Goal: Task Accomplishment & Management: Use online tool/utility

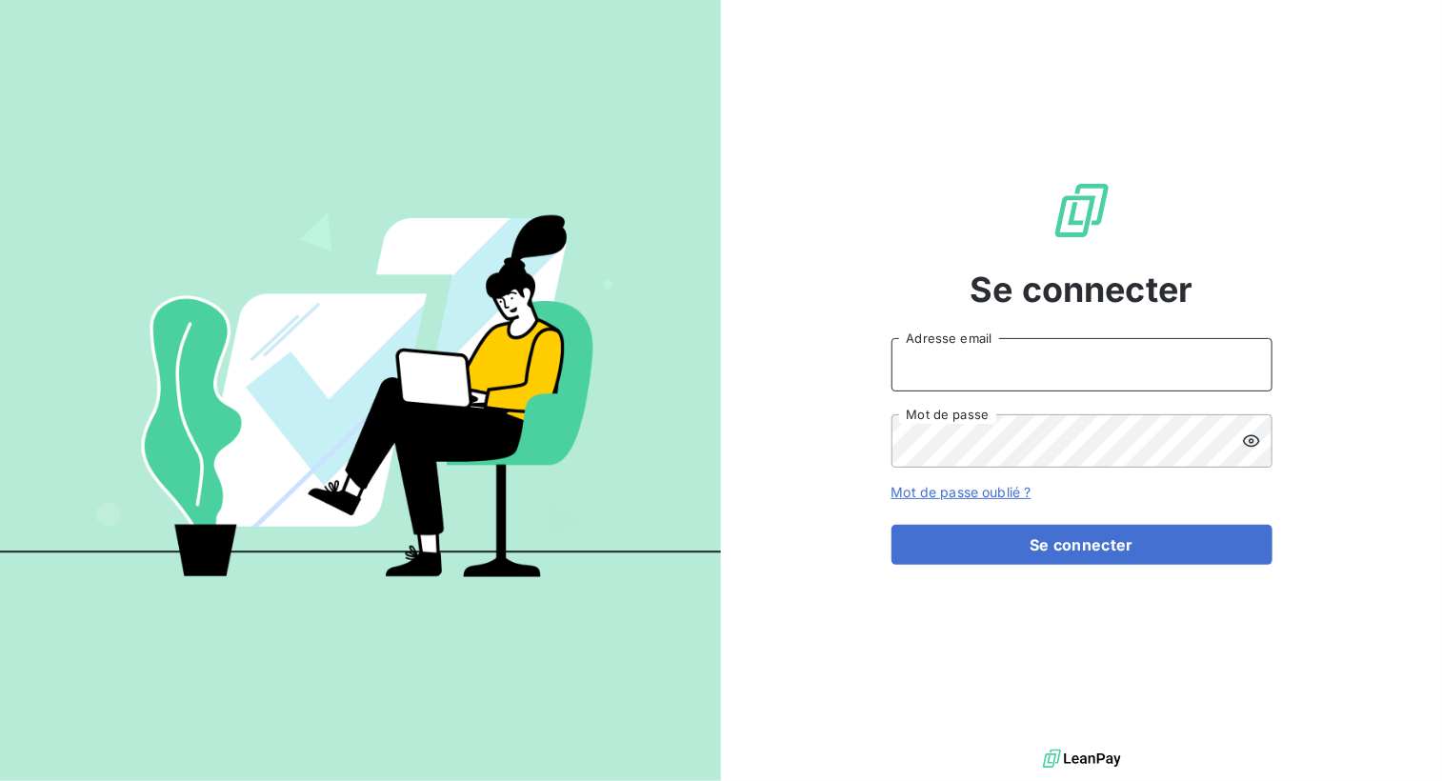
click at [964, 386] on input "Adresse email" at bounding box center [1082, 364] width 381 height 53
type input "[EMAIL_ADDRESS][DOMAIN_NAME]"
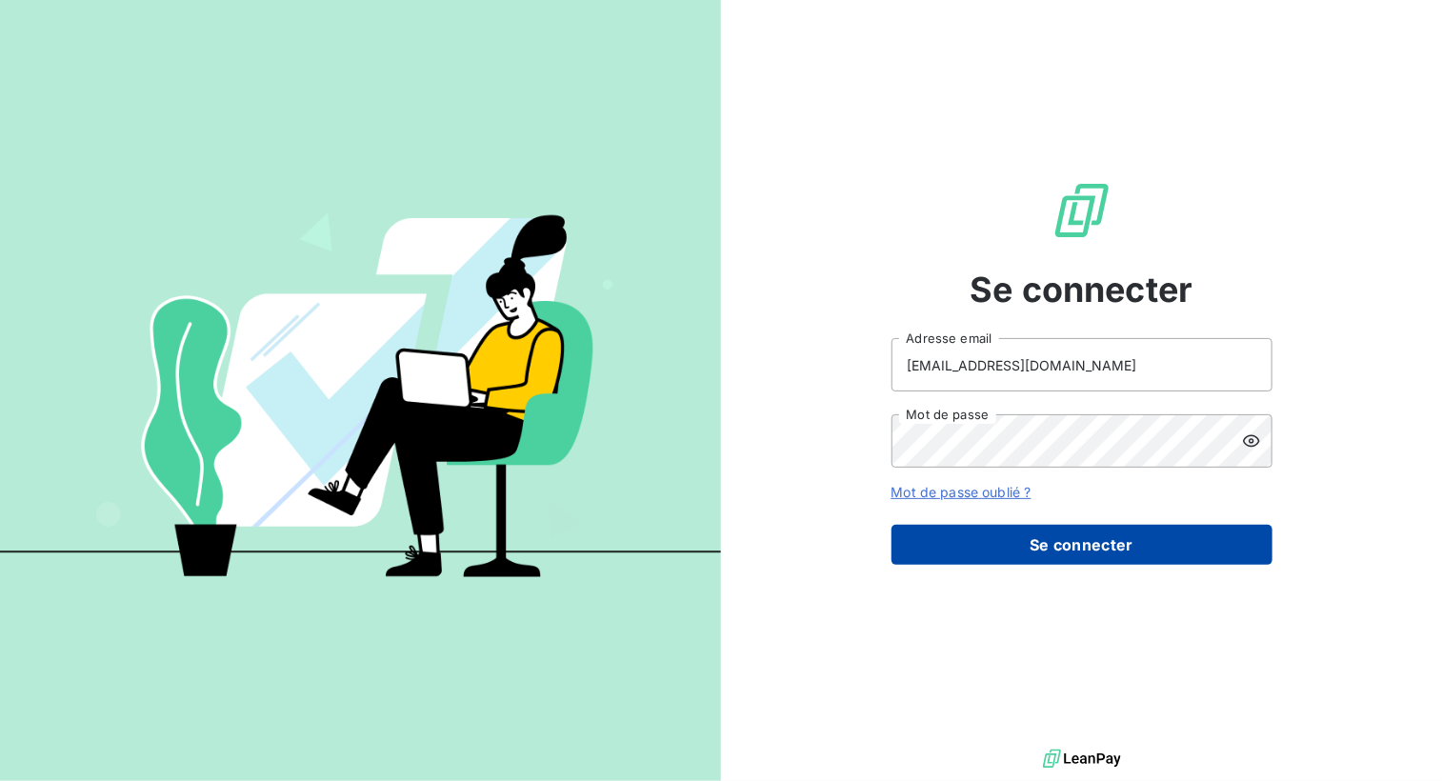
click at [1136, 552] on button "Se connecter" at bounding box center [1082, 545] width 381 height 40
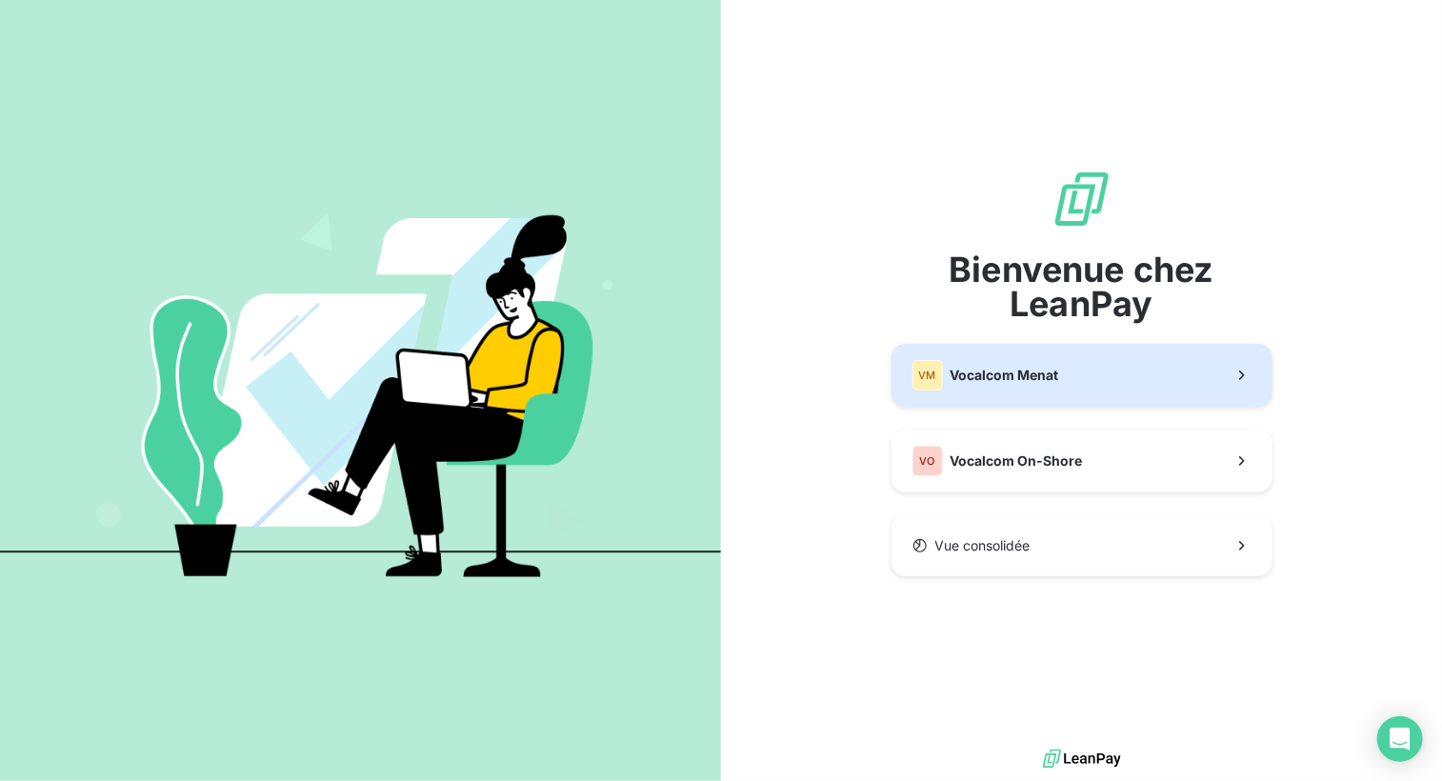
click at [1041, 392] on button "VM Vocalcom Menat" at bounding box center [1082, 375] width 381 height 63
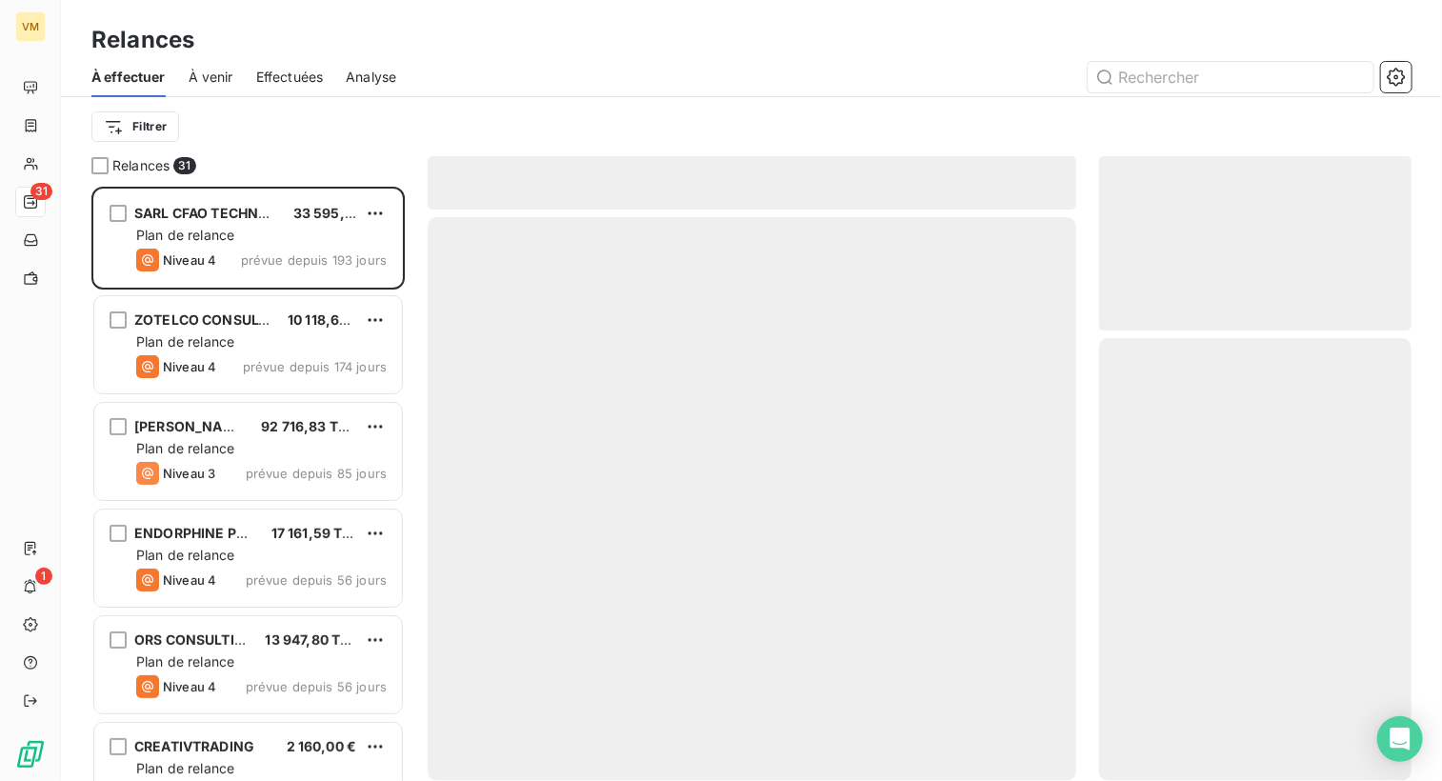
scroll to position [579, 298]
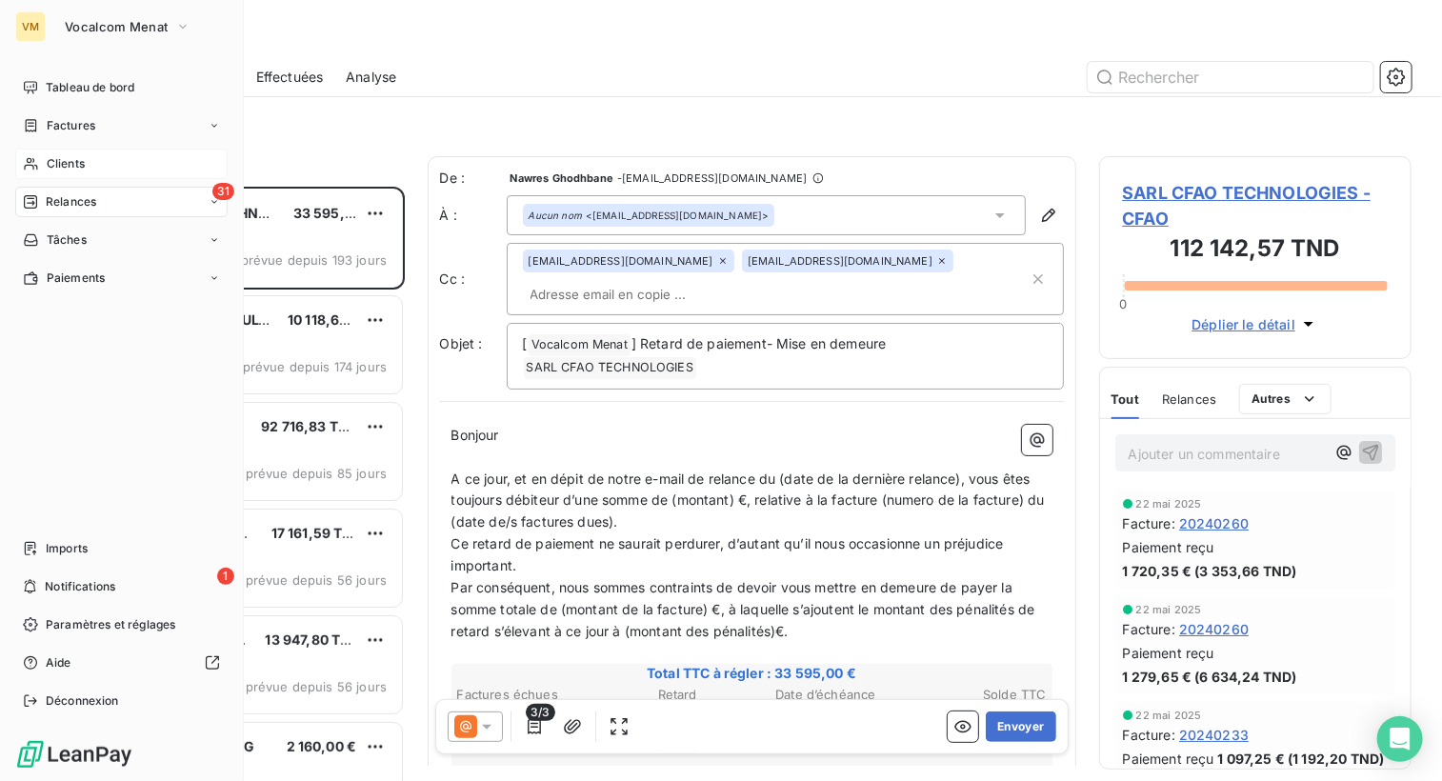
click at [33, 163] on icon at bounding box center [31, 163] width 16 height 15
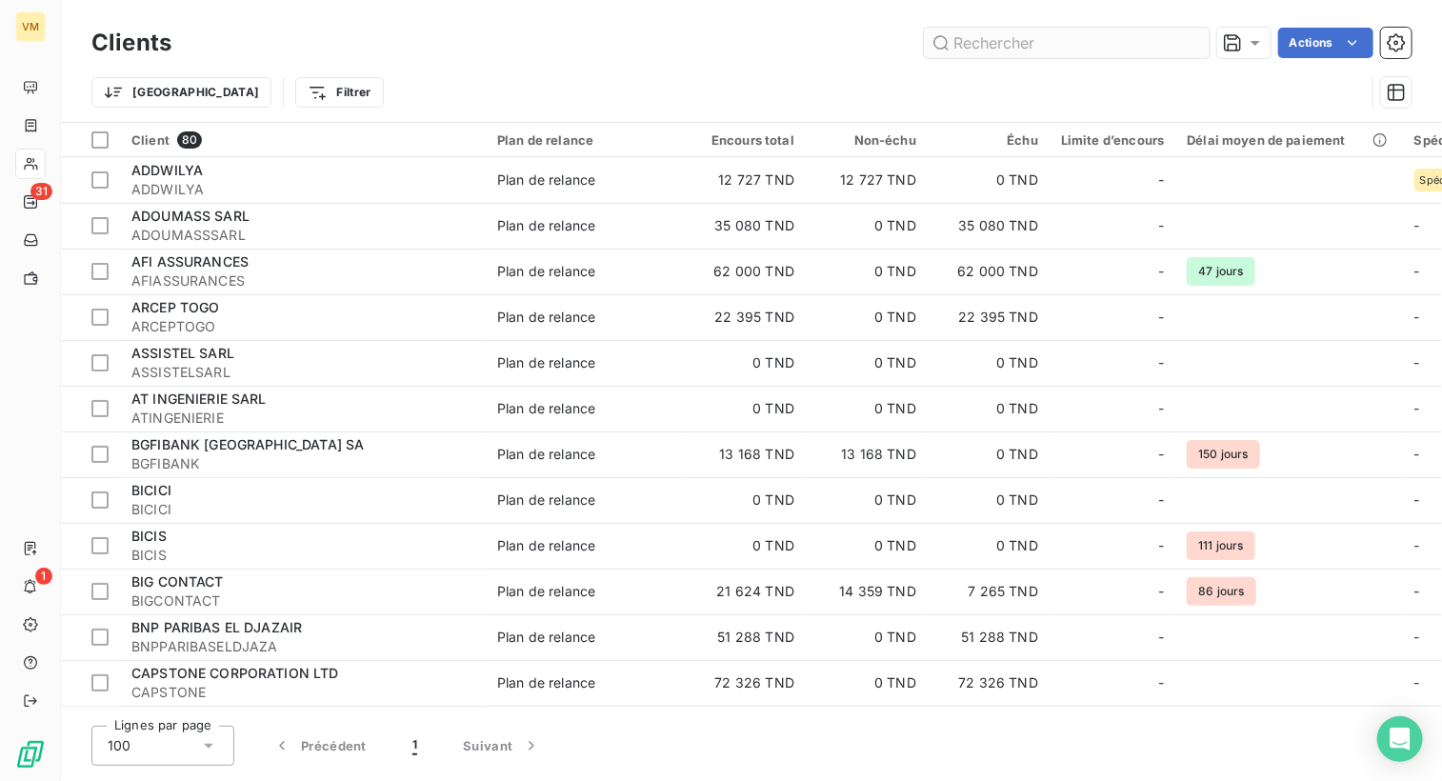
click at [975, 42] on input "text" at bounding box center [1067, 43] width 286 height 30
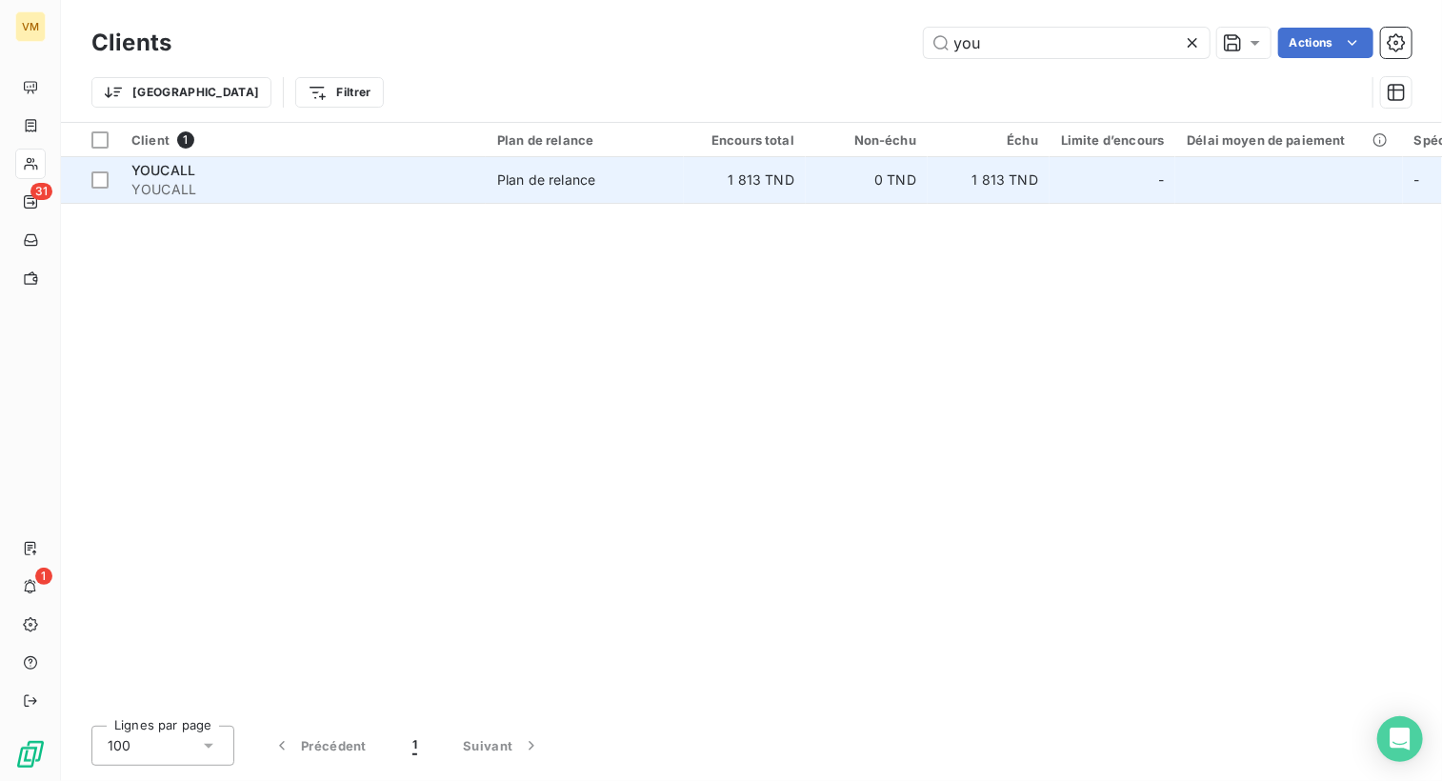
type input "you"
click at [842, 190] on td "0 TND" at bounding box center [867, 180] width 122 height 46
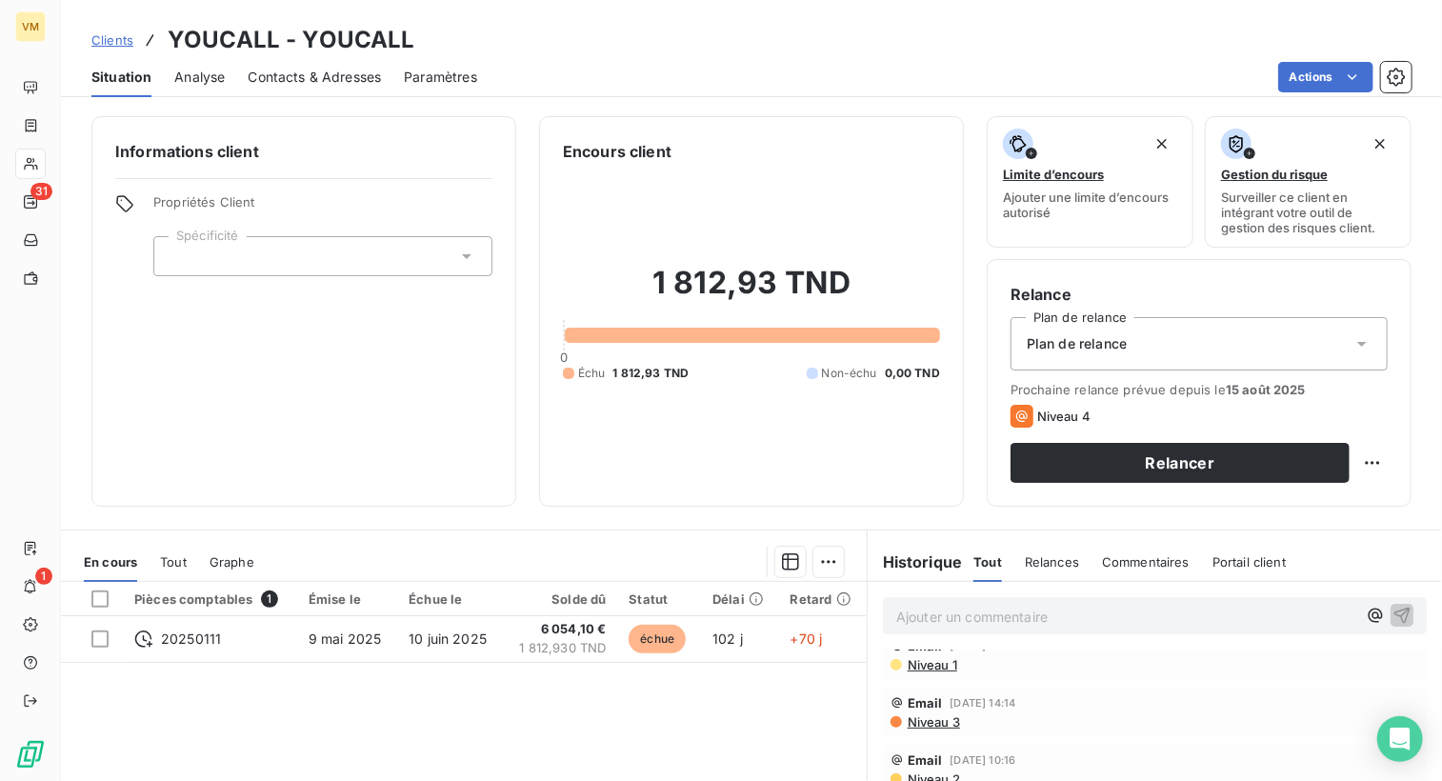
scroll to position [35, 0]
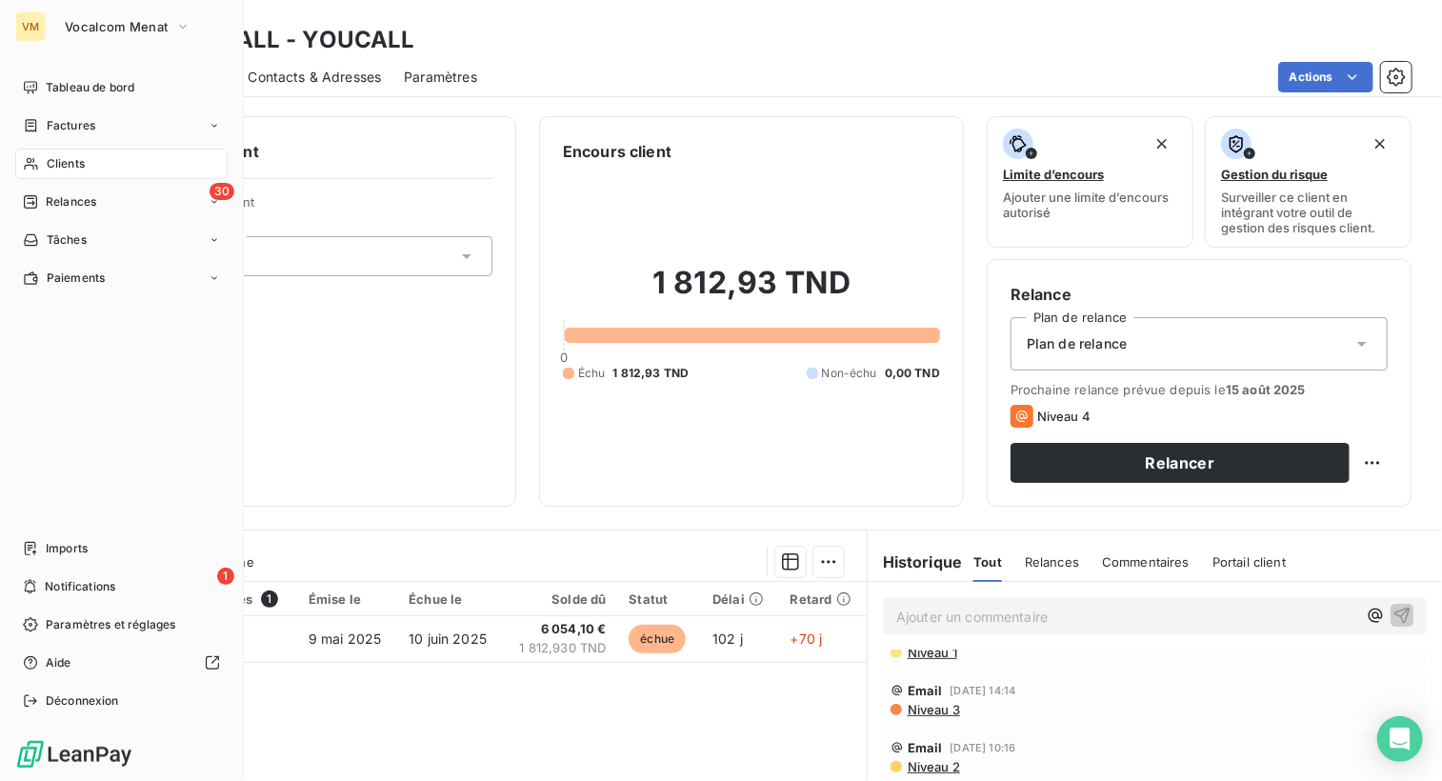
click at [38, 160] on icon at bounding box center [31, 163] width 16 height 15
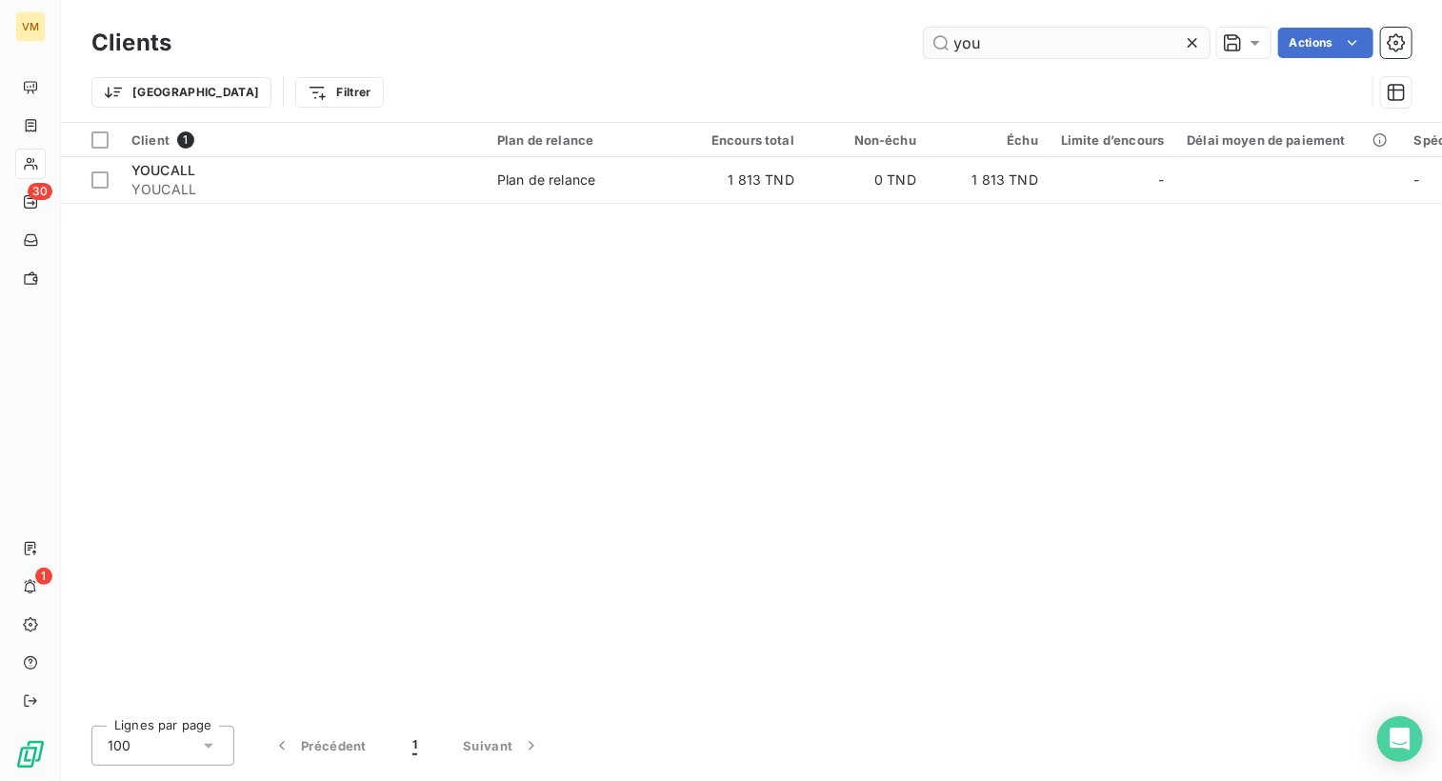
click at [986, 37] on input "you" at bounding box center [1067, 43] width 286 height 30
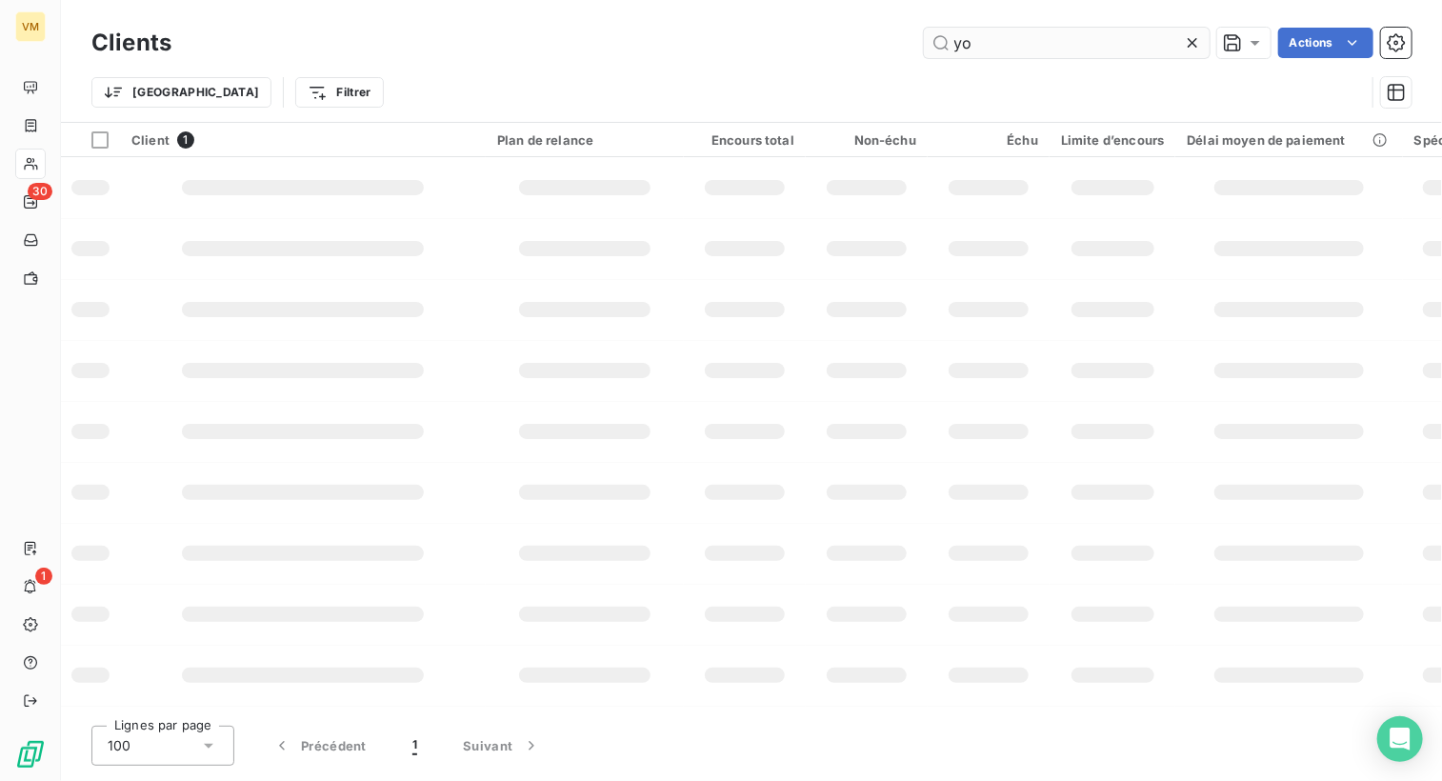
type input "y"
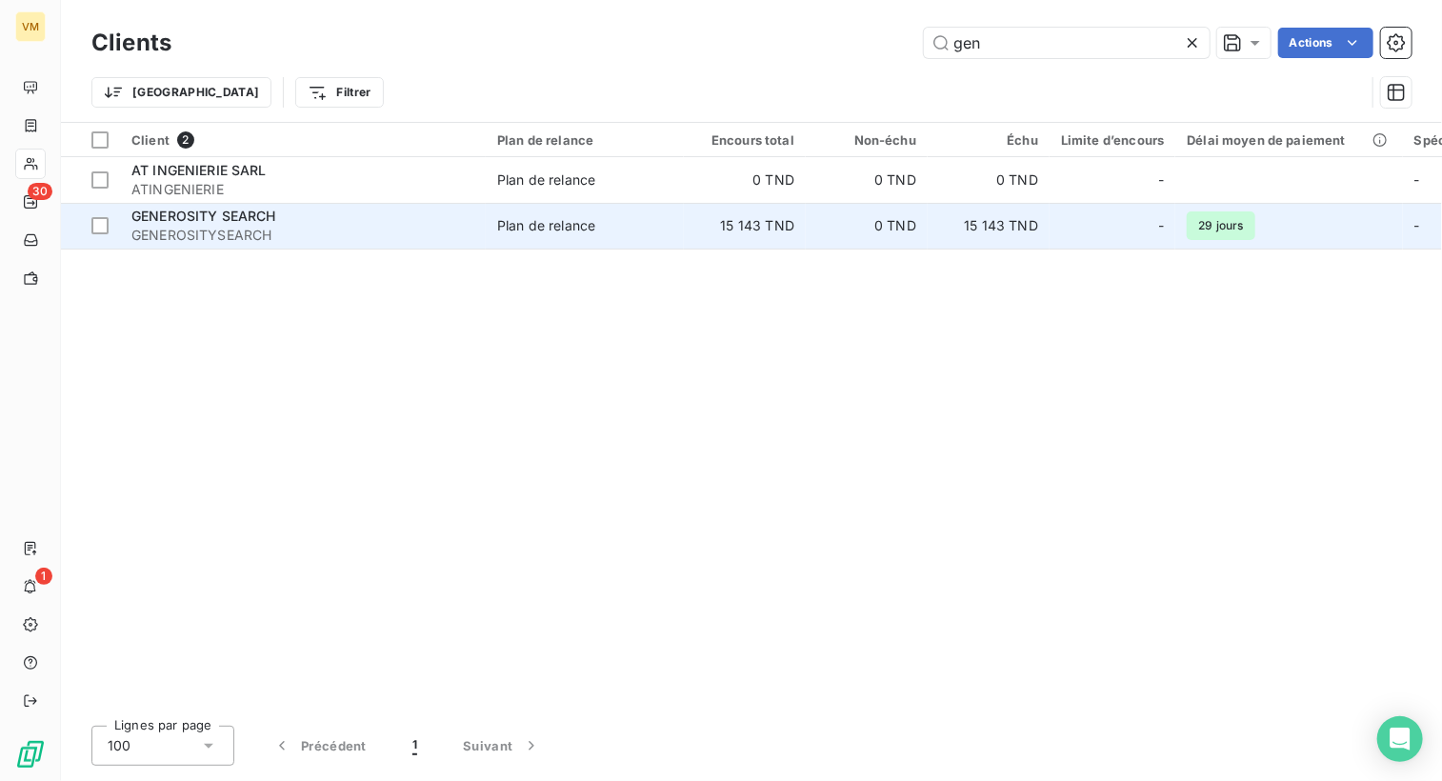
type input "gen"
click at [881, 231] on td "0 TND" at bounding box center [867, 226] width 122 height 46
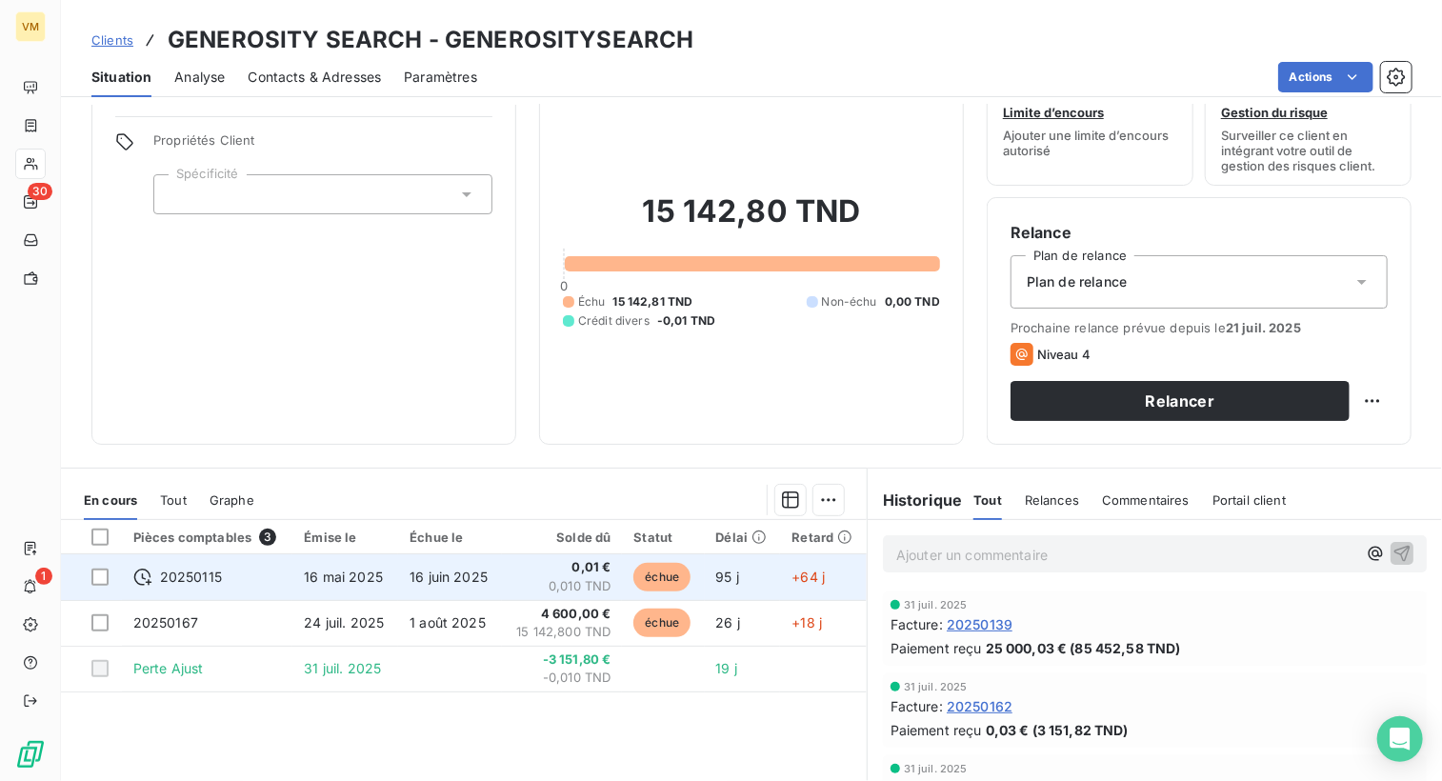
scroll to position [95, 0]
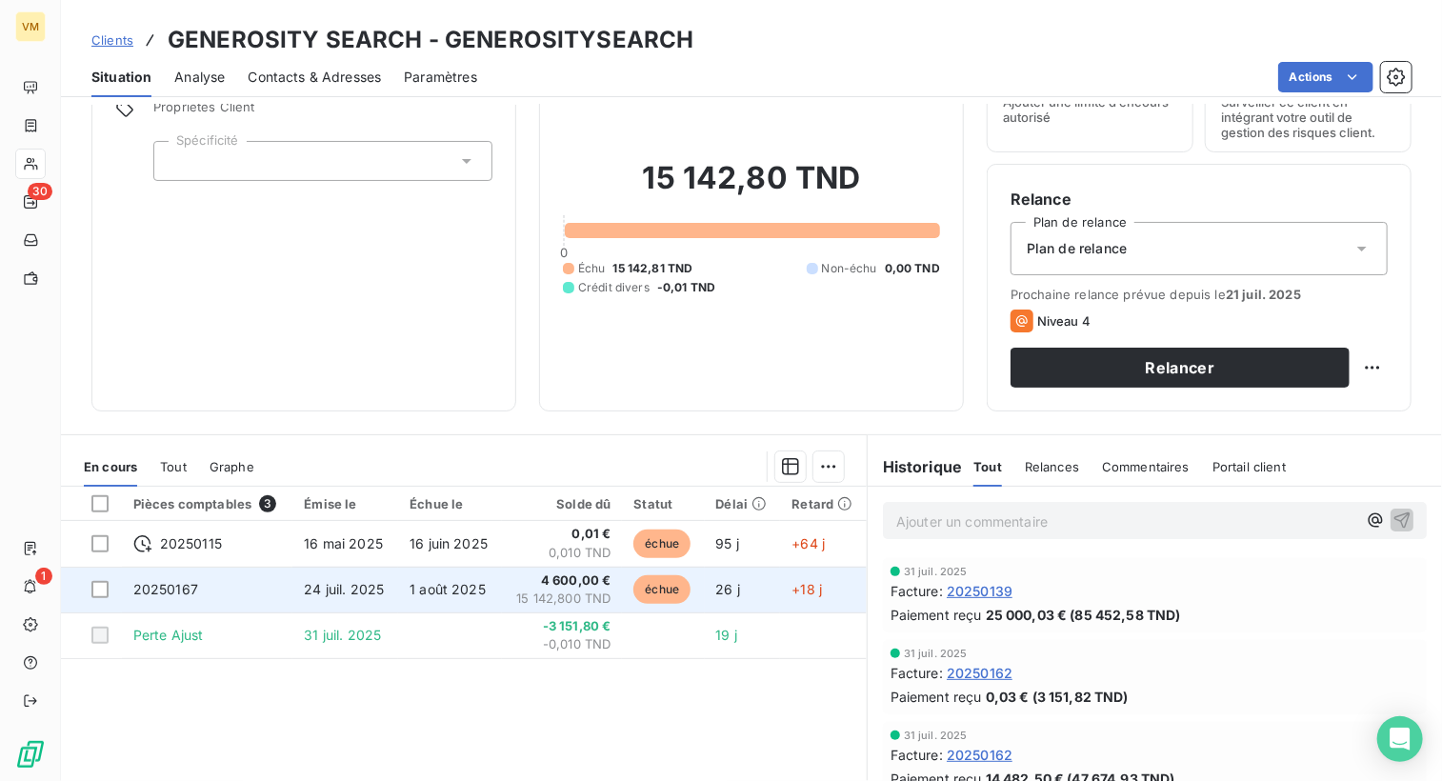
click at [576, 574] on span "4 600,00 €" at bounding box center [562, 580] width 98 height 19
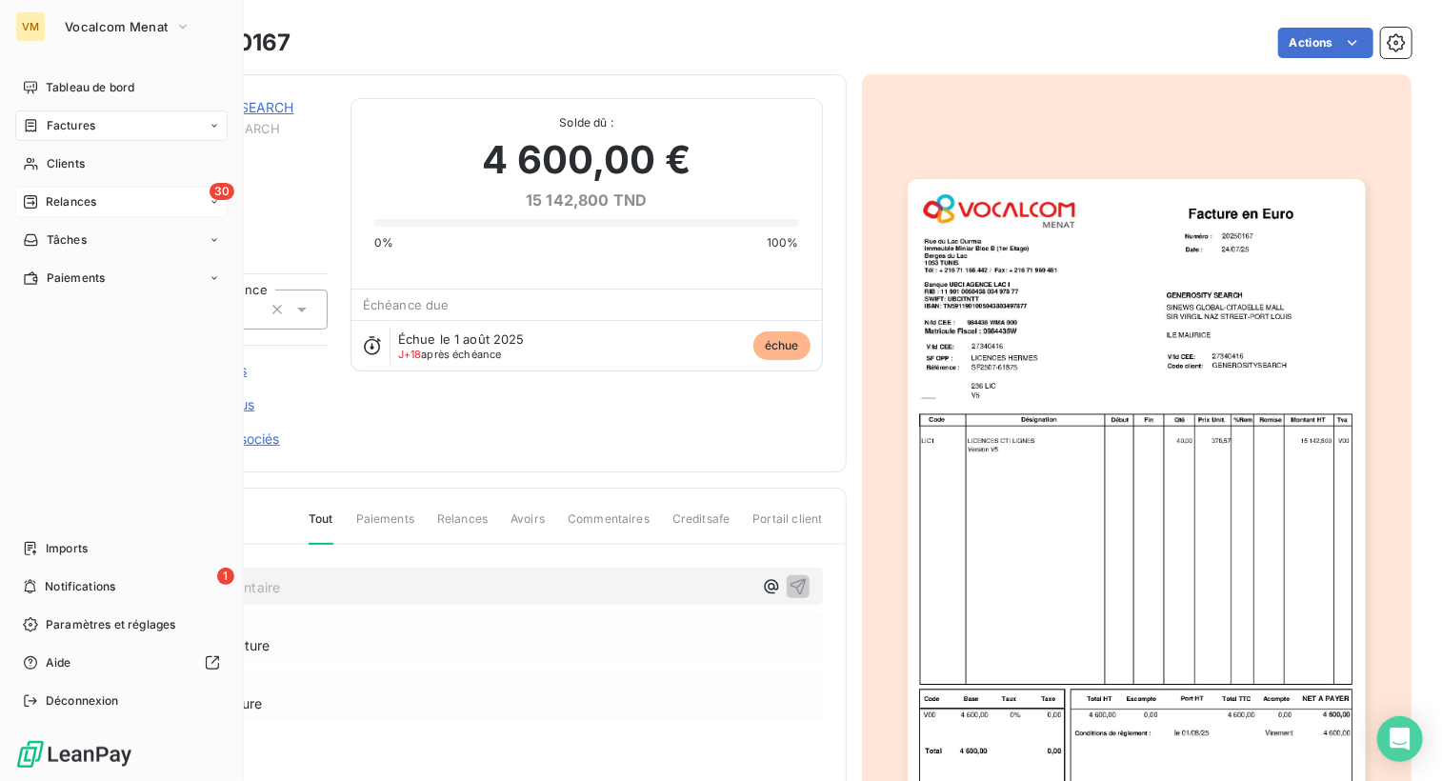
click at [44, 200] on div "Relances" at bounding box center [59, 201] width 73 height 17
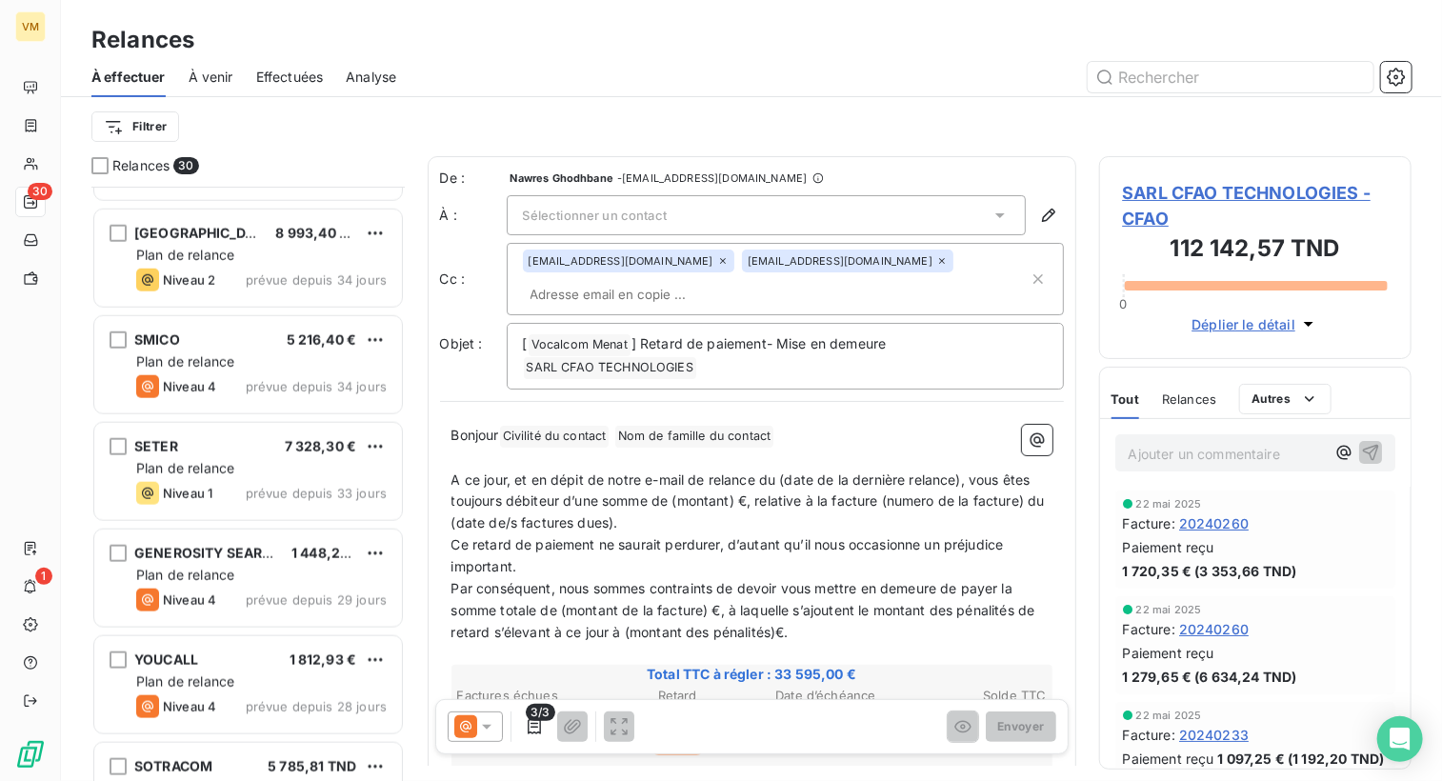
scroll to position [952, 0]
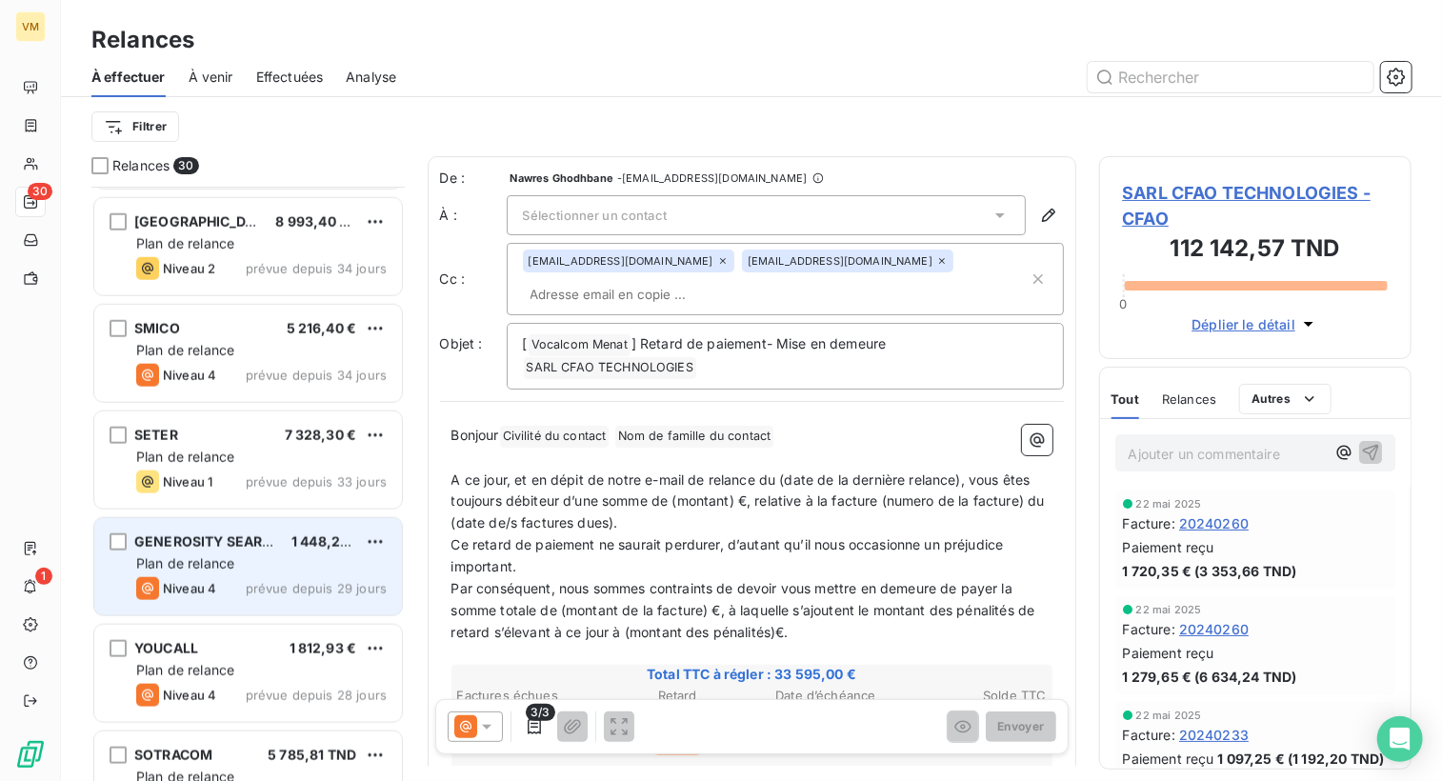
click at [242, 559] on div "Plan de relance" at bounding box center [261, 563] width 251 height 19
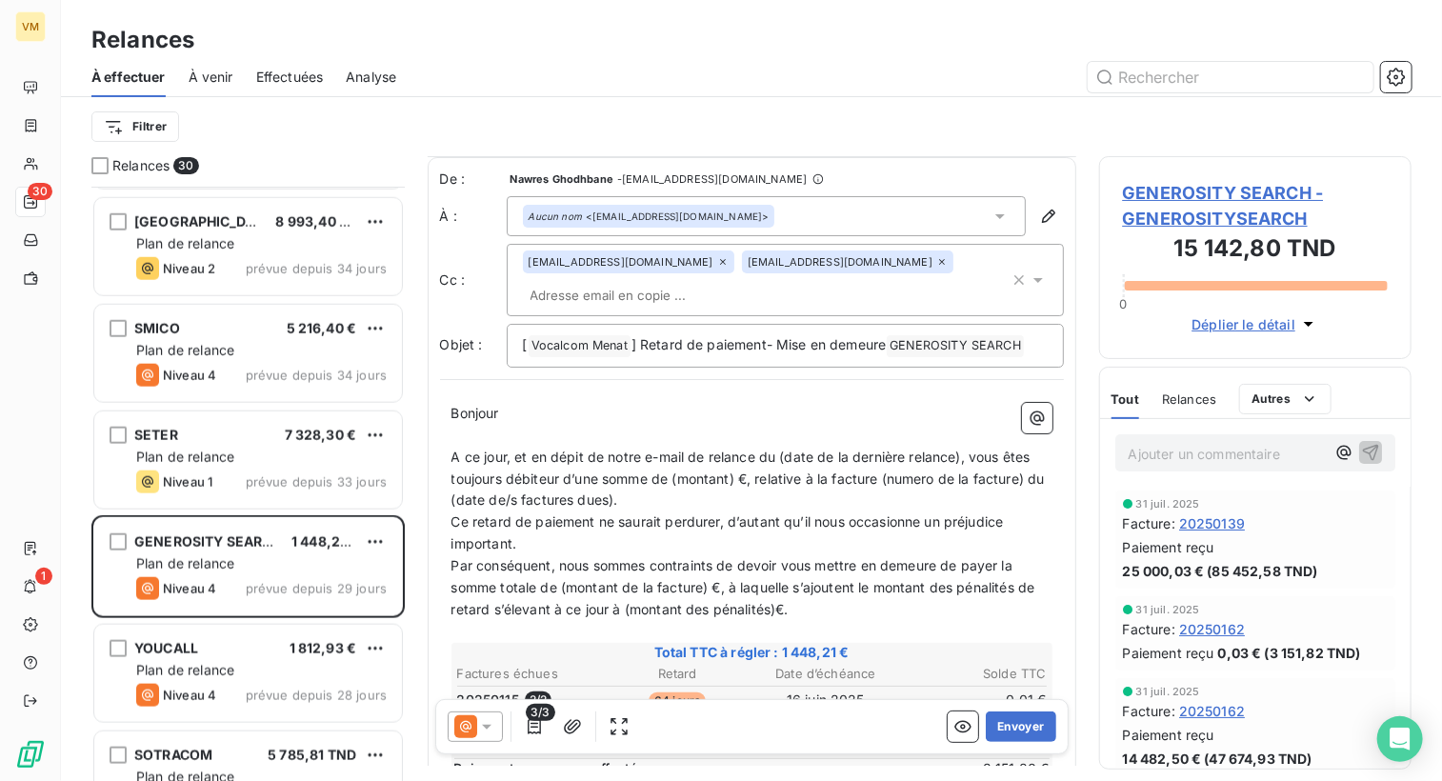
click at [538, 720] on span "3/3" at bounding box center [540, 712] width 29 height 17
click at [490, 728] on icon at bounding box center [486, 726] width 19 height 19
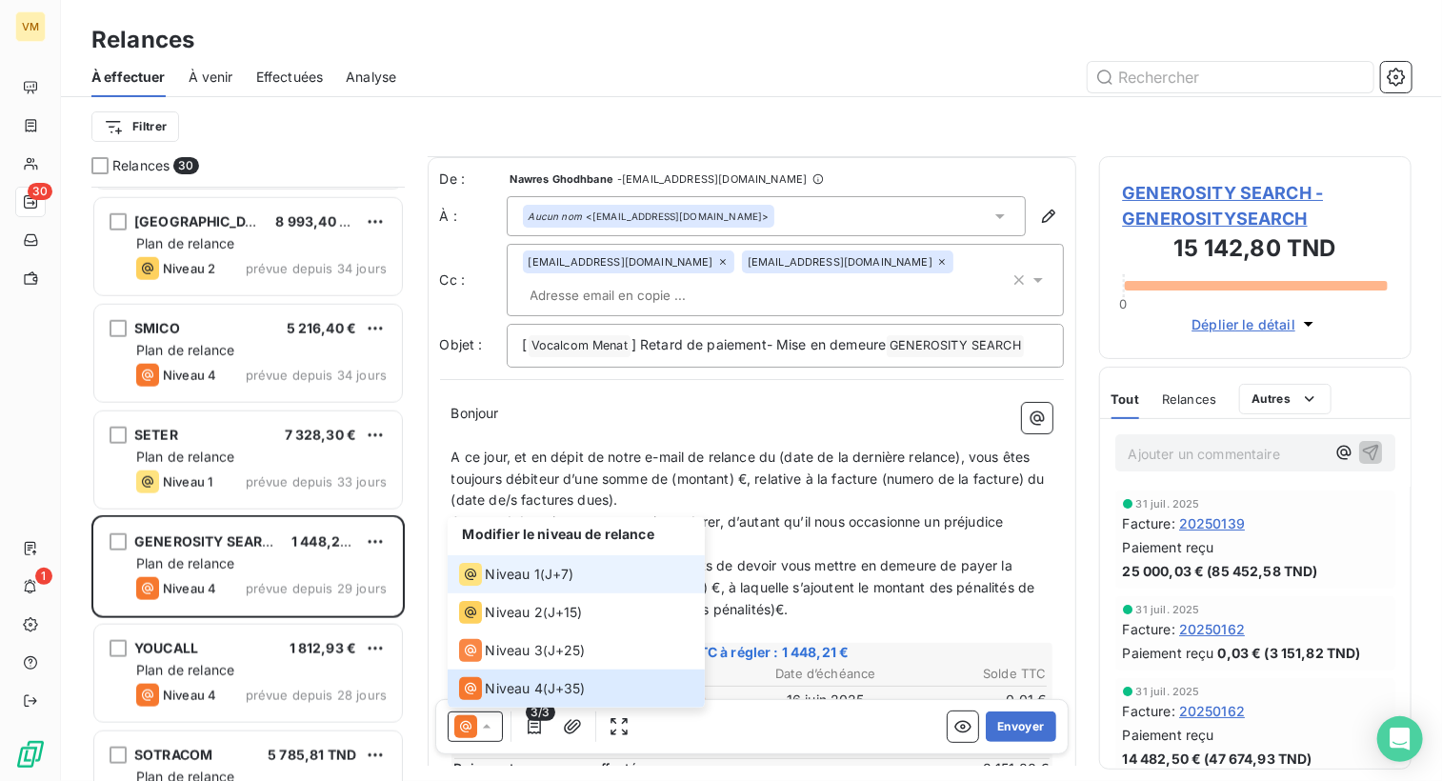
click at [530, 578] on span "Niveau 1" at bounding box center [513, 574] width 54 height 19
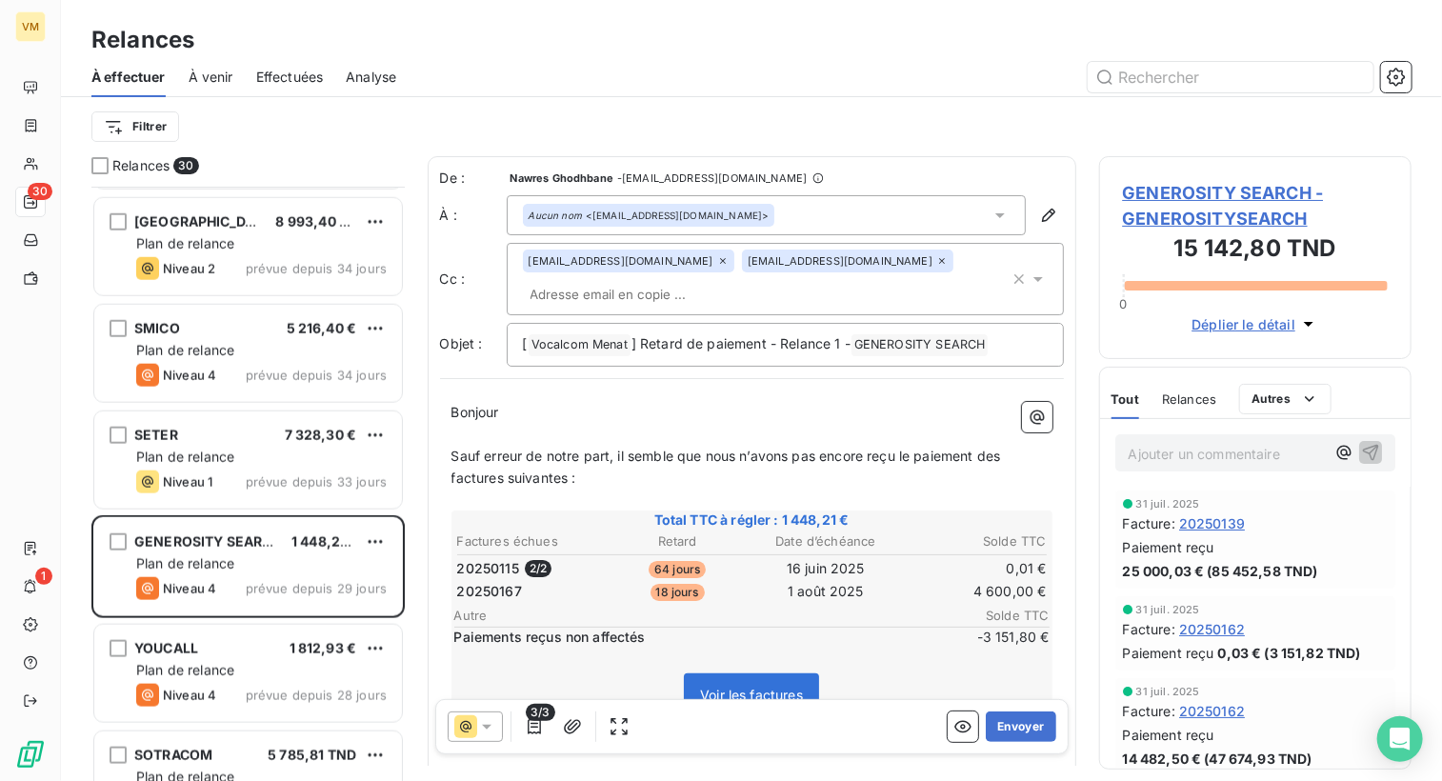
click at [479, 723] on icon at bounding box center [486, 726] width 19 height 19
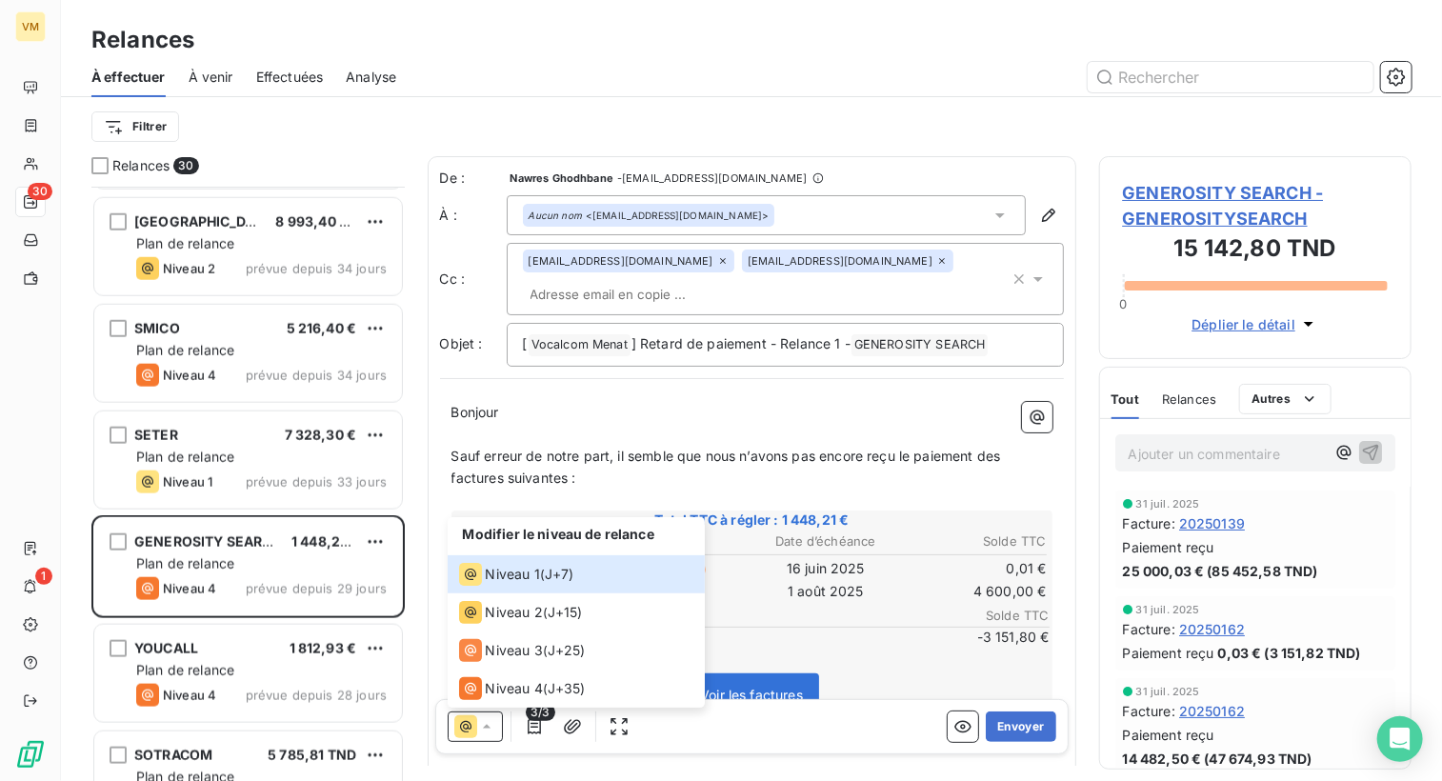
click at [736, 443] on p "﻿" at bounding box center [751, 435] width 601 height 22
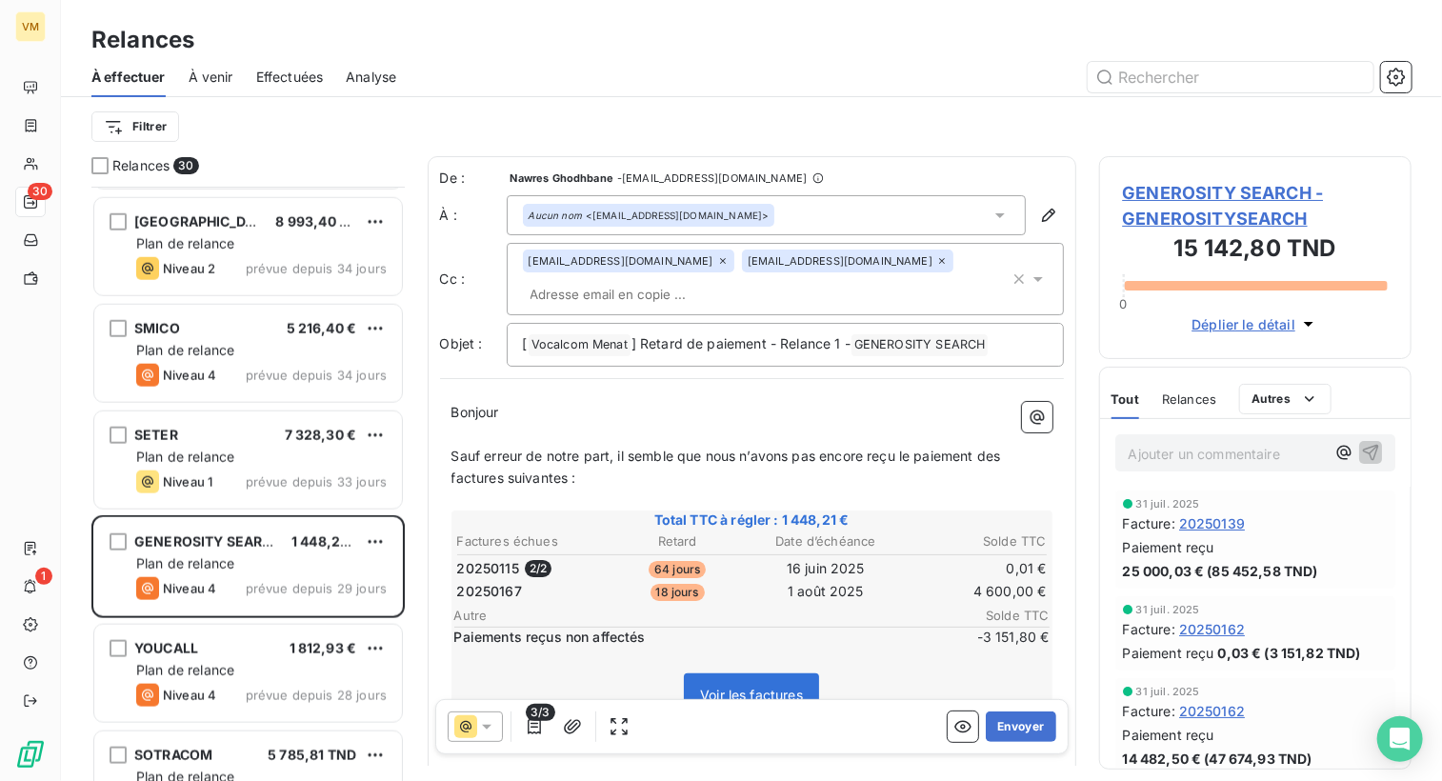
click at [537, 716] on span "3/3" at bounding box center [540, 712] width 29 height 17
click at [529, 730] on icon "button" at bounding box center [534, 726] width 19 height 19
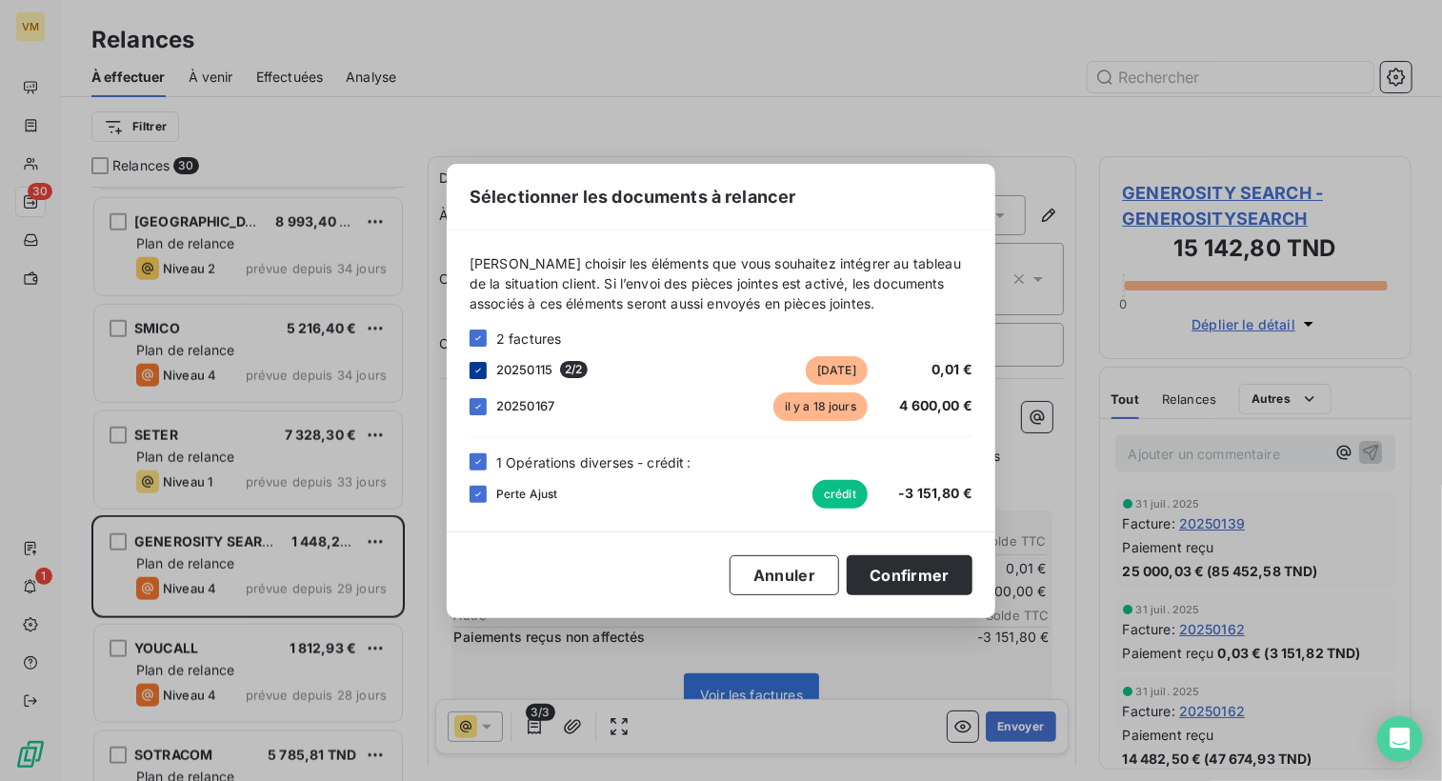
click at [483, 365] on icon at bounding box center [477, 370] width 11 height 11
click at [487, 464] on div "1 Opérations diverses - crédit :" at bounding box center [721, 462] width 503 height 20
drag, startPoint x: 480, startPoint y: 494, endPoint x: 475, endPoint y: 464, distance: 30.8
click at [478, 494] on icon at bounding box center [477, 494] width 11 height 11
click at [473, 460] on div at bounding box center [478, 461] width 17 height 17
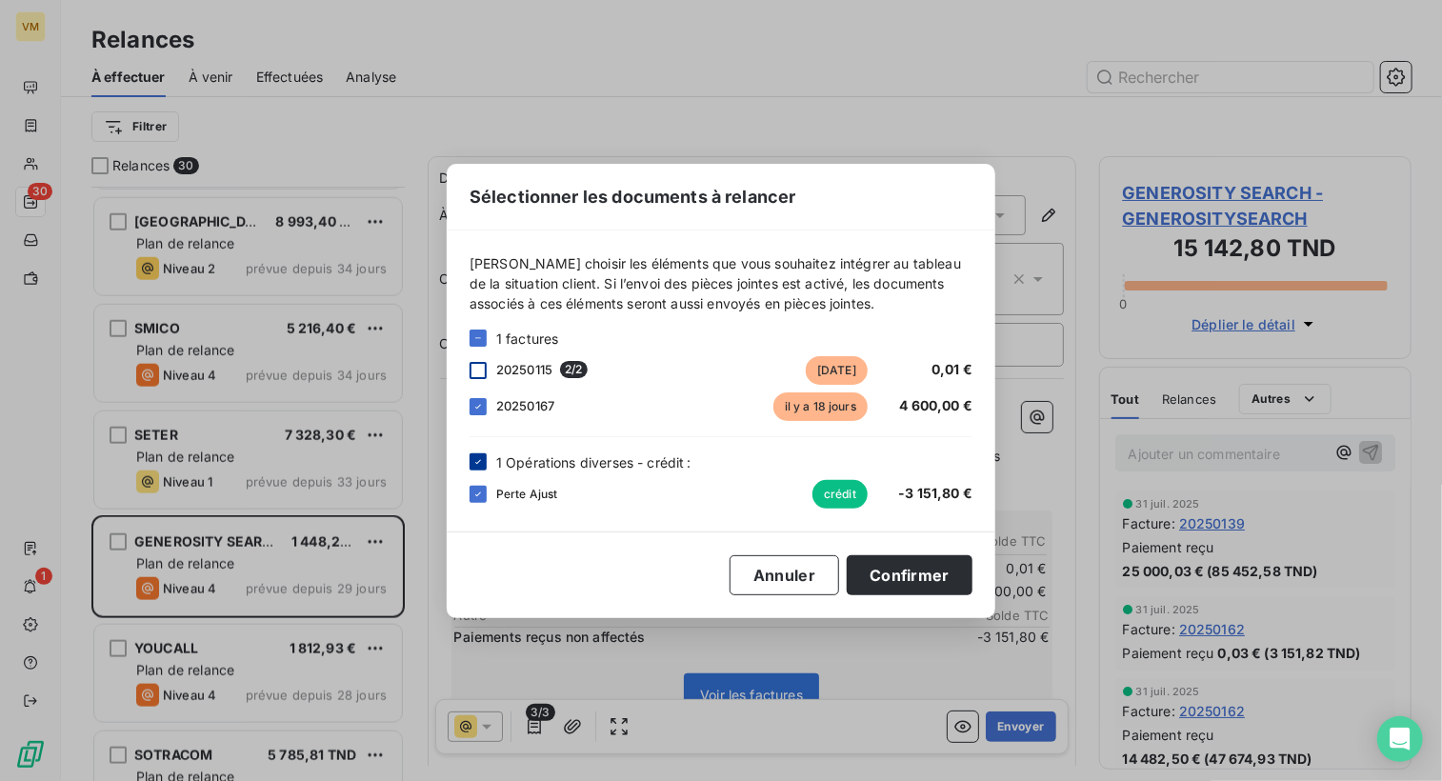
click at [473, 466] on icon at bounding box center [477, 461] width 11 height 11
click at [914, 586] on button "Confirmer" at bounding box center [910, 575] width 126 height 40
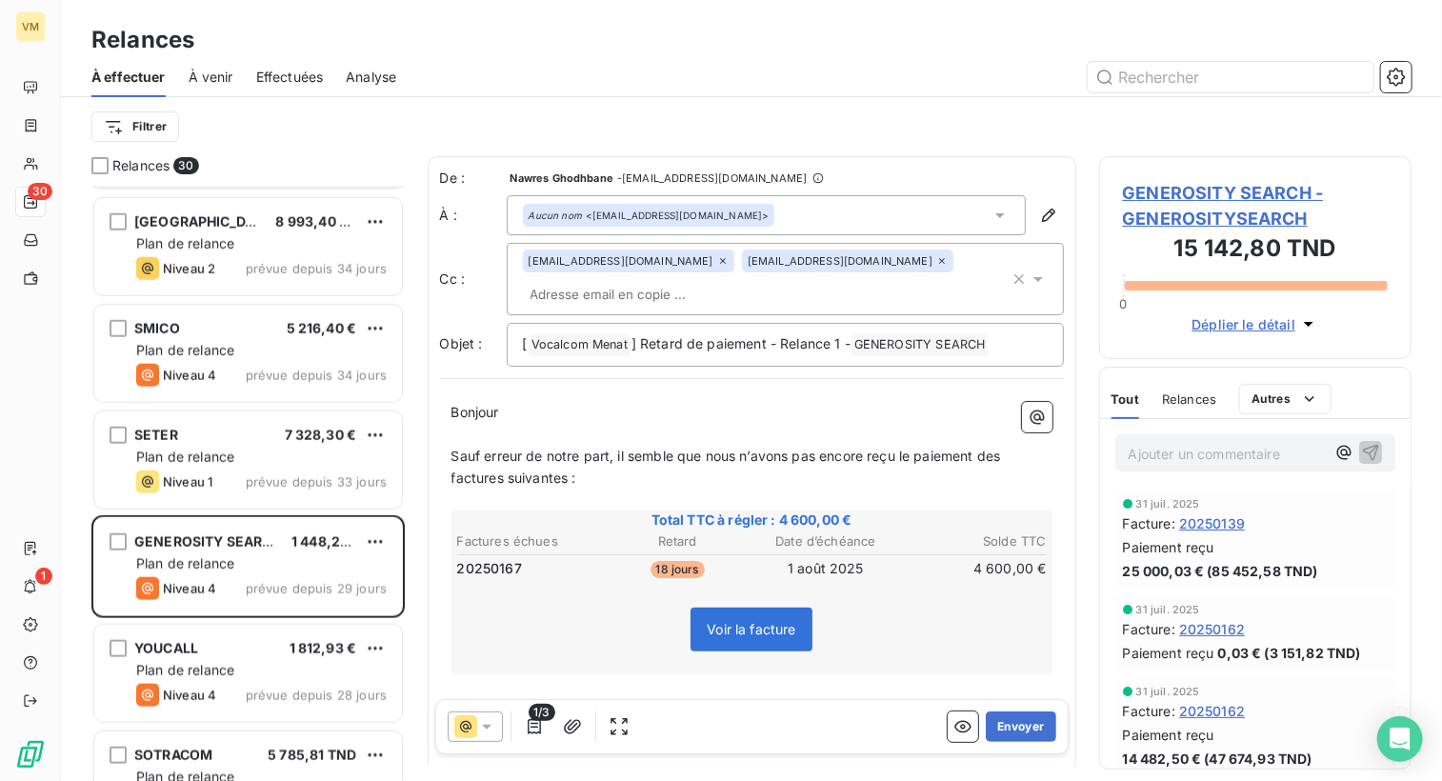
click at [1029, 285] on icon at bounding box center [1038, 279] width 19 height 19
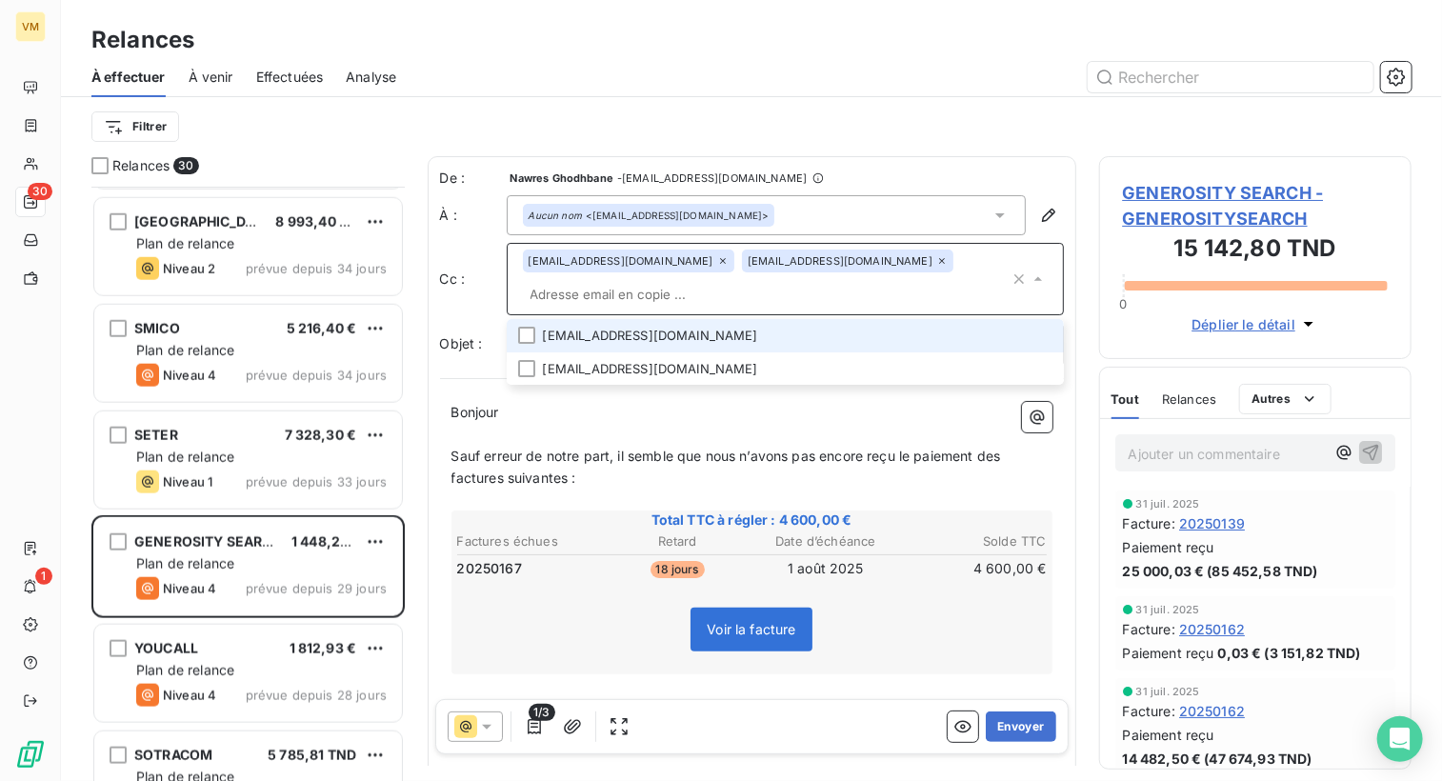
click at [620, 337] on li "[EMAIL_ADDRESS][DOMAIN_NAME]" at bounding box center [785, 335] width 557 height 33
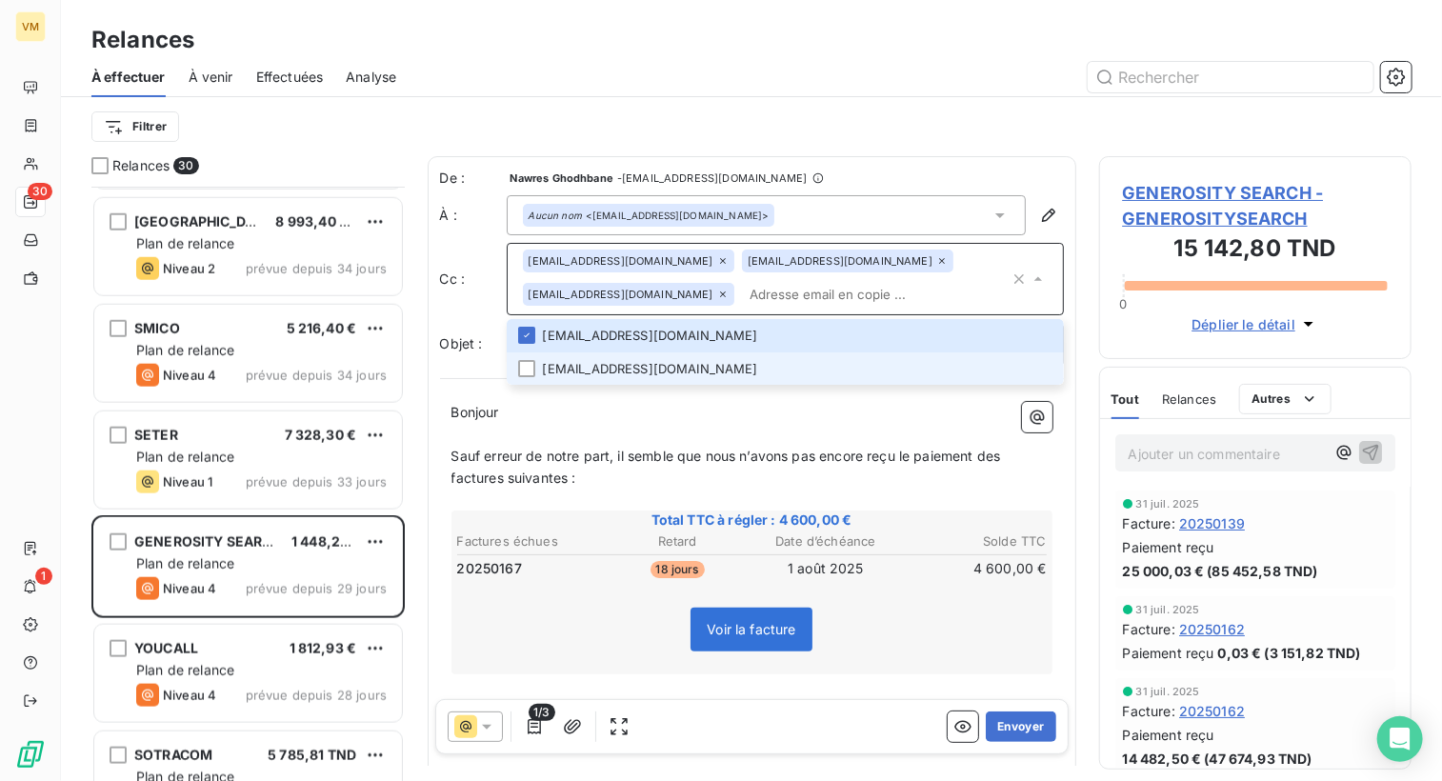
click at [616, 366] on li "[EMAIL_ADDRESS][DOMAIN_NAME]" at bounding box center [785, 368] width 557 height 33
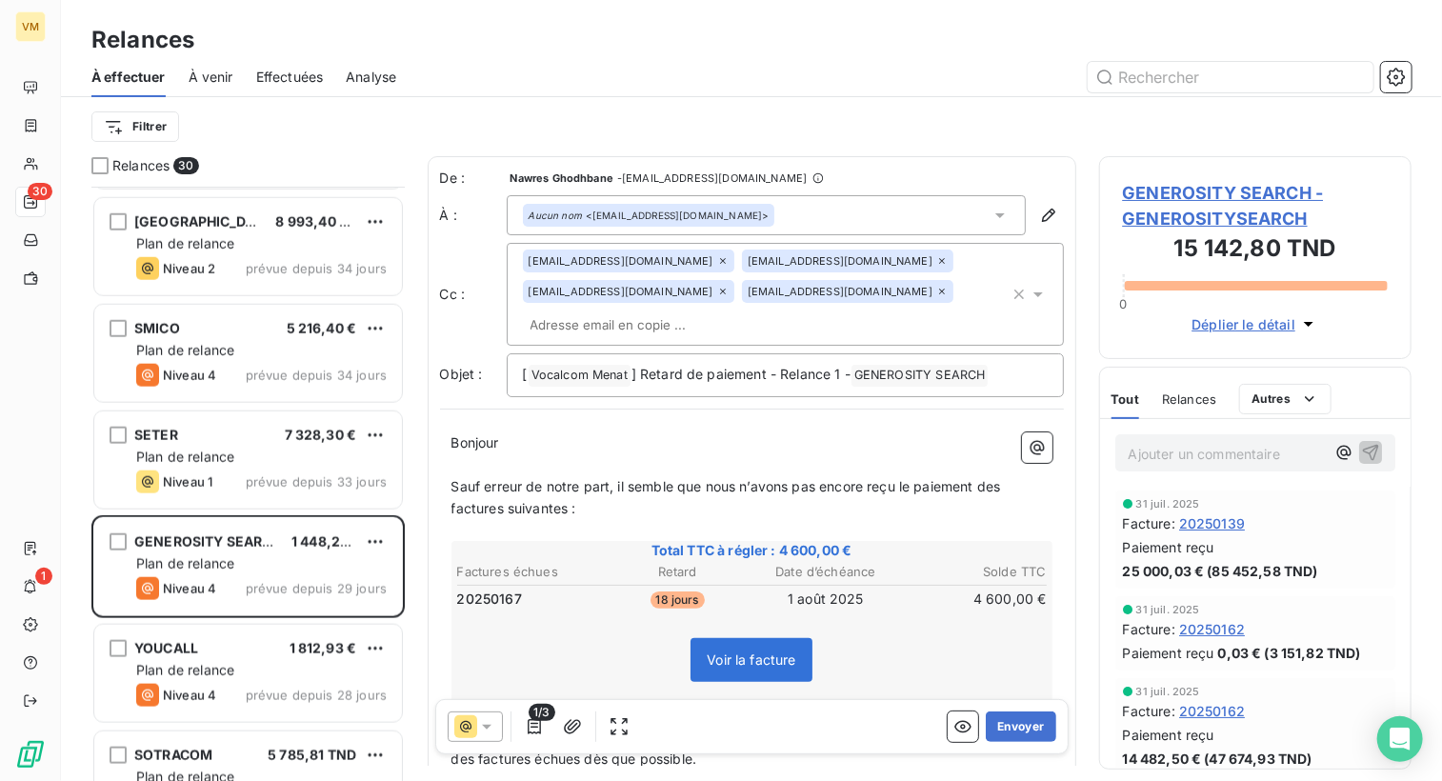
click at [668, 425] on div "Bonjour ﻿ ﻿ ﻿ ﻿ Sauf erreur de notre part, il semble que nous n’avons pas [MEDI…" at bounding box center [752, 710] width 624 height 578
click at [506, 450] on p "Bonjour ﻿ ﻿ ﻿" at bounding box center [751, 443] width 601 height 22
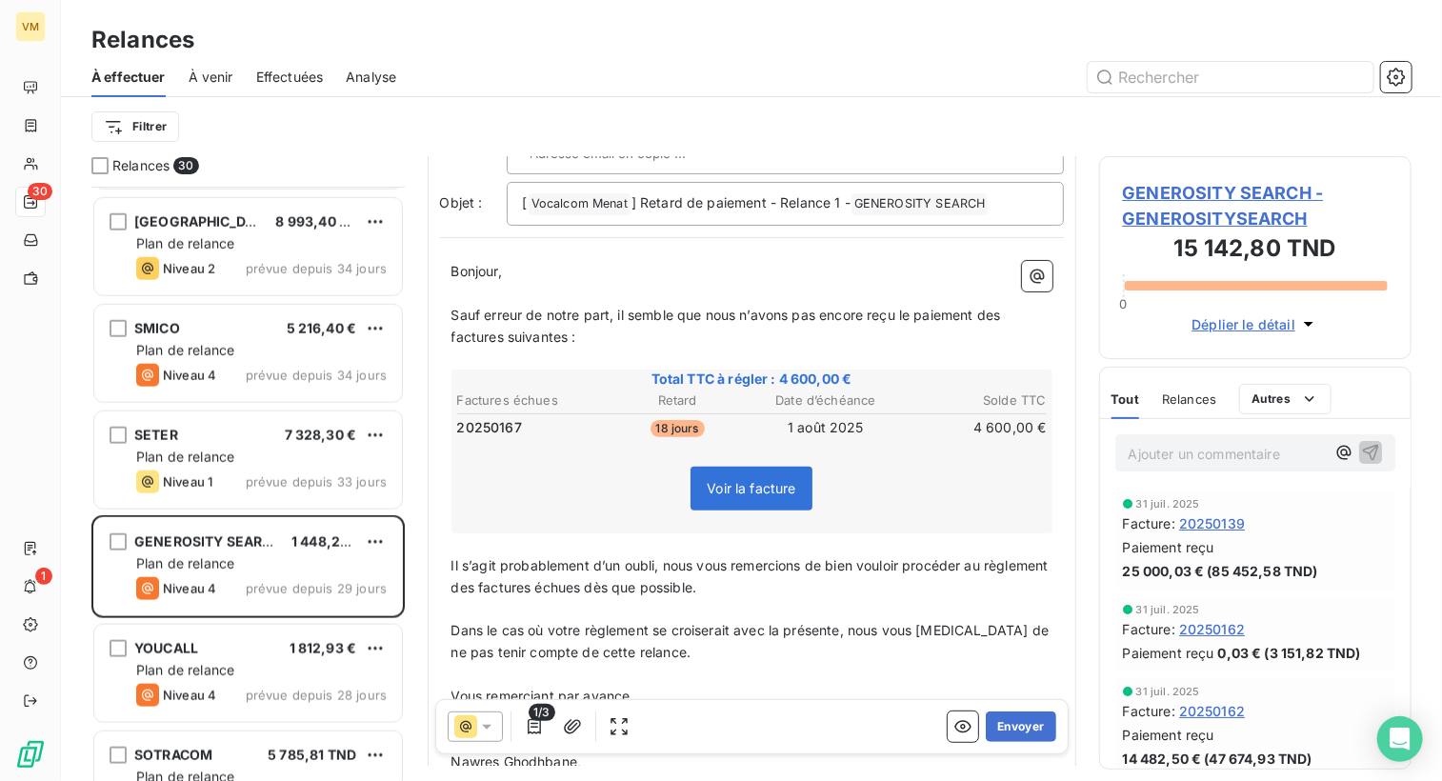
scroll to position [192, 0]
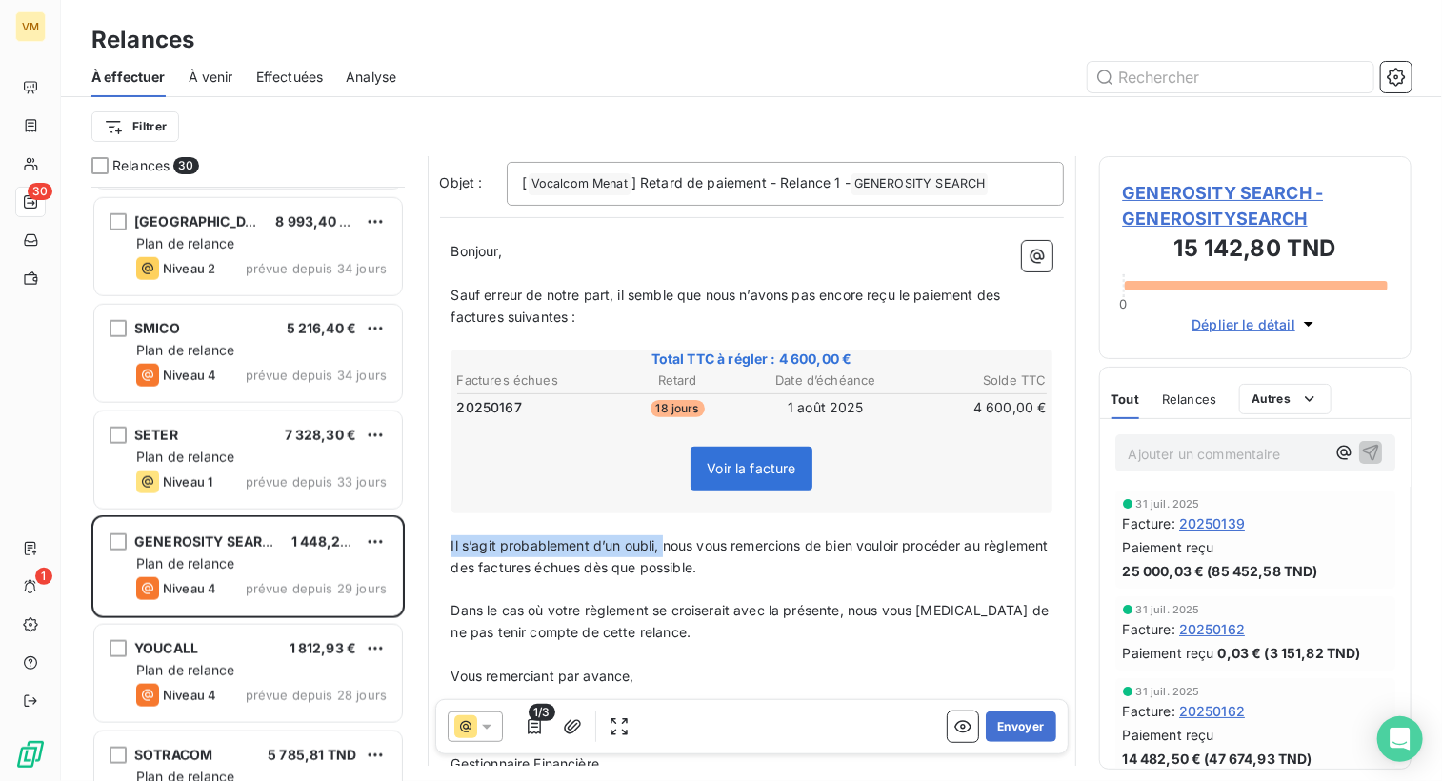
drag, startPoint x: 666, startPoint y: 546, endPoint x: 432, endPoint y: 548, distance: 233.4
click at [432, 548] on div "De : Nawres Ghodhbane - [EMAIL_ADDRESS][DOMAIN_NAME] À : Aucun nom <[EMAIL_ADDR…" at bounding box center [752, 392] width 649 height 855
click at [453, 545] on span "nous vous remercions de bien vouloir procéder au règlement des factures échues …" at bounding box center [740, 556] width 578 height 38
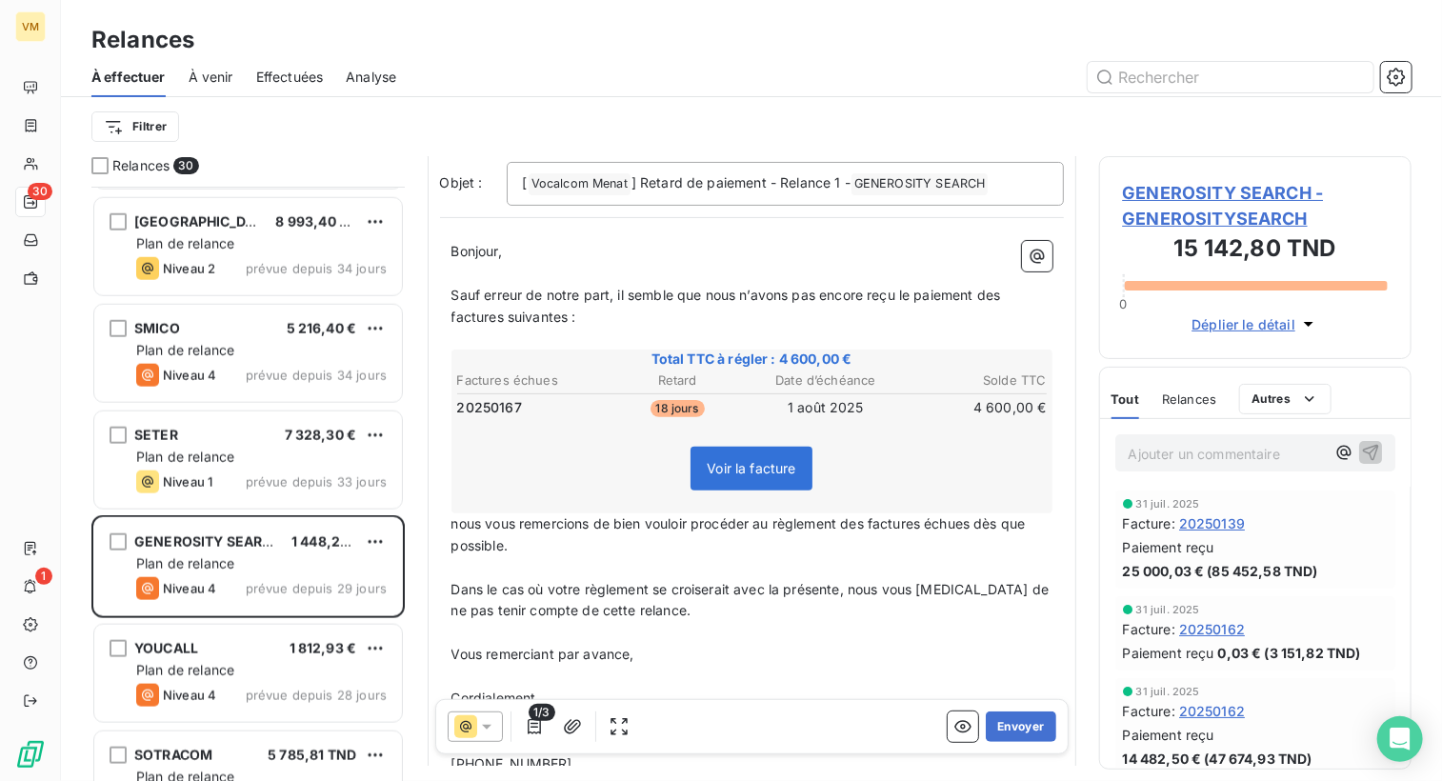
click at [461, 525] on span "nous vous remercions de bien vouloir procéder au règlement des factures échues …" at bounding box center [740, 534] width 578 height 38
click at [683, 566] on p "﻿" at bounding box center [751, 568] width 601 height 22
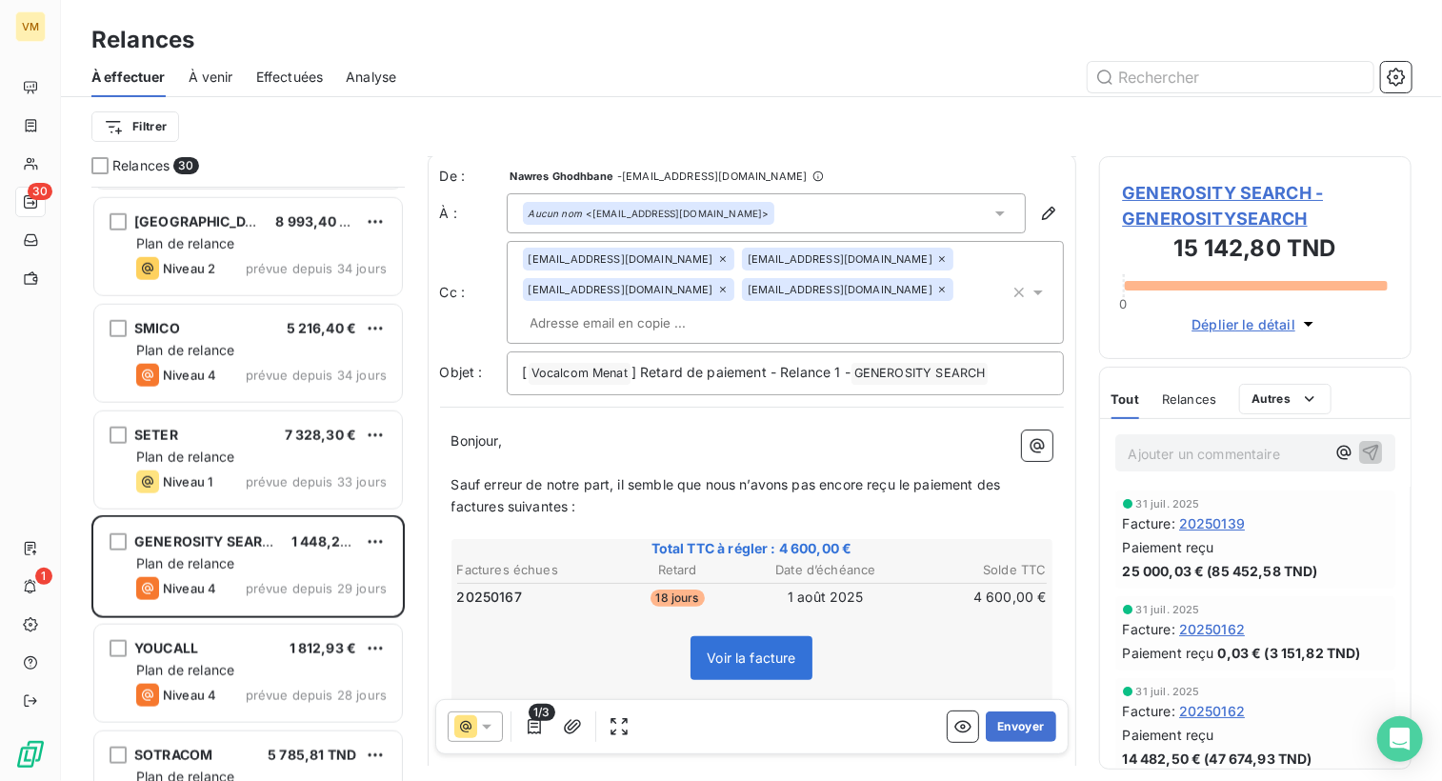
scroll to position [0, 0]
click at [986, 728] on button "Envoyer" at bounding box center [1021, 727] width 70 height 30
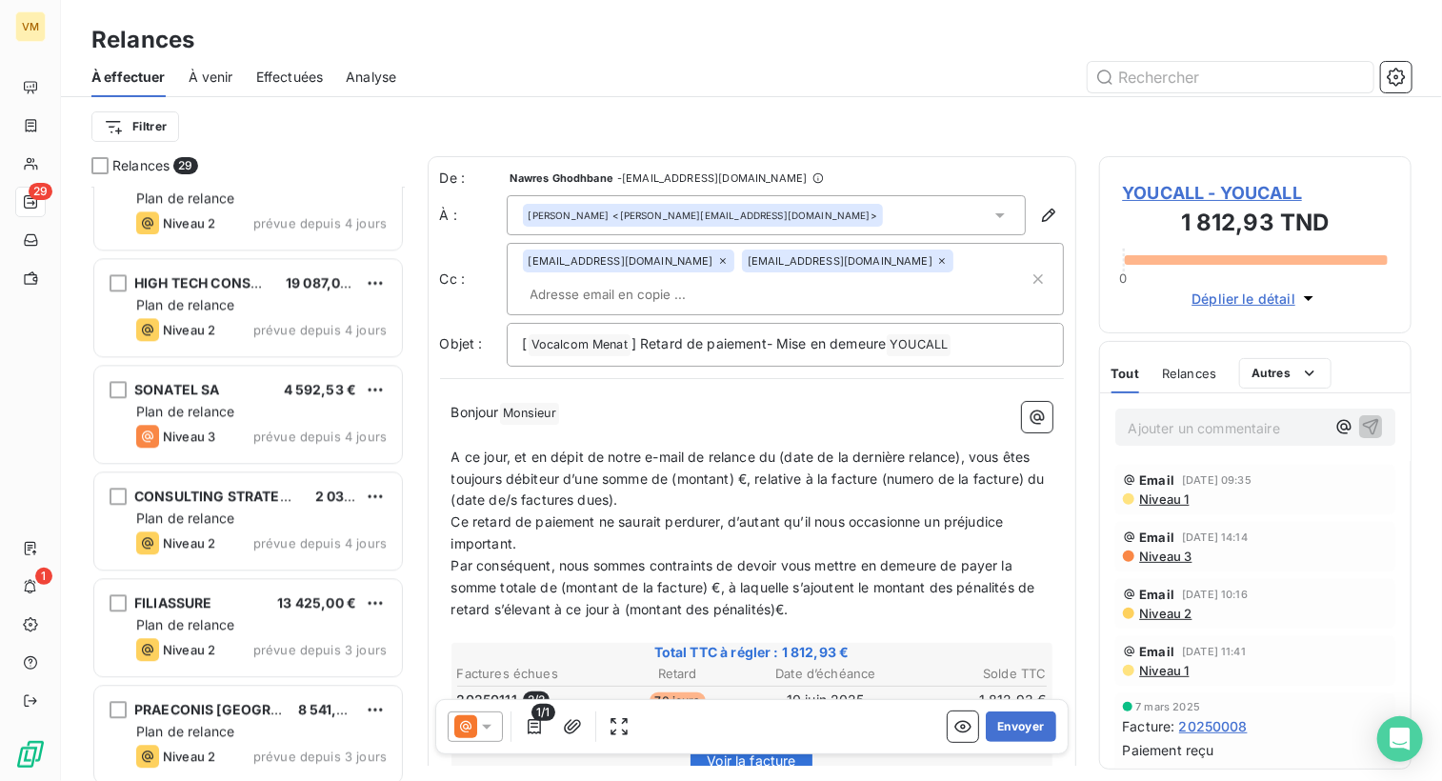
scroll to position [2286, 0]
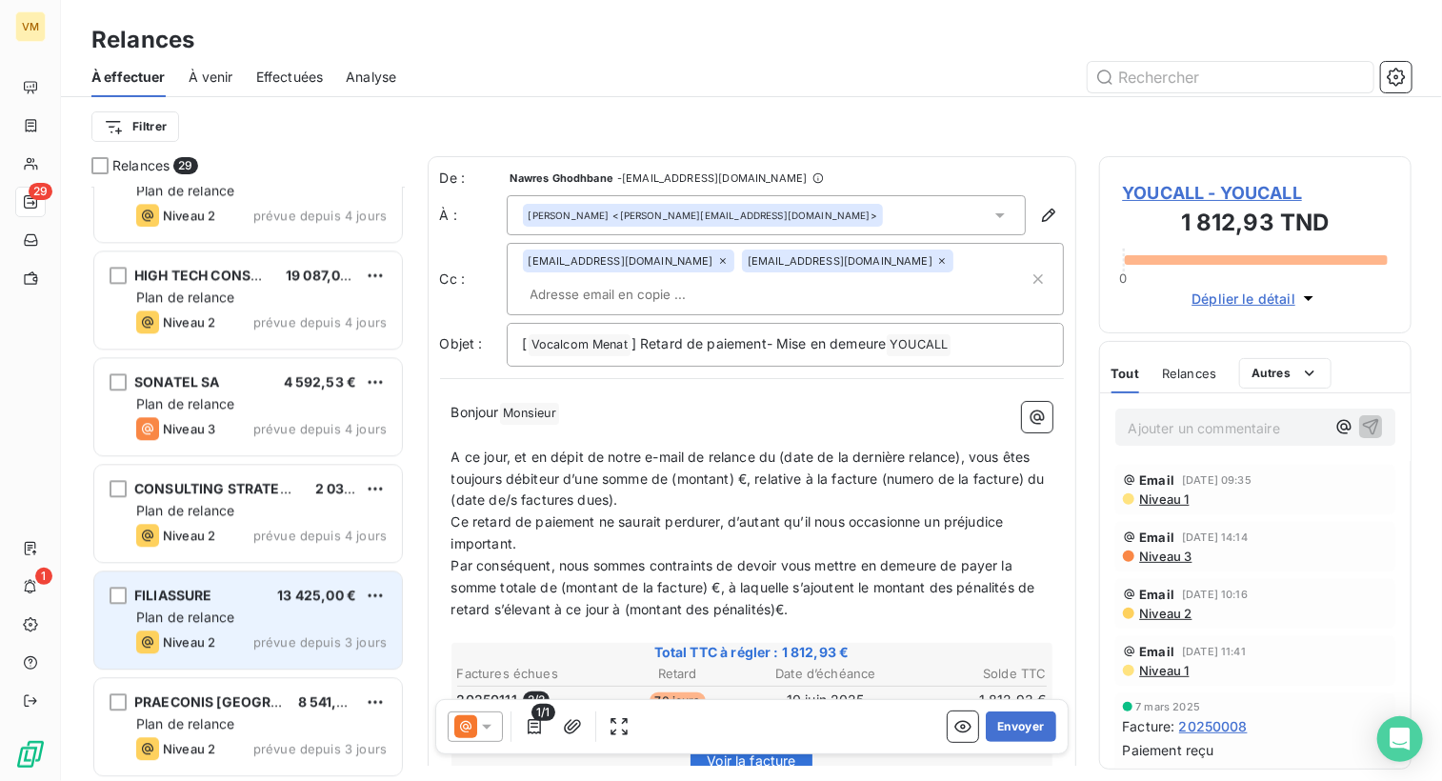
click at [277, 609] on div "Plan de relance" at bounding box center [261, 617] width 251 height 19
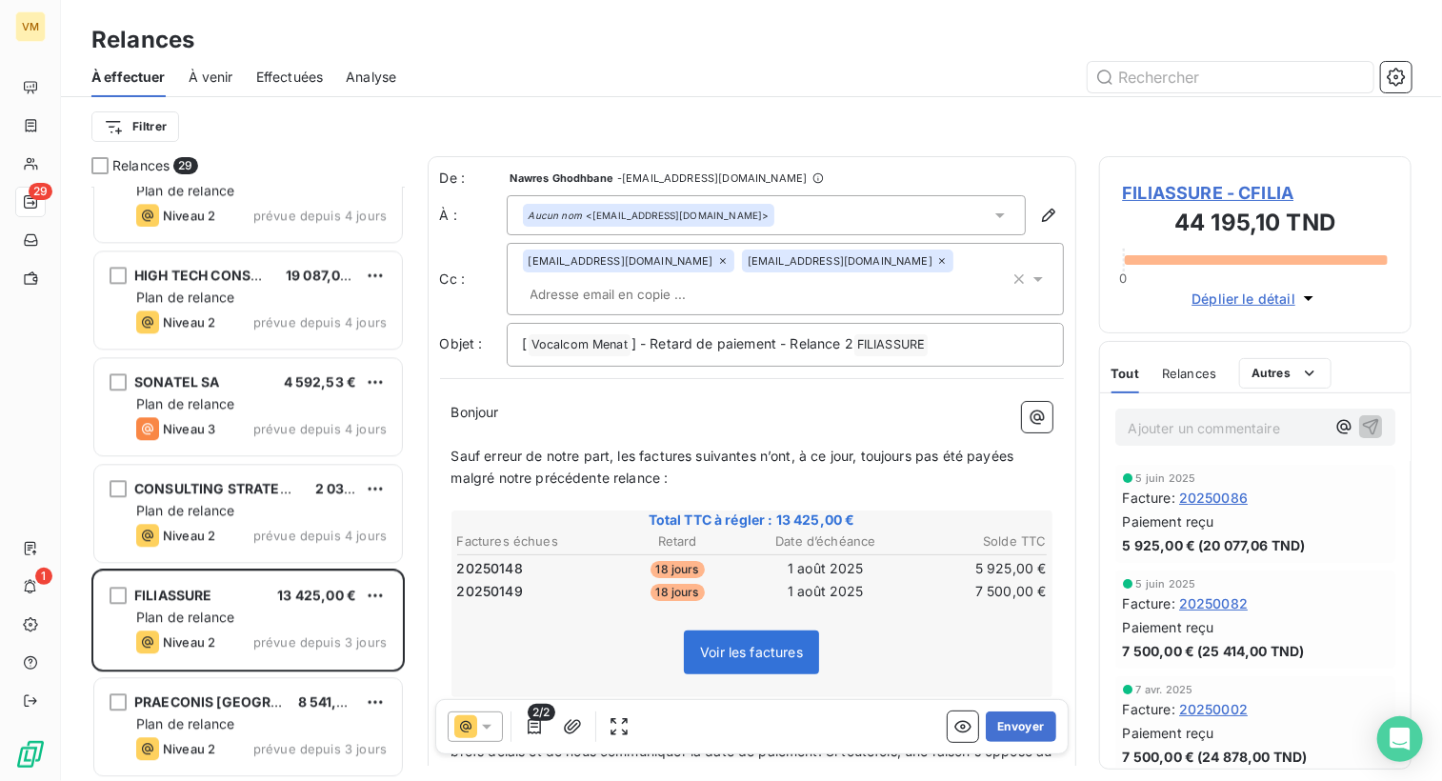
click at [991, 220] on icon at bounding box center [1000, 215] width 19 height 19
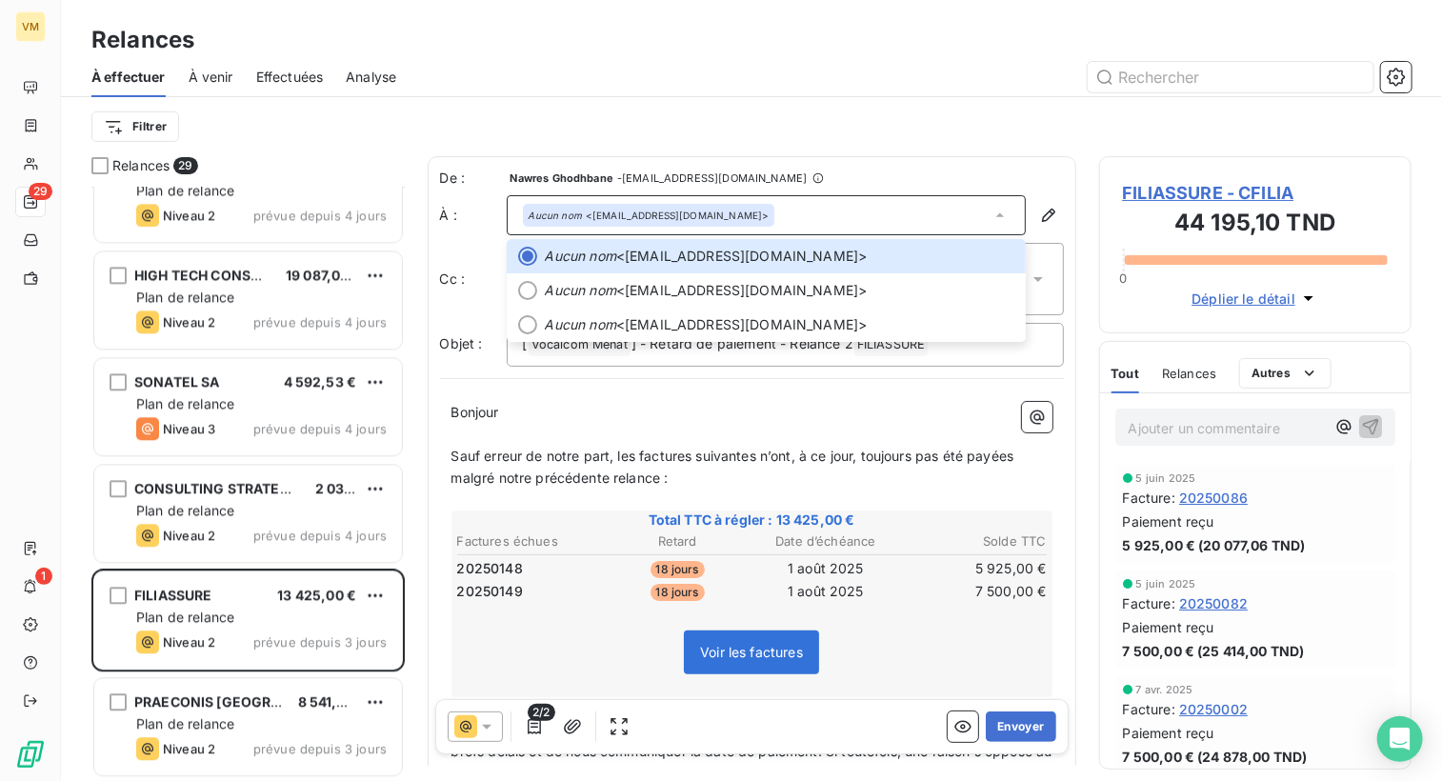
click at [876, 415] on p "Bonjour ﻿ ﻿ ﻿" at bounding box center [751, 413] width 601 height 22
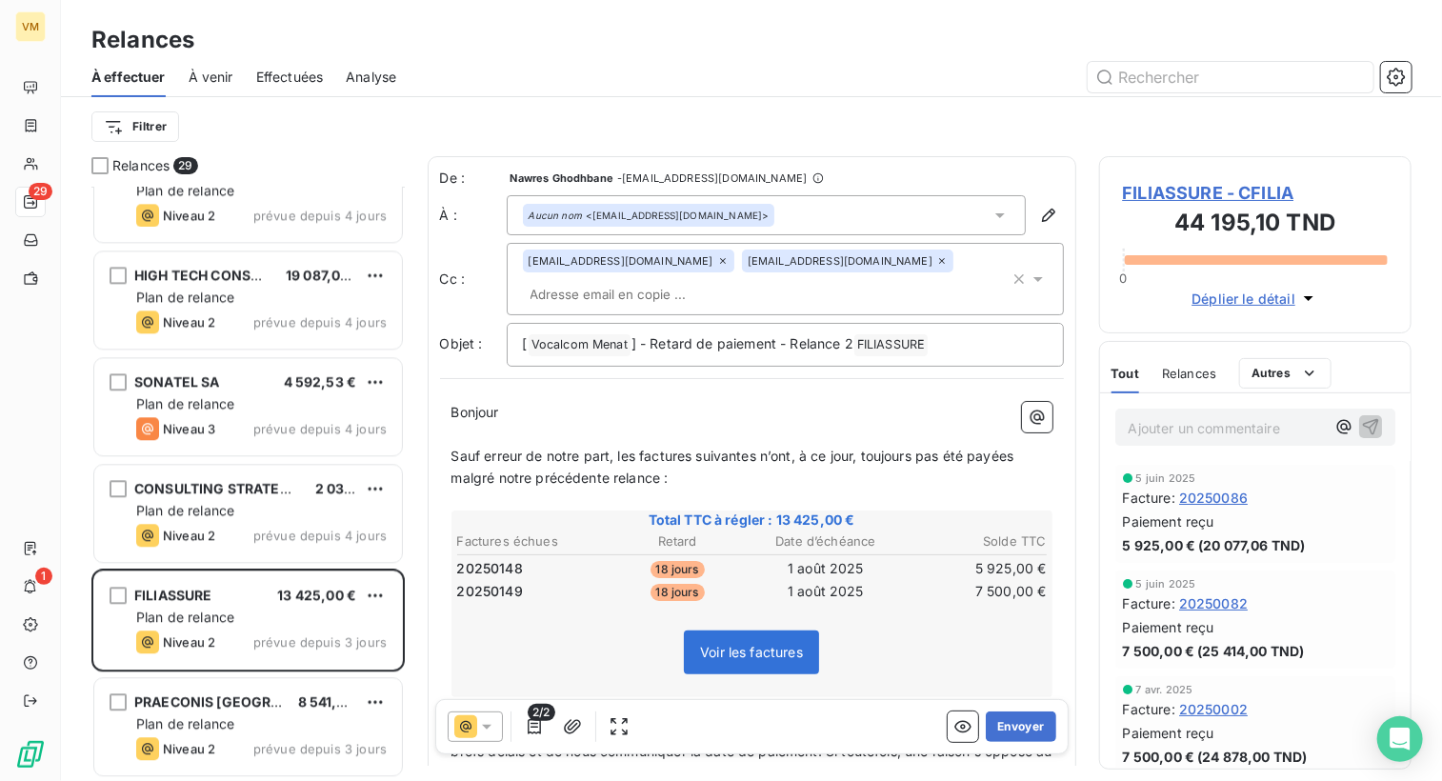
click at [1033, 279] on icon at bounding box center [1038, 279] width 10 height 5
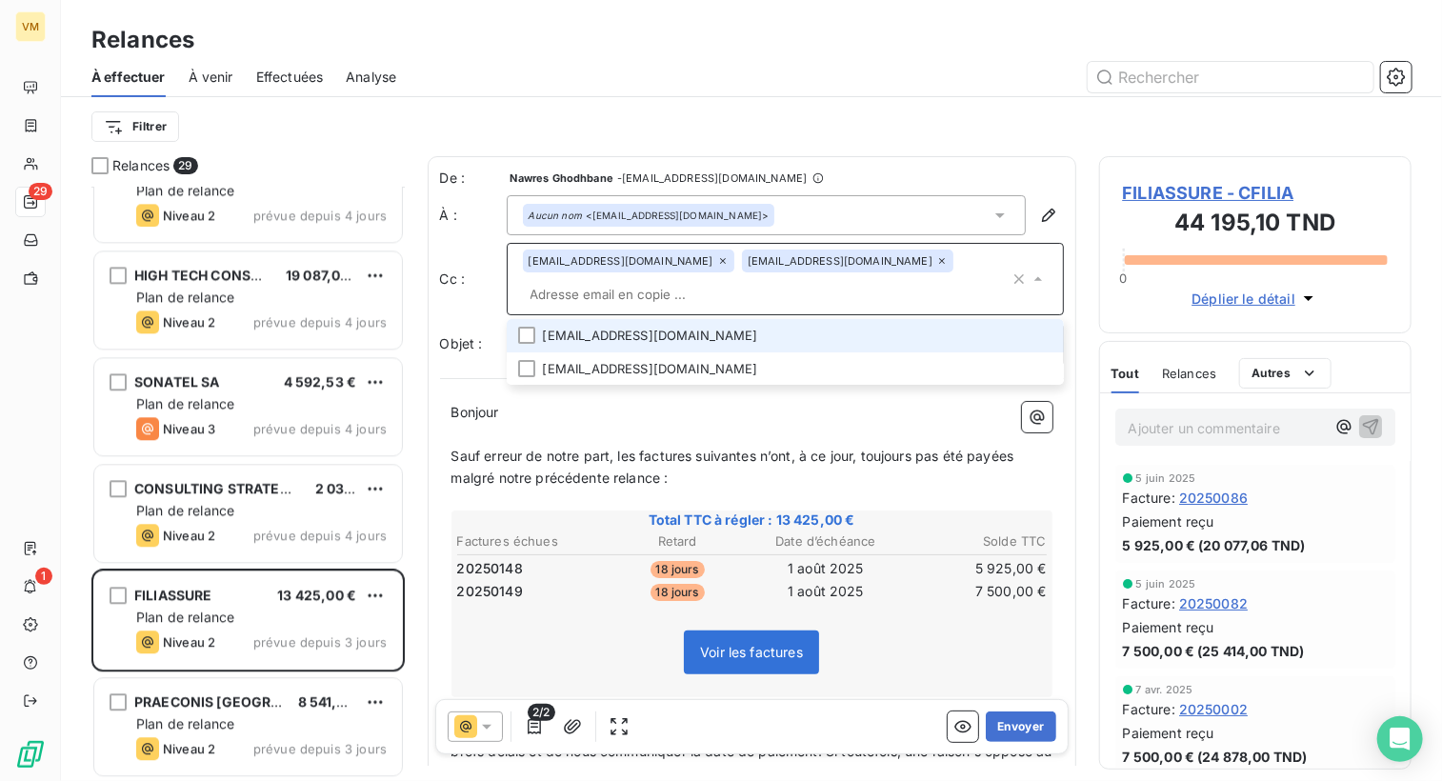
click at [678, 338] on li "[EMAIL_ADDRESS][DOMAIN_NAME]" at bounding box center [785, 335] width 557 height 33
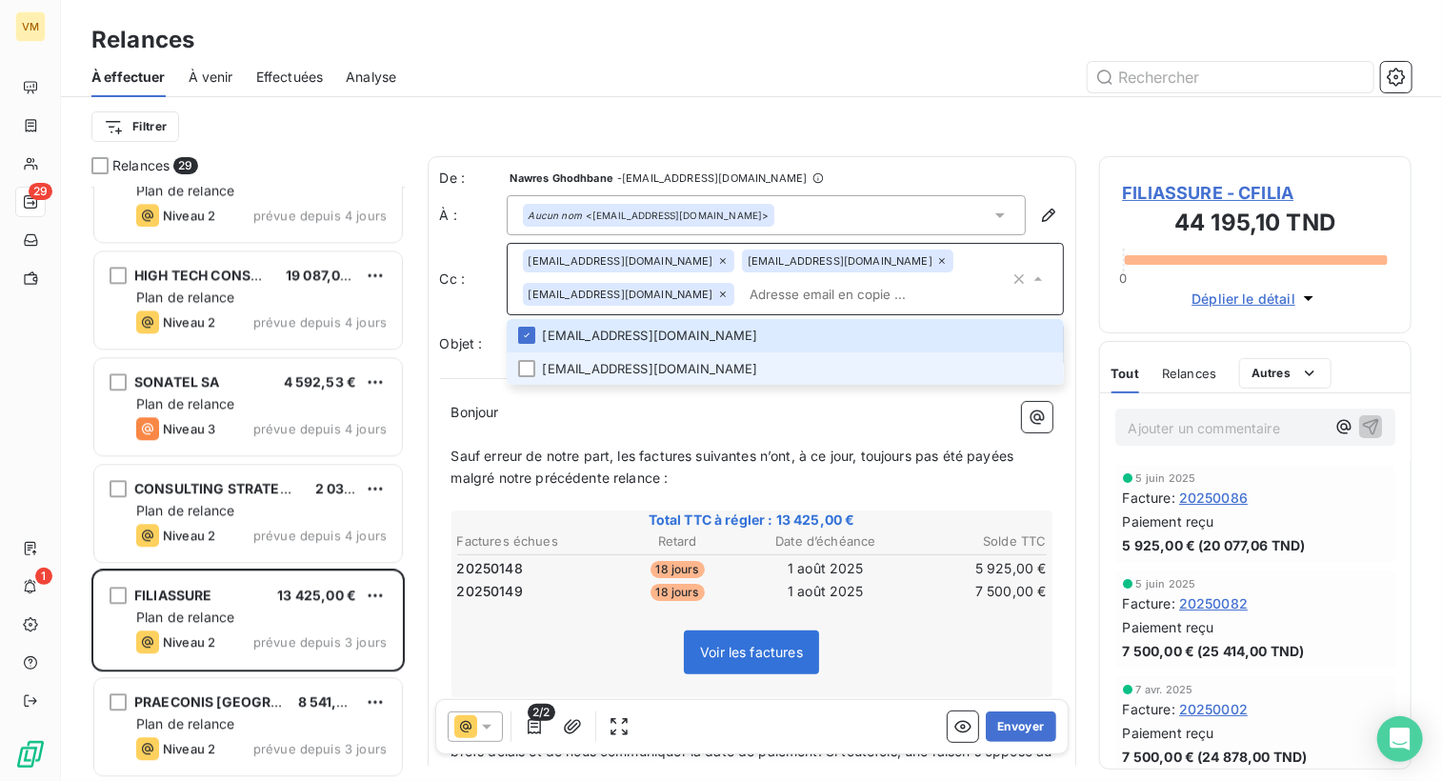
click at [670, 367] on li "[EMAIL_ADDRESS][DOMAIN_NAME]" at bounding box center [785, 368] width 557 height 33
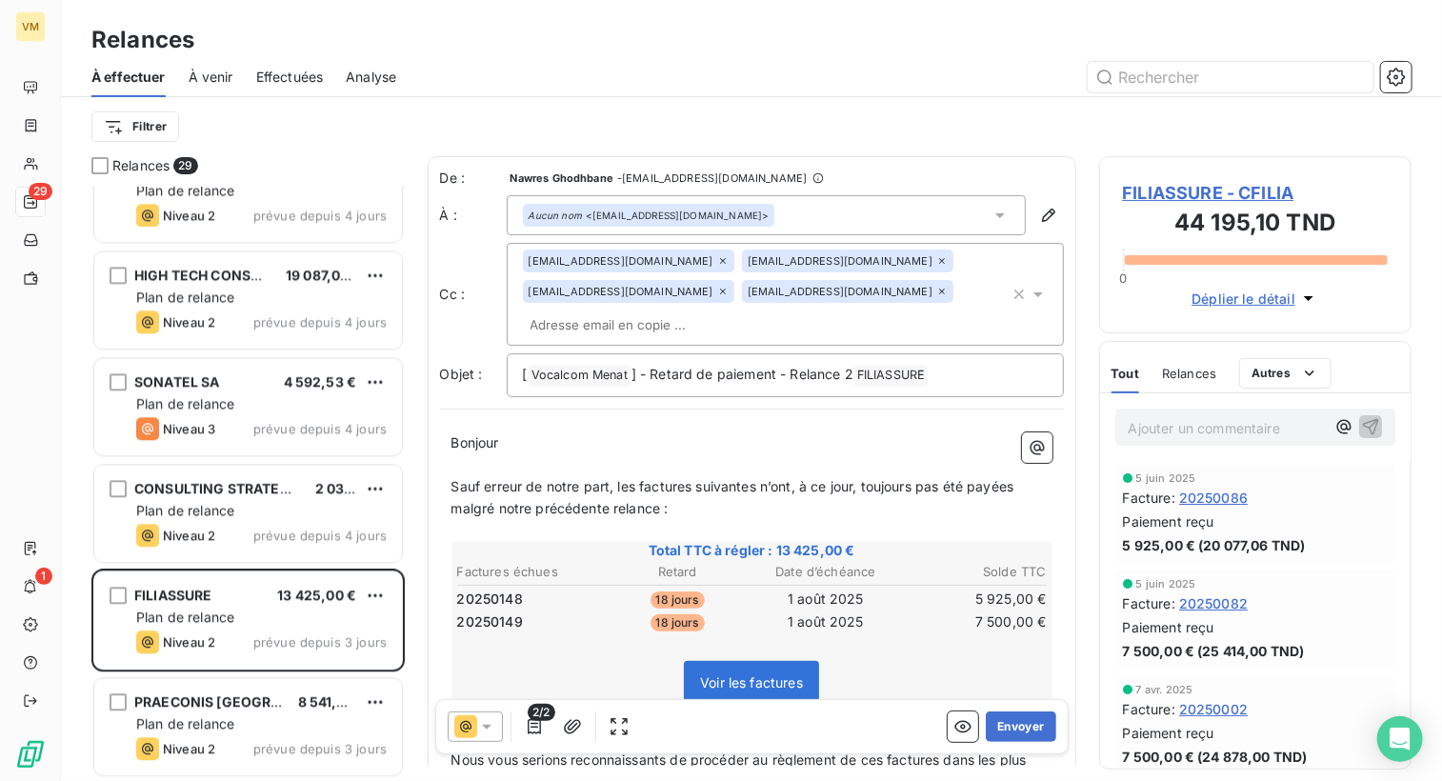
drag, startPoint x: 682, startPoint y: 425, endPoint x: 696, endPoint y: 429, distance: 14.8
click at [683, 454] on p "﻿" at bounding box center [751, 465] width 601 height 22
paste input "[PERSON_NAME] <[EMAIL_ADDRESS][DOMAIN_NAME]>"
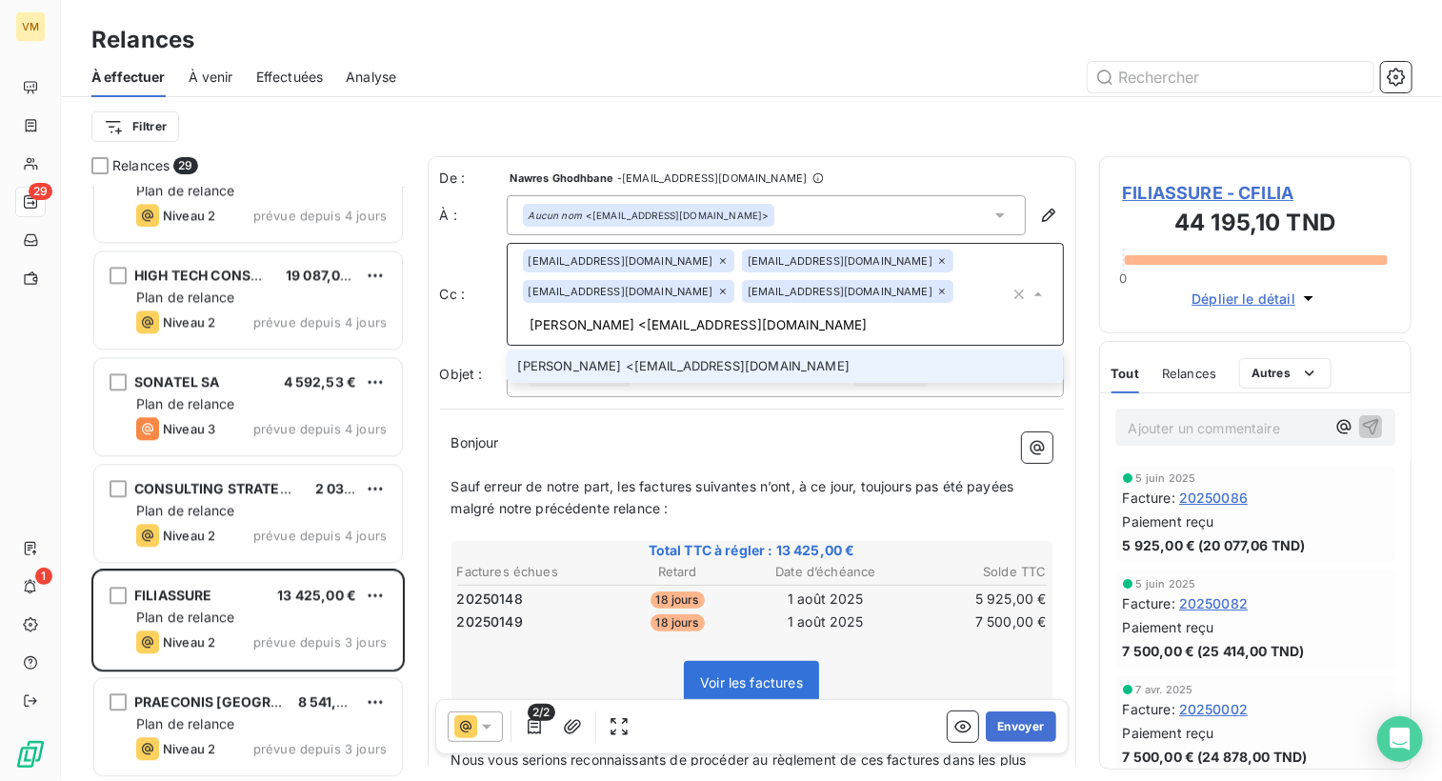
drag, startPoint x: 842, startPoint y: 296, endPoint x: 696, endPoint y: 304, distance: 145.9
click at [696, 311] on input "[PERSON_NAME] <[EMAIL_ADDRESS][DOMAIN_NAME]" at bounding box center [766, 325] width 487 height 29
type input "[EMAIL_ADDRESS][DOMAIN_NAME]"
click at [752, 350] on li "[EMAIL_ADDRESS][DOMAIN_NAME]" at bounding box center [785, 366] width 557 height 33
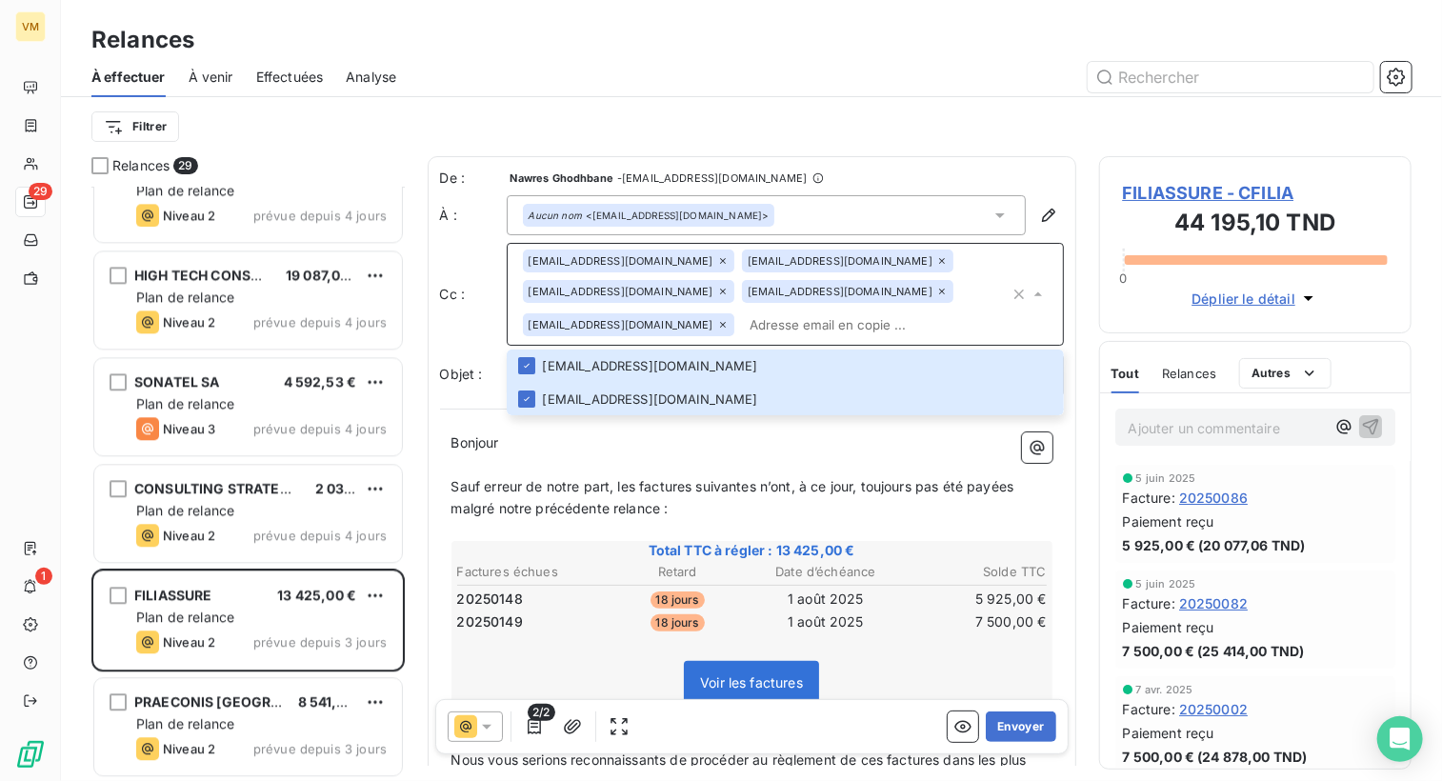
click at [785, 327] on input "text" at bounding box center [876, 325] width 268 height 29
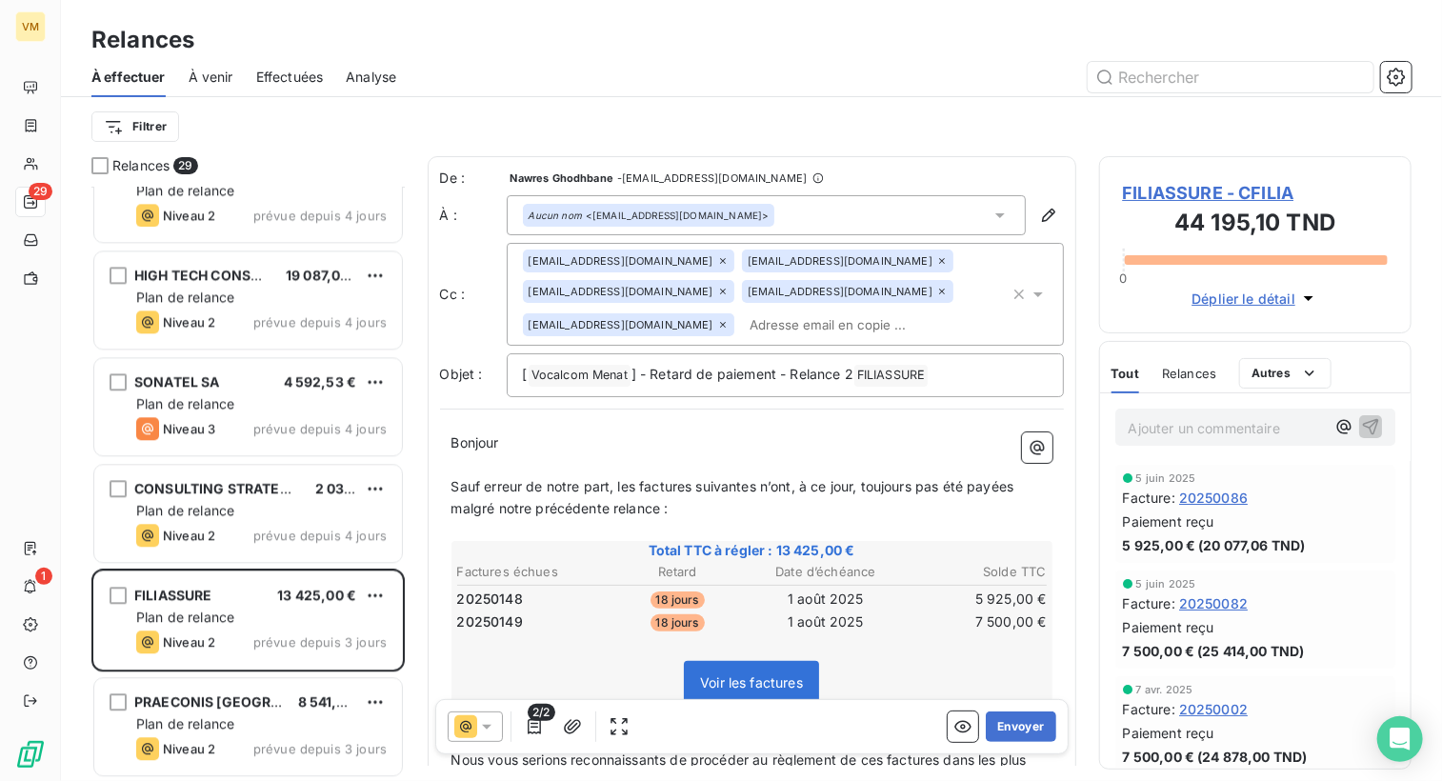
click at [812, 435] on p "Bonjour ﻿ ﻿ ﻿" at bounding box center [751, 443] width 601 height 22
click at [505, 449] on p "Bonjour ﻿ ﻿ ﻿" at bounding box center [751, 443] width 601 height 22
click at [486, 724] on icon at bounding box center [486, 726] width 19 height 19
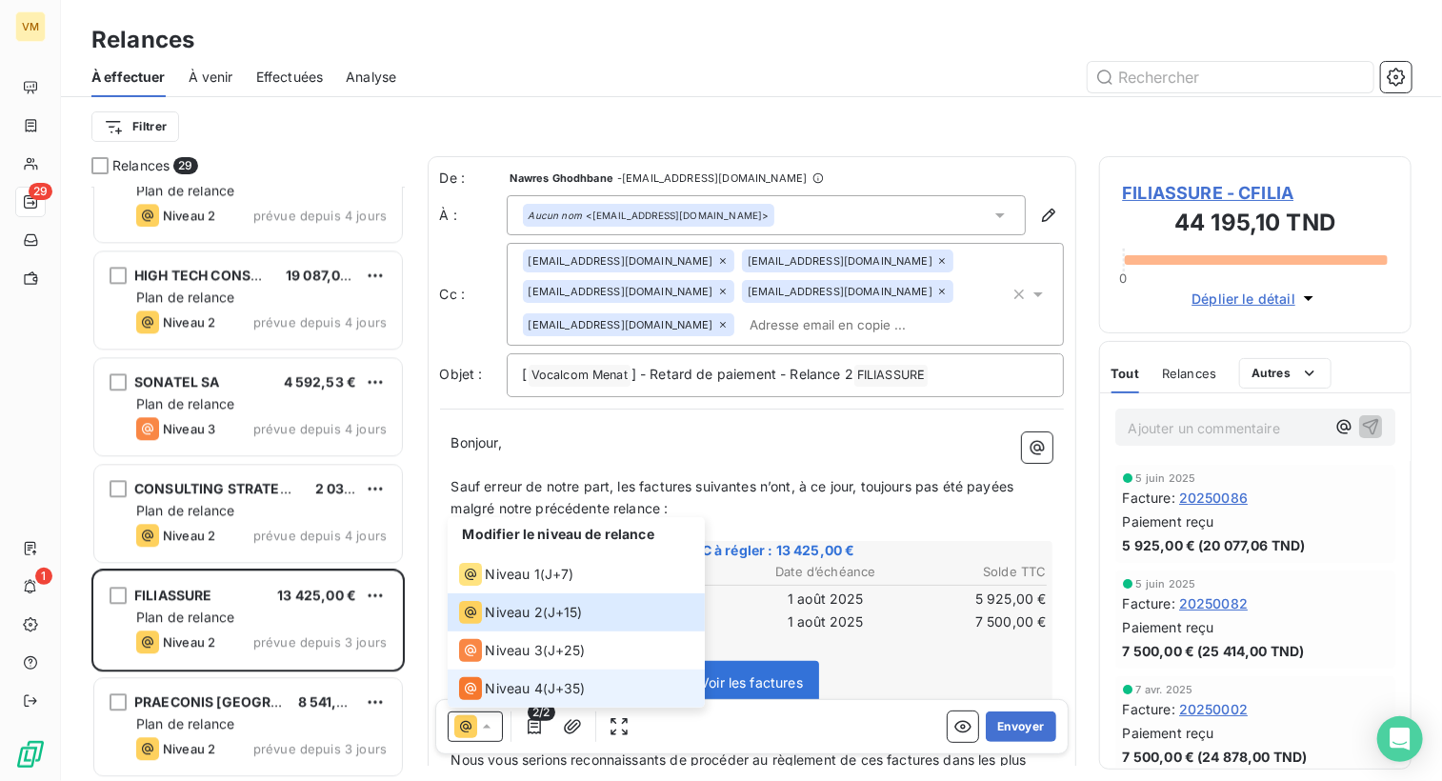
click at [508, 692] on span "Niveau 4" at bounding box center [514, 688] width 57 height 19
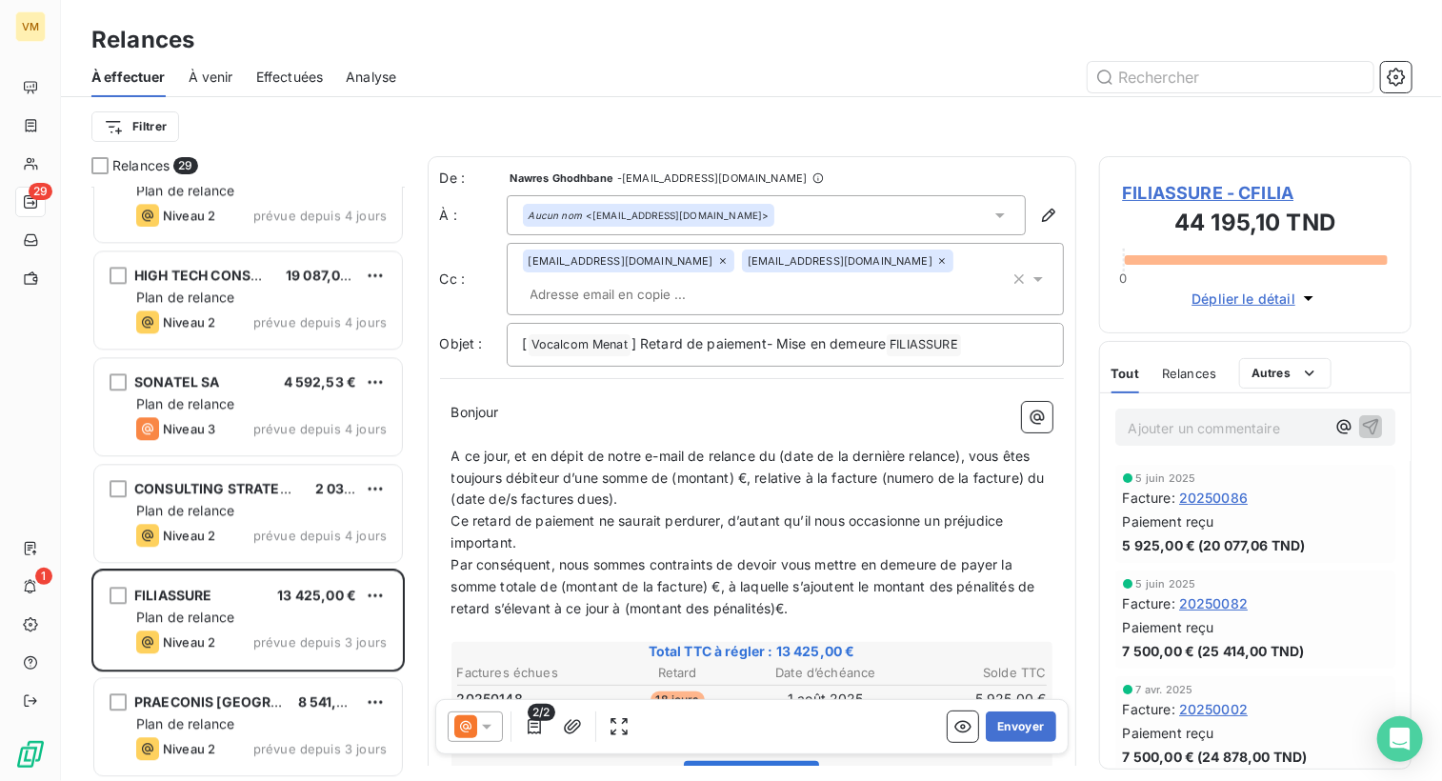
click at [552, 529] on p "Ce retard de paiement ne saurait perdurer, d’autant qu’il nous occasionne un pr…" at bounding box center [751, 533] width 601 height 44
drag, startPoint x: 964, startPoint y: 456, endPoint x: 781, endPoint y: 461, distance: 182.9
click at [781, 461] on span "A ce jour, et en dépit de notre e-mail de relance du (date de la dernière relan…" at bounding box center [749, 478] width 597 height 60
drag, startPoint x: 688, startPoint y: 483, endPoint x: 618, endPoint y: 480, distance: 69.6
click at [618, 480] on span "A ce jour, et en dépit de notre e-mail de relance du [DATE], vous êtes toujours…" at bounding box center [749, 478] width 597 height 60
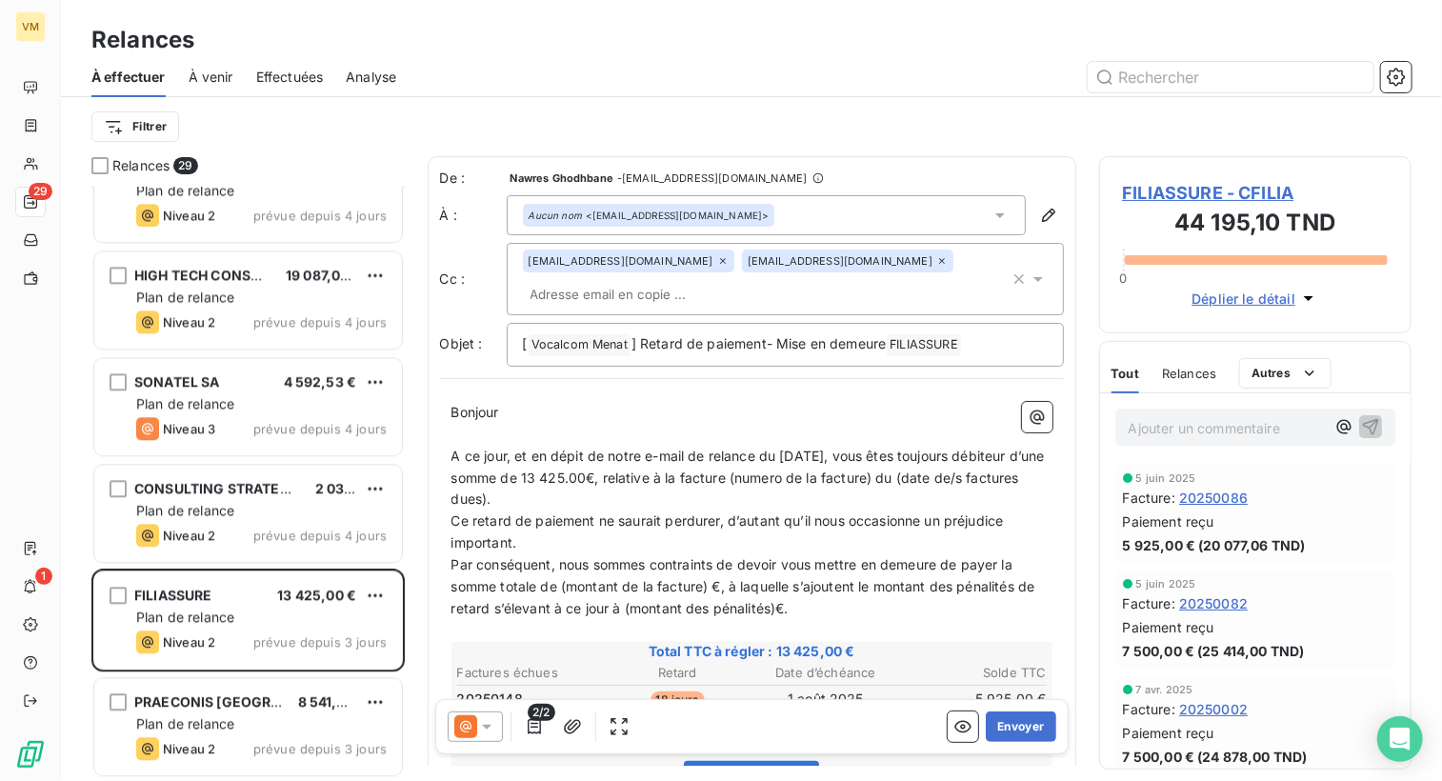
drag, startPoint x: 660, startPoint y: 504, endPoint x: 693, endPoint y: 639, distance: 139.3
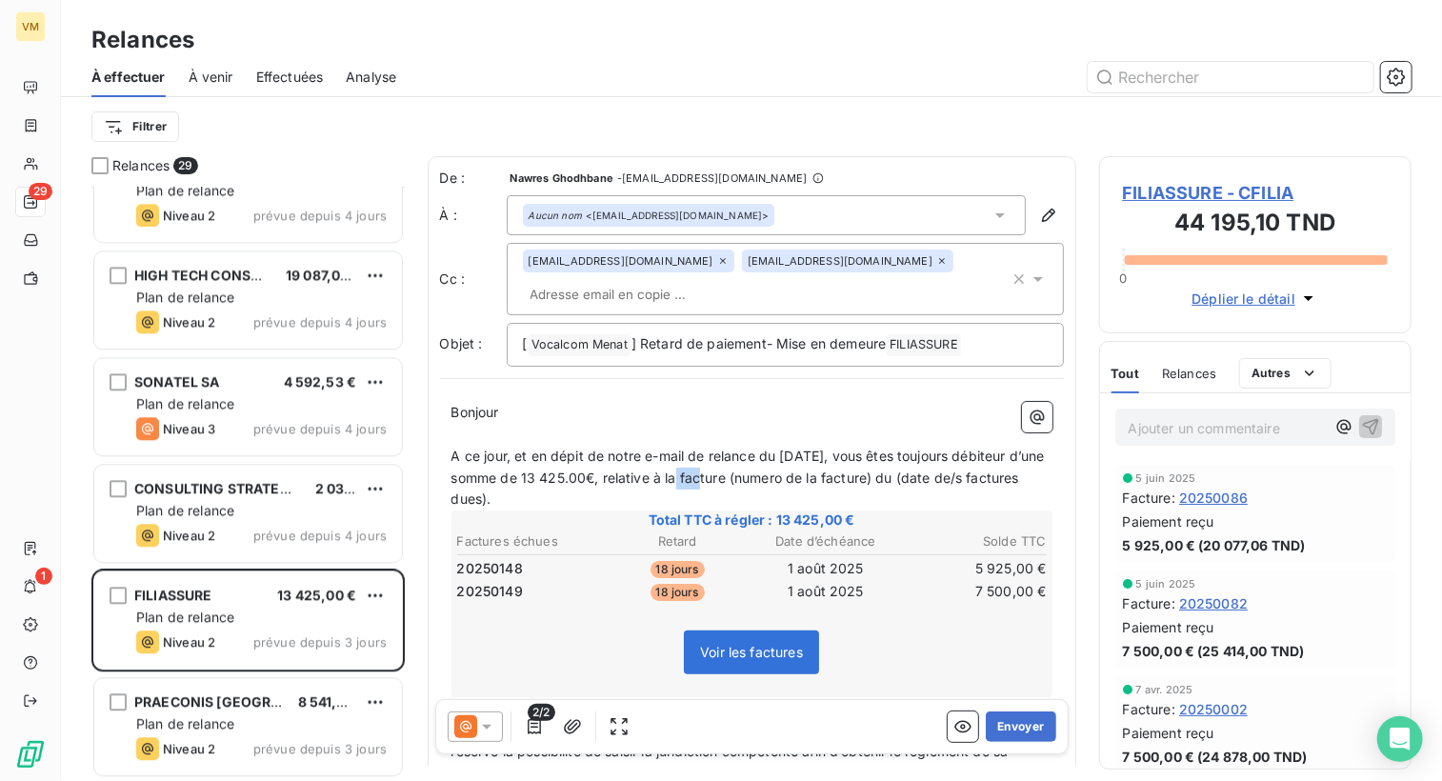
drag, startPoint x: 749, startPoint y: 476, endPoint x: 769, endPoint y: 480, distance: 20.4
click at [769, 480] on span "A ce jour, et en dépit de notre e-mail de relance du [DATE], vous êtes toujours…" at bounding box center [749, 478] width 597 height 60
click at [818, 484] on span "A ce jour, et en dépit de notre e-mail de relance du [DATE], vous êtes toujours…" at bounding box center [749, 478] width 597 height 60
click at [837, 479] on span "A ce jour, et en dépit de notre e-mail de relance du [DATE], vous êtes toujours…" at bounding box center [749, 478] width 597 height 60
drag, startPoint x: 832, startPoint y: 478, endPoint x: 853, endPoint y: 496, distance: 28.4
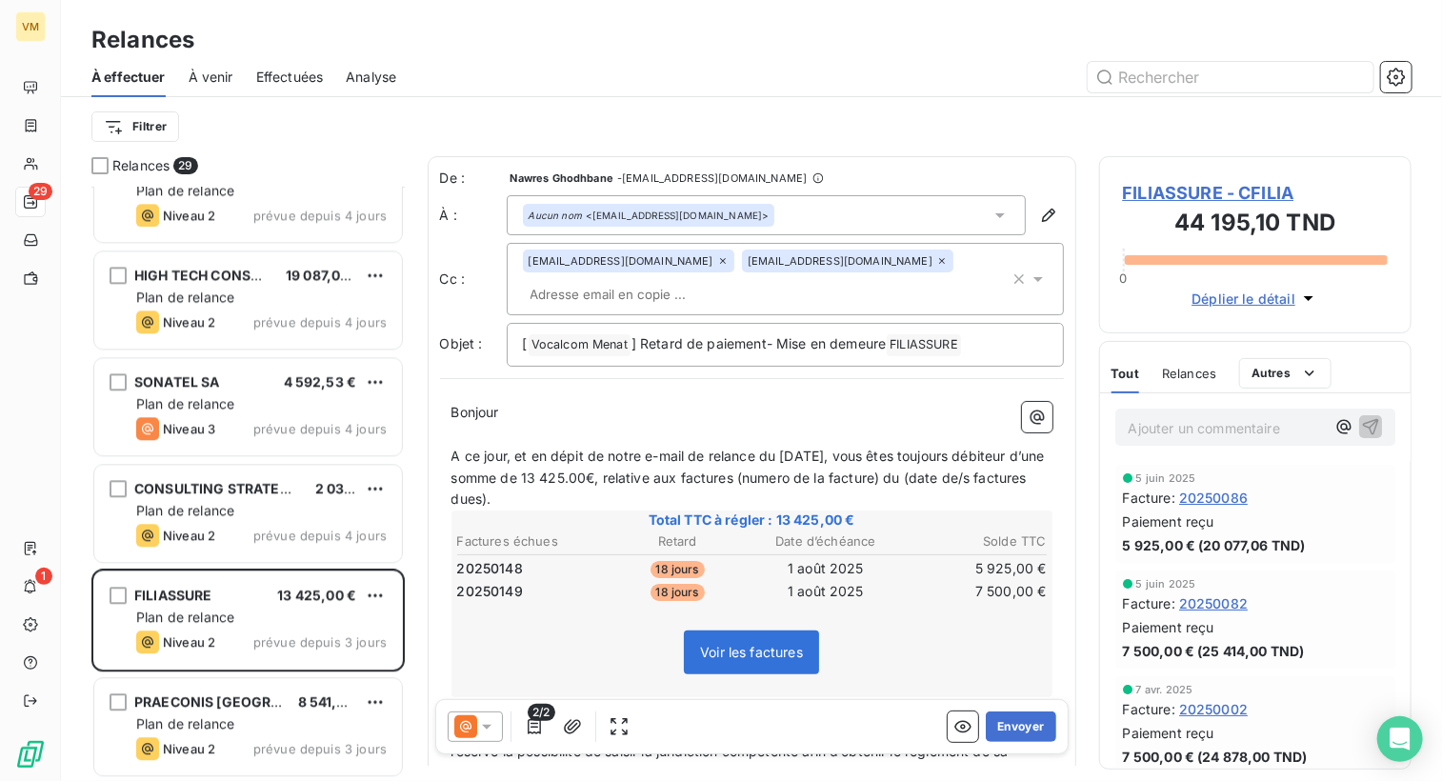
click at [853, 496] on p "A ce jour, et en dépit de notre e-mail de relance du [DATE], vous êtes toujours…" at bounding box center [751, 479] width 601 height 66
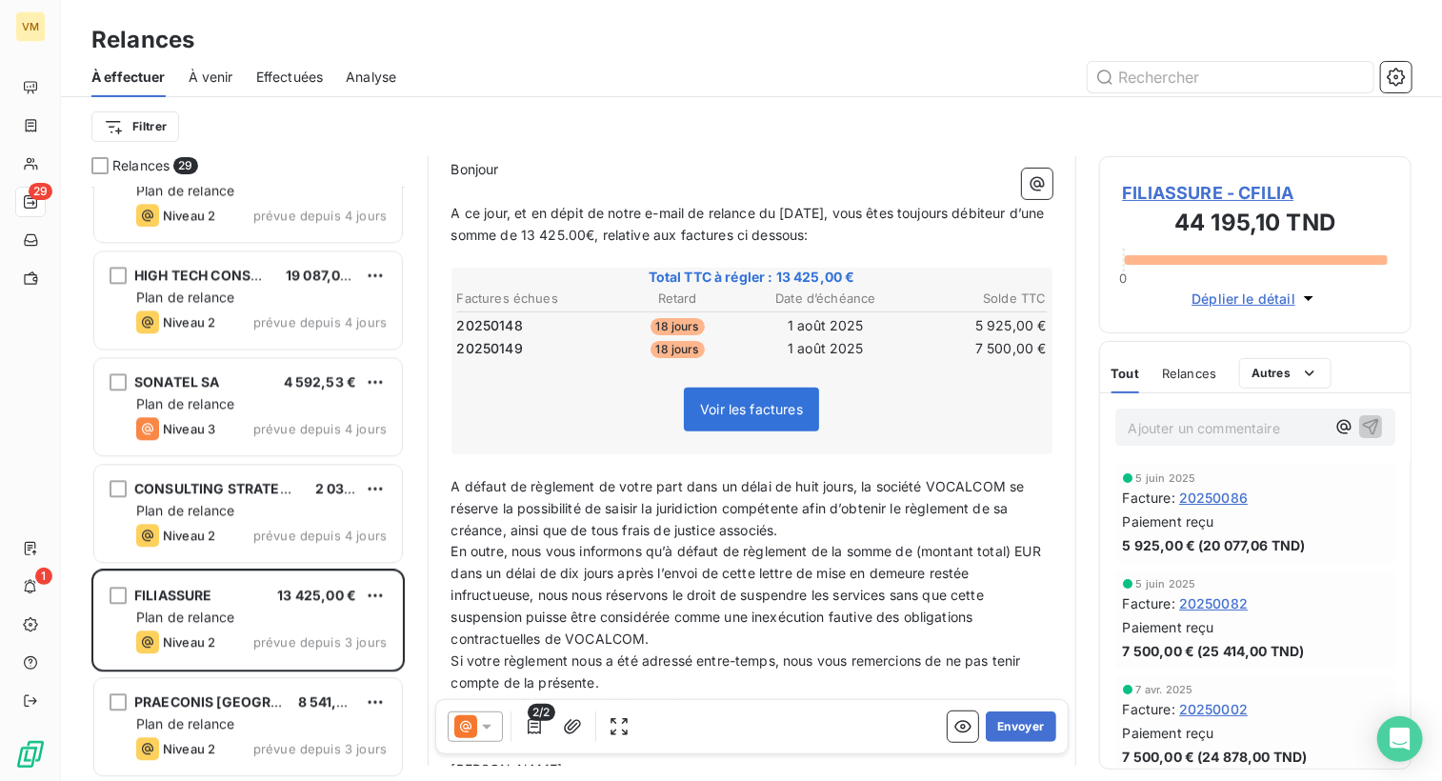
scroll to position [286, 0]
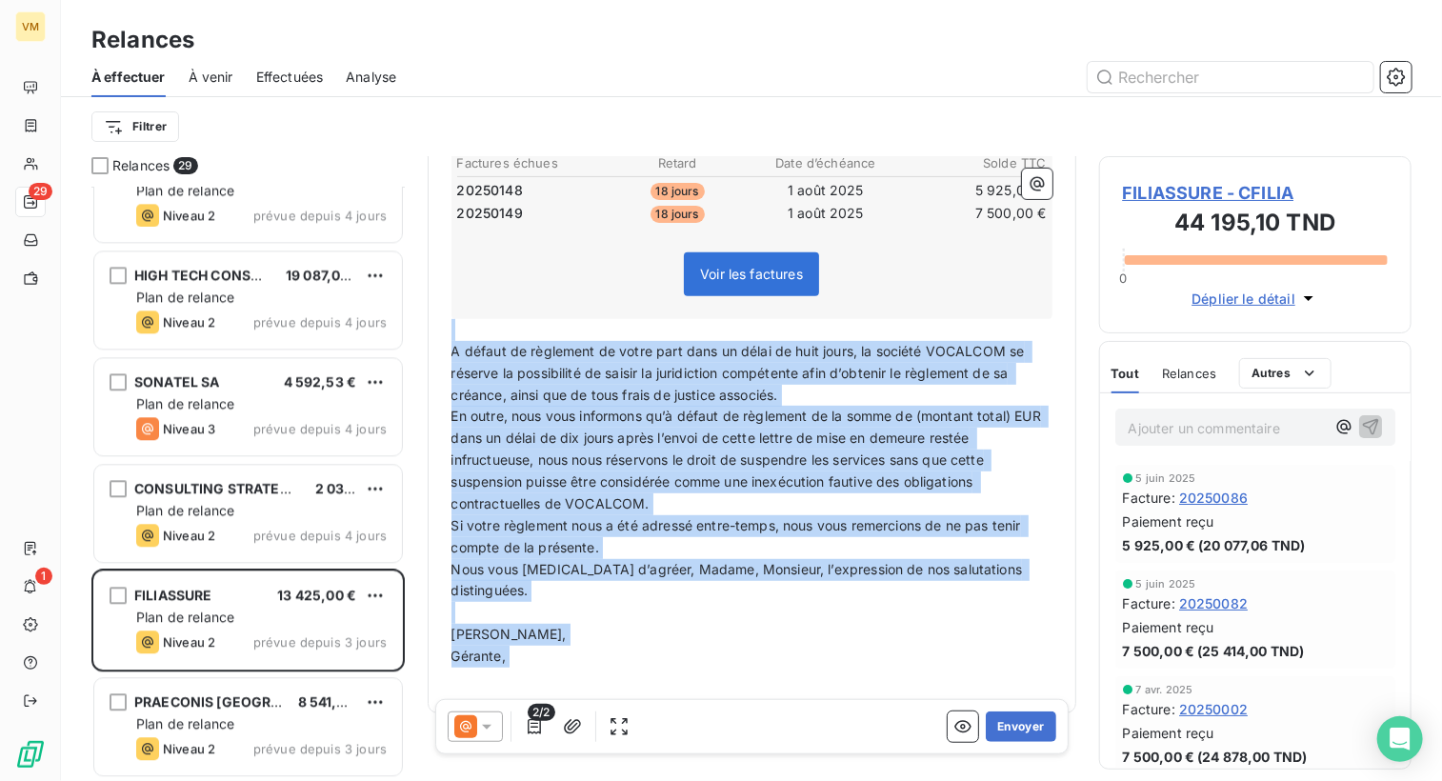
drag, startPoint x: 458, startPoint y: 414, endPoint x: 529, endPoint y: 781, distance: 373.4
click at [529, 780] on html "VM 29 1 Relances À effectuer À venir Effectuées Analyse Filtrer Relances 29 VIV…" at bounding box center [721, 390] width 1442 height 781
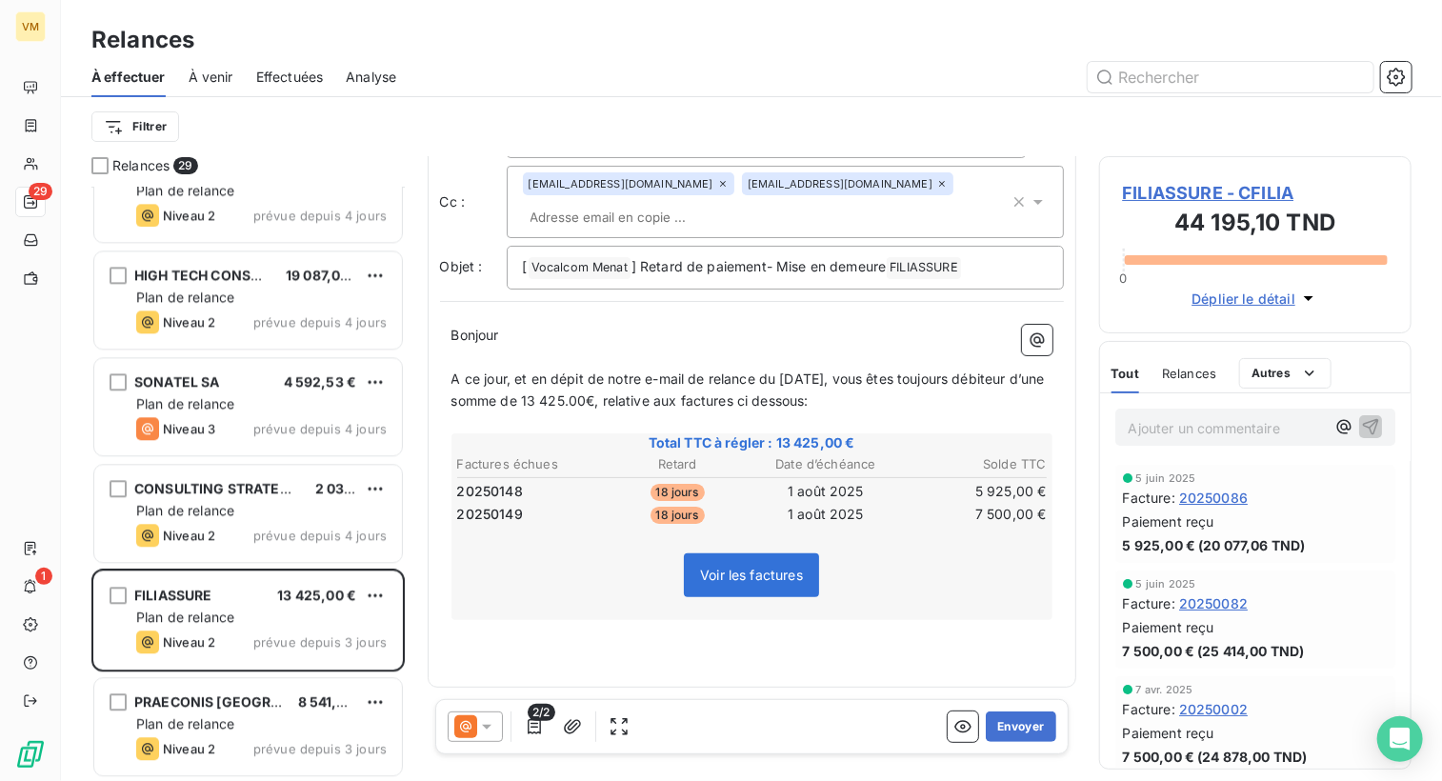
scroll to position [74, 0]
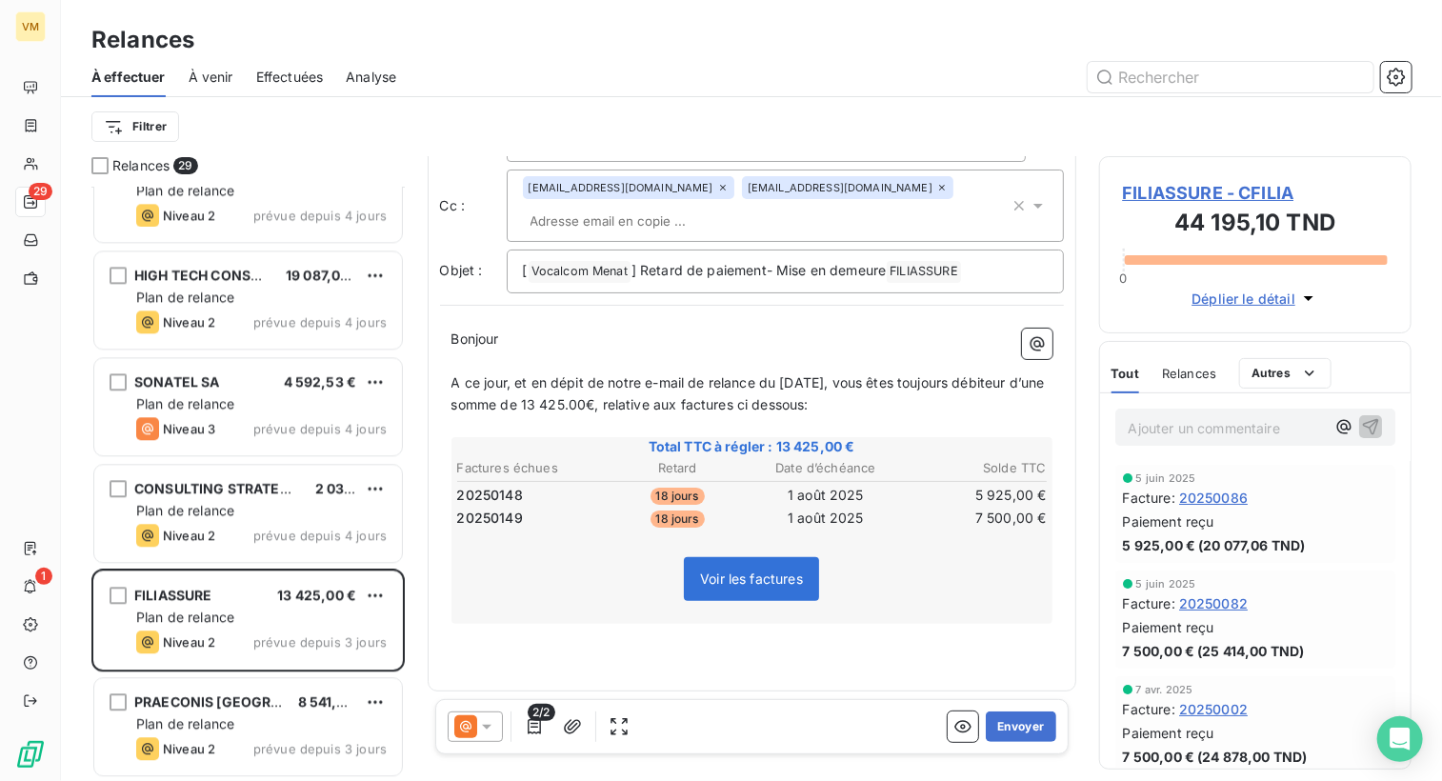
click at [499, 353] on p "﻿" at bounding box center [751, 362] width 601 height 22
click at [505, 335] on p "Bonjour ﻿ ﻿ ﻿" at bounding box center [751, 340] width 601 height 22
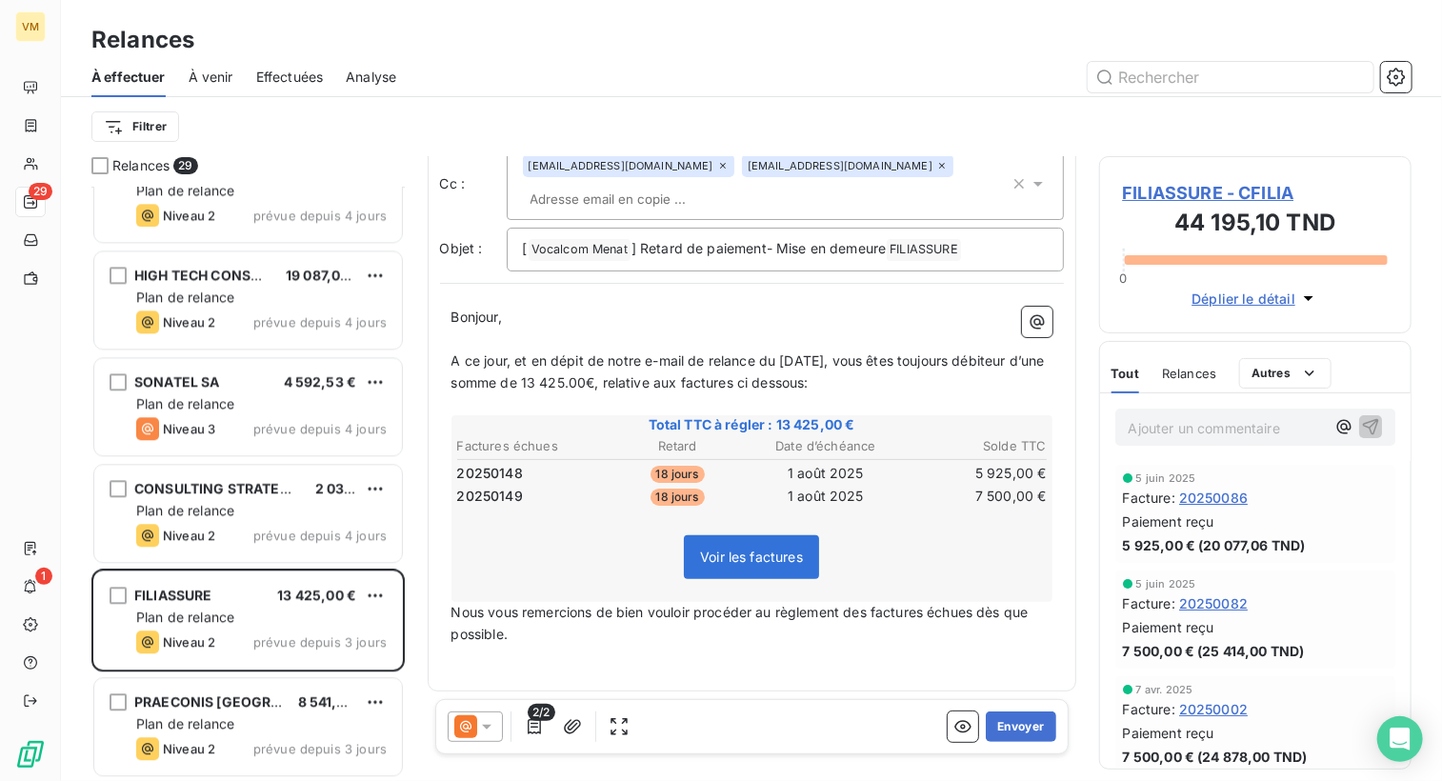
click at [448, 606] on div "Bonjour, ﻿ ﻿ ﻿ ﻿ A ce jour, et en dépit de notre e-mail de relance du [DATE], v…" at bounding box center [752, 487] width 624 height 384
click at [451, 612] on span "Nous vous remercions de bien vouloir procéder au règlement des factures échues …" at bounding box center [741, 623] width 581 height 38
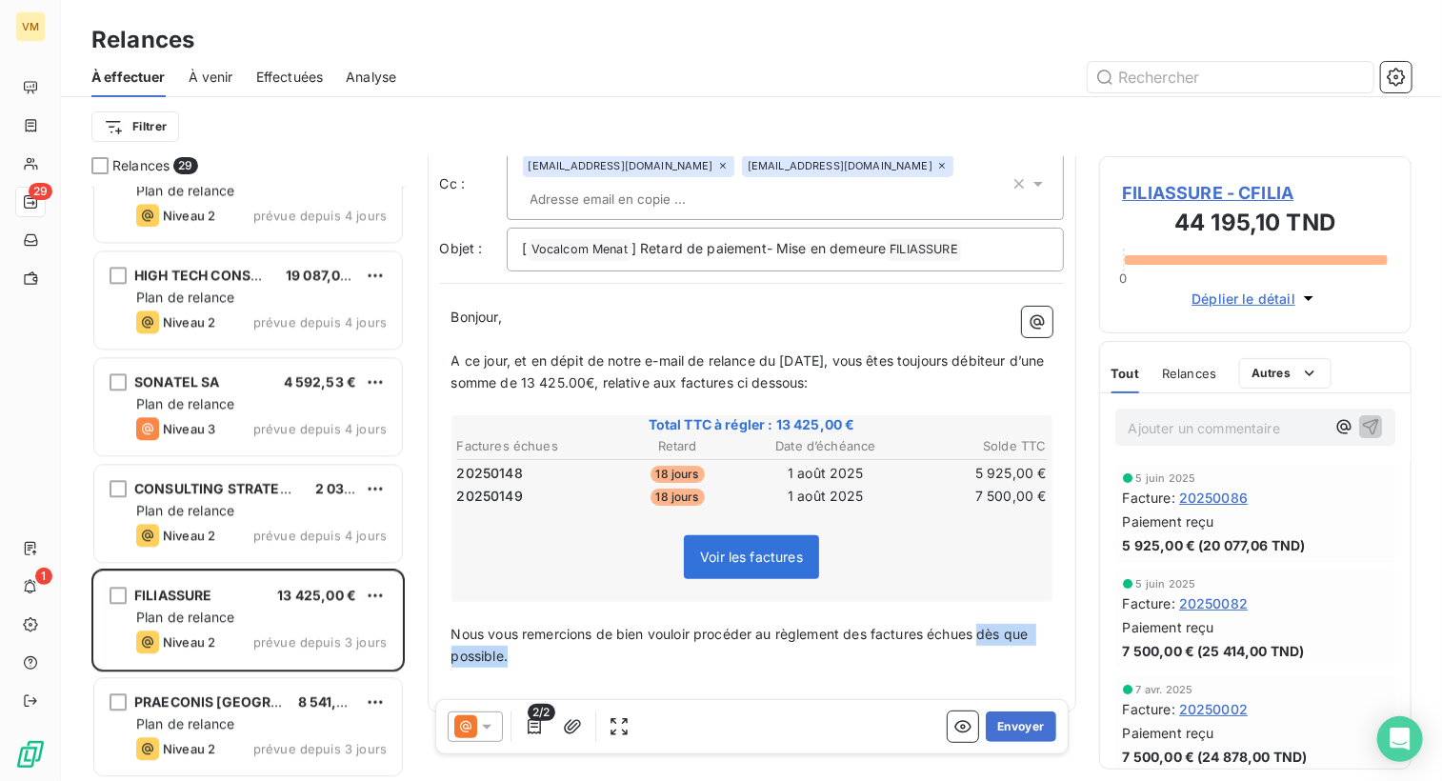
drag, startPoint x: 987, startPoint y: 631, endPoint x: 1005, endPoint y: 650, distance: 26.3
click at [1005, 650] on p "Nous vous remercions de bien vouloir procéder au règlement des factures échues …" at bounding box center [751, 646] width 601 height 44
drag, startPoint x: 715, startPoint y: 631, endPoint x: 714, endPoint y: 662, distance: 31.4
click at [714, 668] on p "﻿" at bounding box center [751, 679] width 601 height 22
click at [837, 668] on p "﻿" at bounding box center [751, 679] width 601 height 22
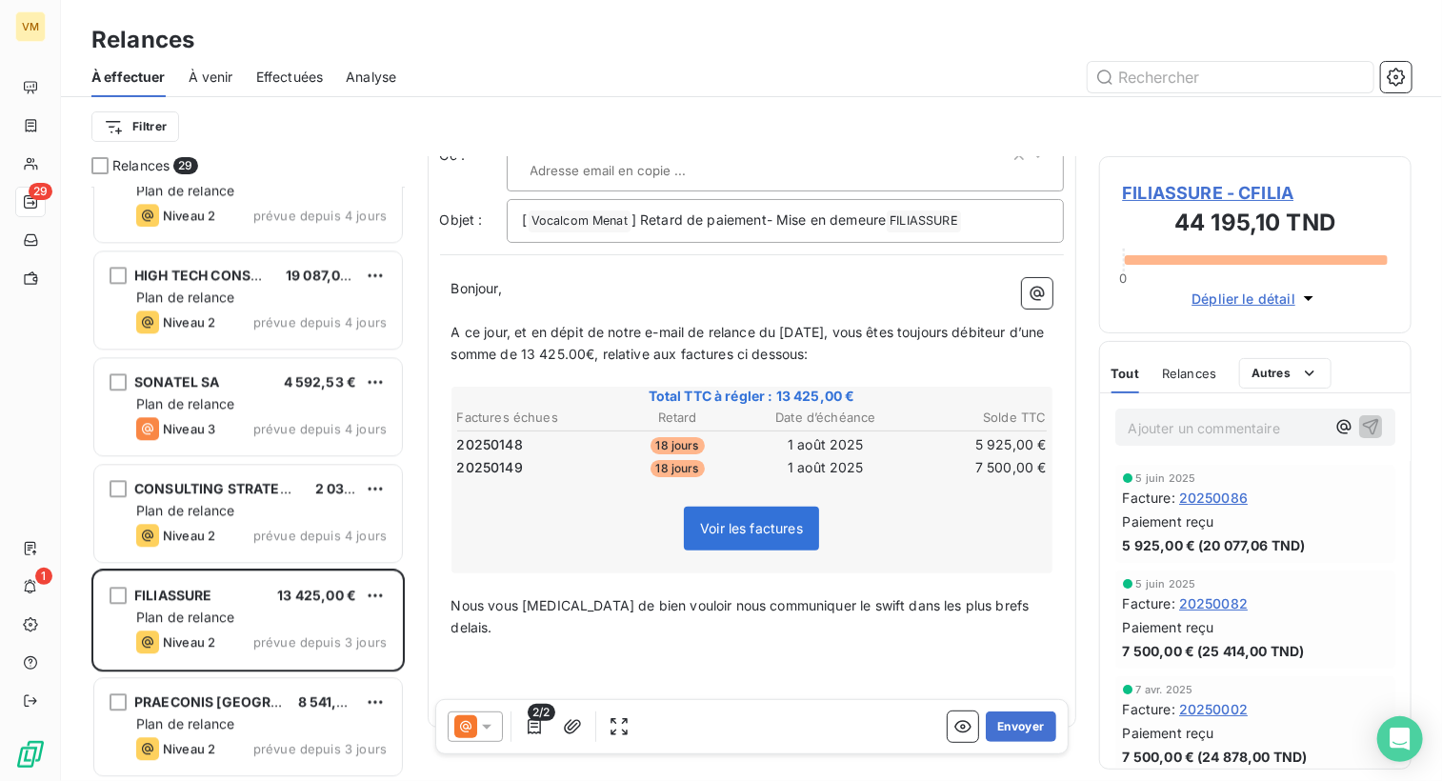
scroll to position [140, 0]
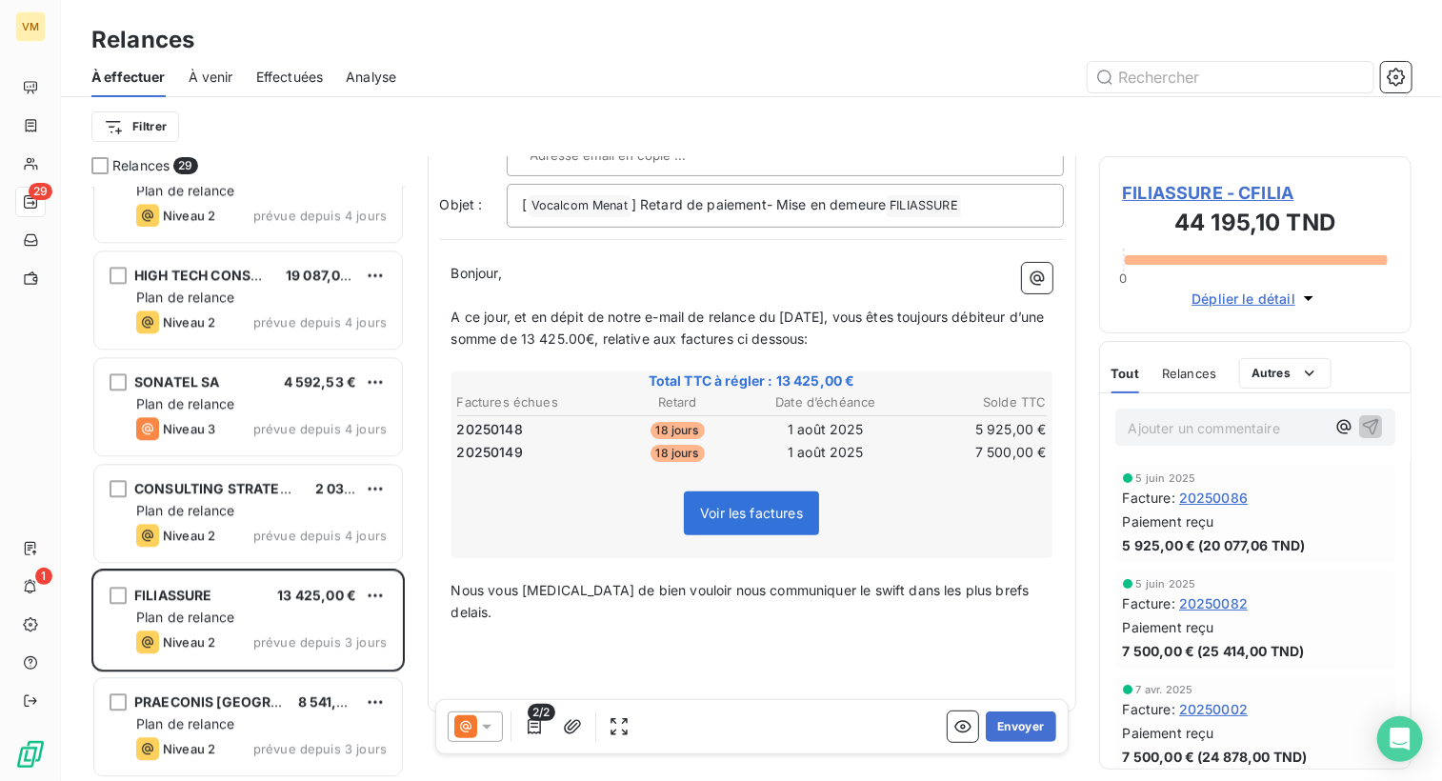
click at [1033, 590] on p "Nous vous [MEDICAL_DATA] de bien vouloir nous communiquer le swift dans les plu…" at bounding box center [751, 602] width 601 height 44
click at [732, 645] on p "﻿" at bounding box center [751, 656] width 601 height 22
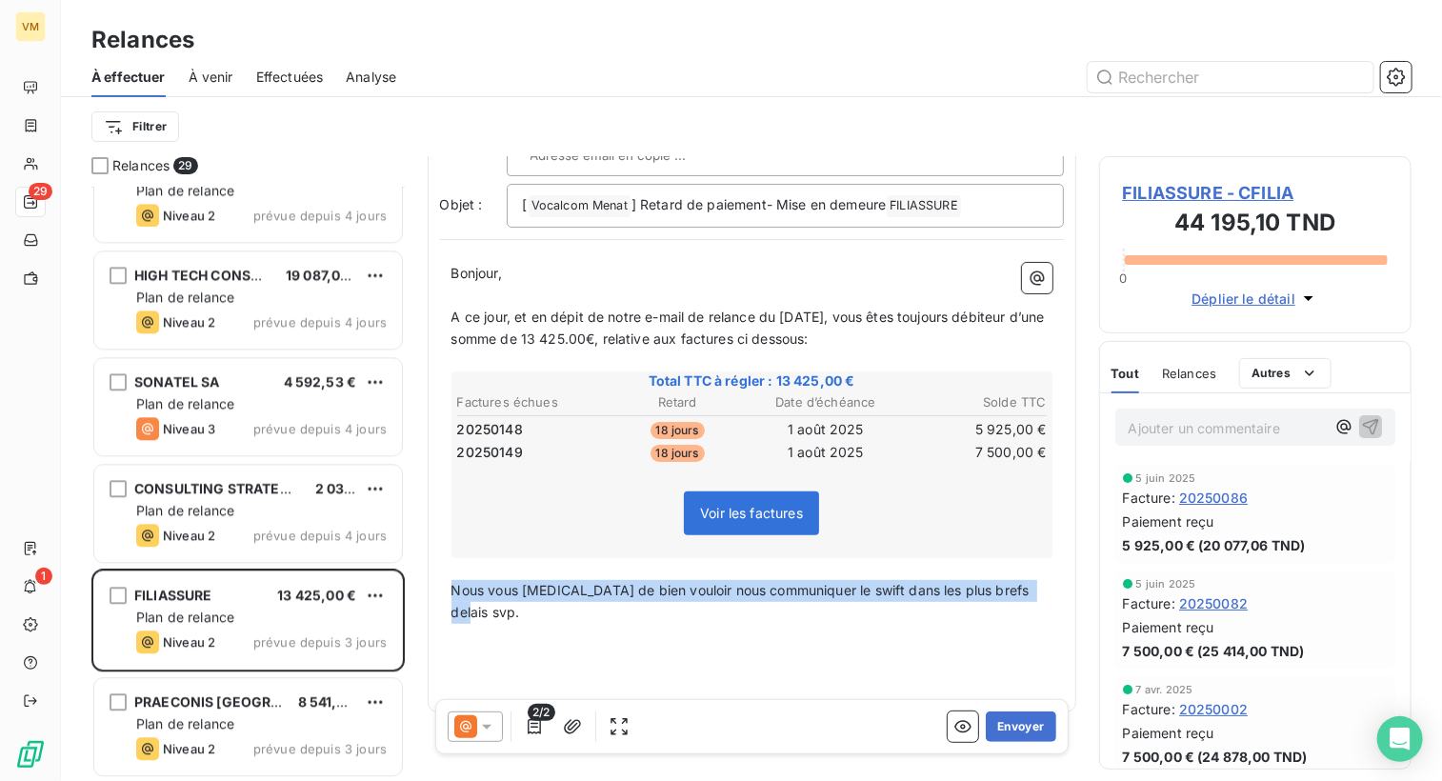
drag, startPoint x: 1036, startPoint y: 591, endPoint x: 453, endPoint y: 588, distance: 582.9
click at [453, 588] on span "Nous vous [MEDICAL_DATA] de bien vouloir nous communiquer le swift dans les plu…" at bounding box center [742, 601] width 582 height 38
copy span "Nous vous [MEDICAL_DATA] de bien vouloir nous communiquer le swift dans les plu…"
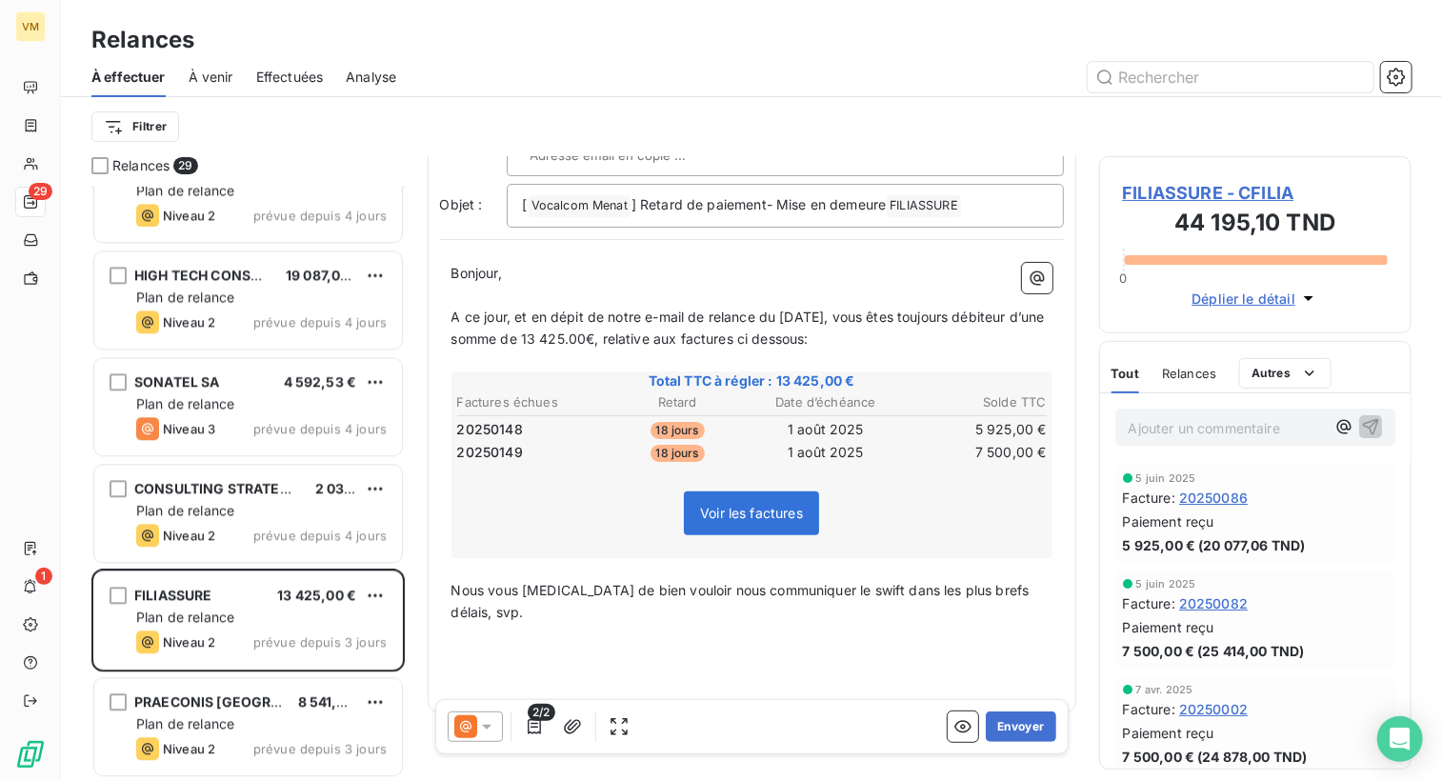
click at [852, 645] on p "﻿" at bounding box center [751, 656] width 601 height 22
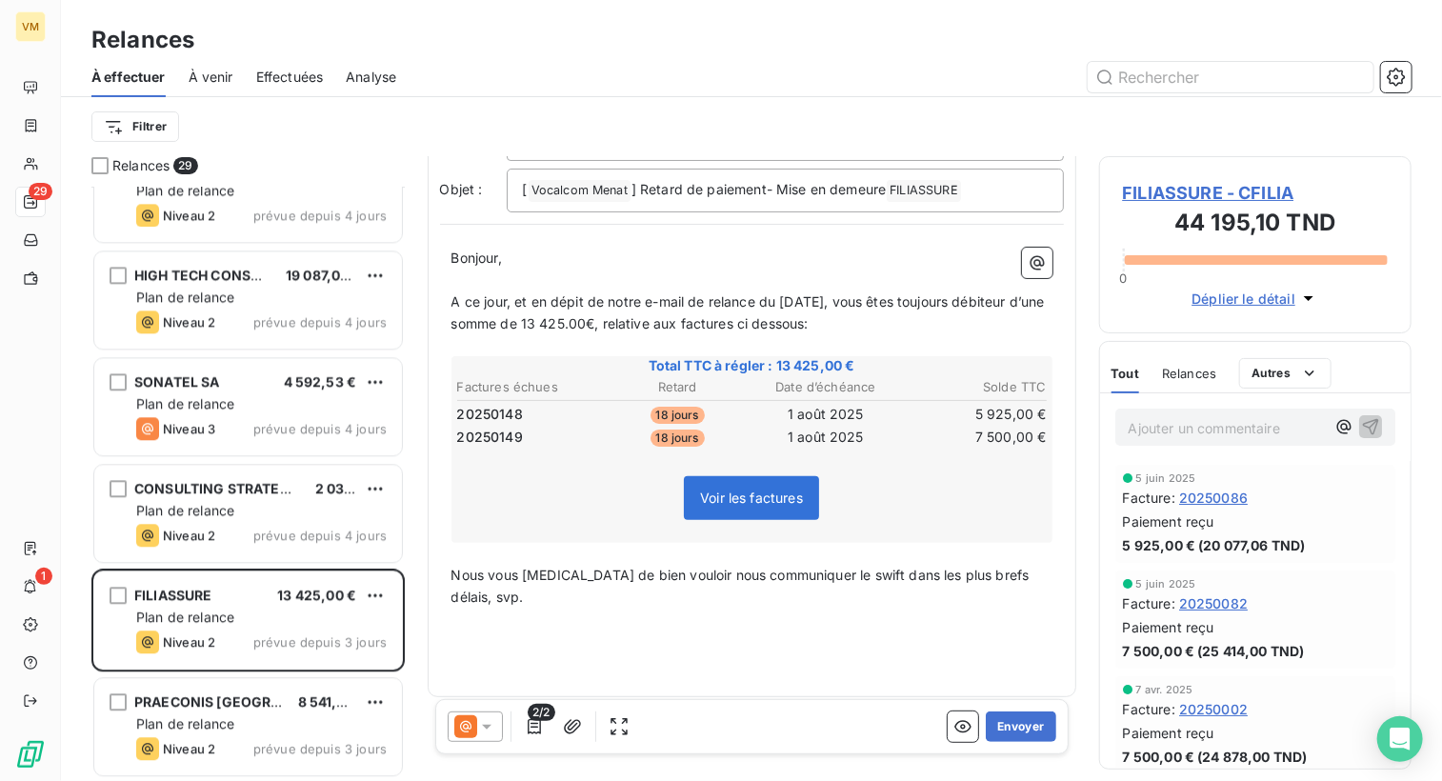
scroll to position [161, 0]
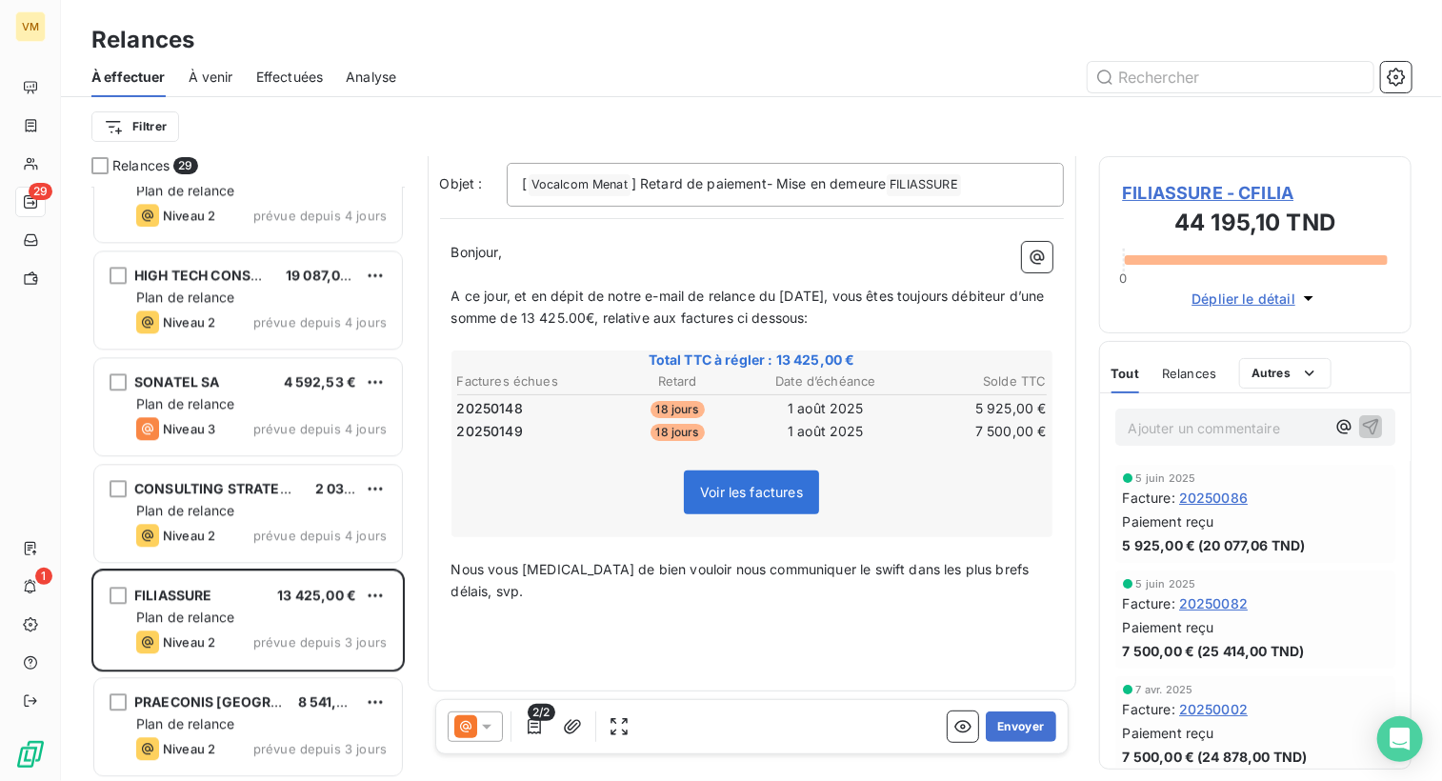
click at [502, 632] on p "﻿" at bounding box center [751, 635] width 601 height 22
click at [456, 639] on span "bien cordailement" at bounding box center [508, 634] width 114 height 16
click at [621, 643] on div "Bonjour, ﻿ ﻿ ﻿ ﻿ A ce jour, et en dépit de notre e-mail de relance du [DATE], v…" at bounding box center [751, 455] width 601 height 426
click at [503, 661] on p "﻿" at bounding box center [751, 657] width 601 height 22
click at [471, 660] on p "﻿" at bounding box center [751, 657] width 601 height 22
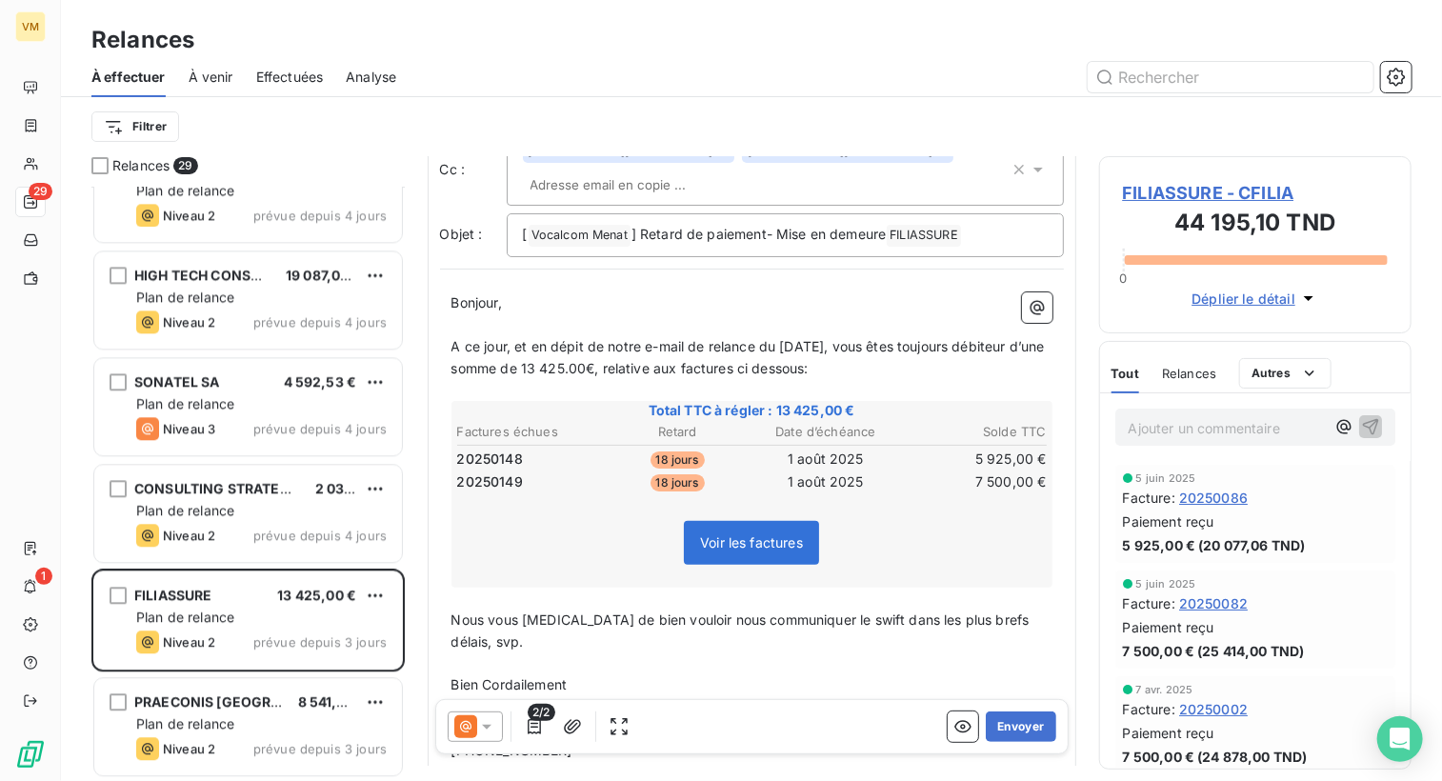
scroll to position [0, 0]
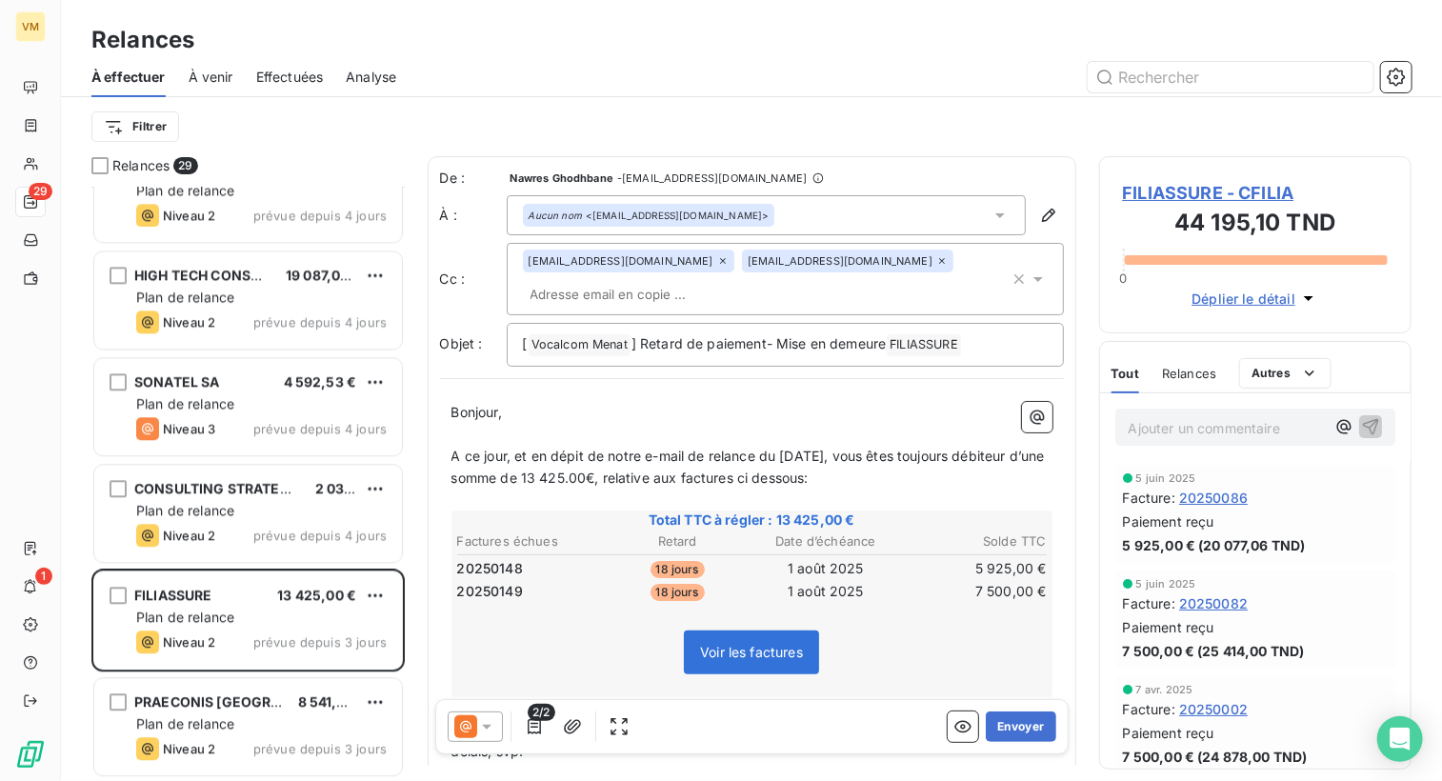
click at [1029, 275] on icon at bounding box center [1038, 279] width 19 height 19
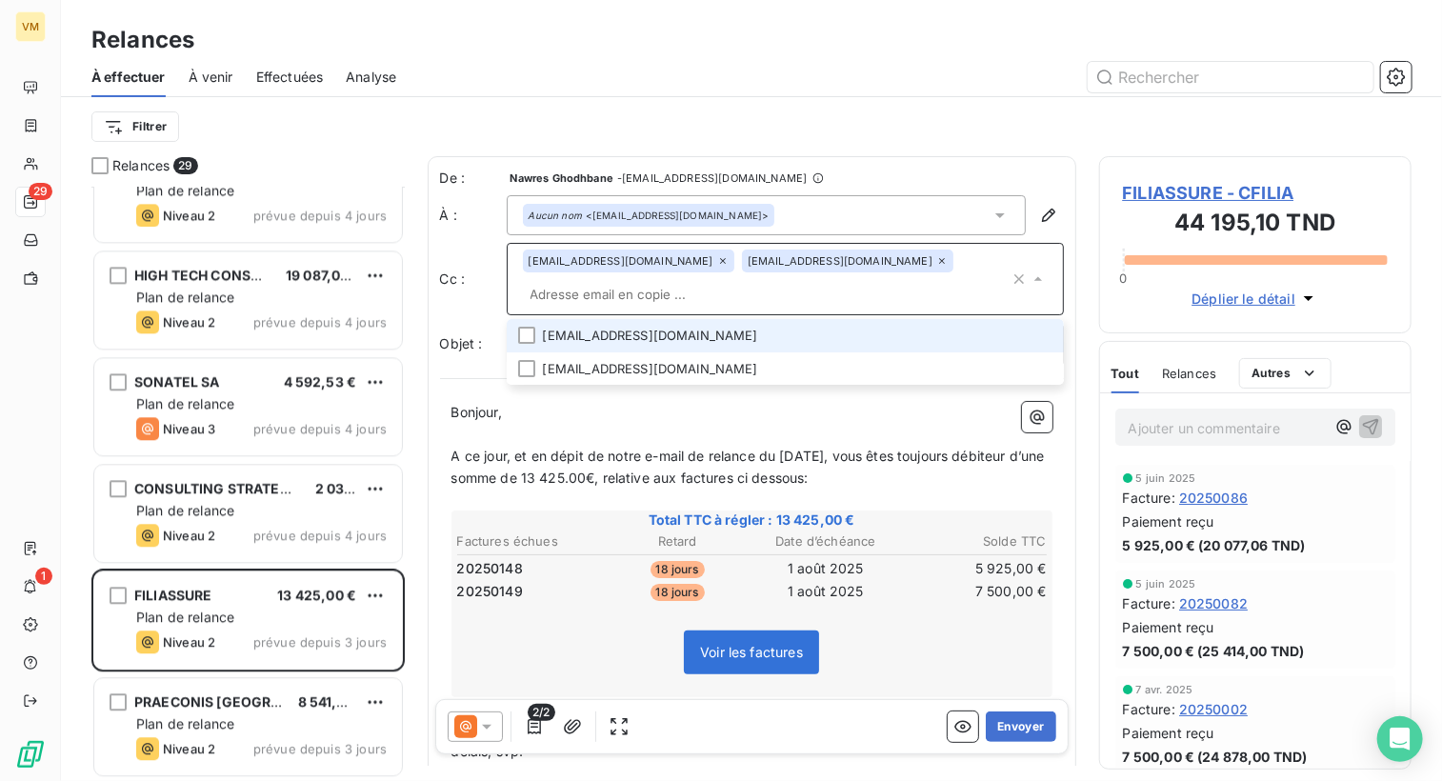
click at [661, 333] on li "[EMAIL_ADDRESS][DOMAIN_NAME]" at bounding box center [785, 335] width 557 height 33
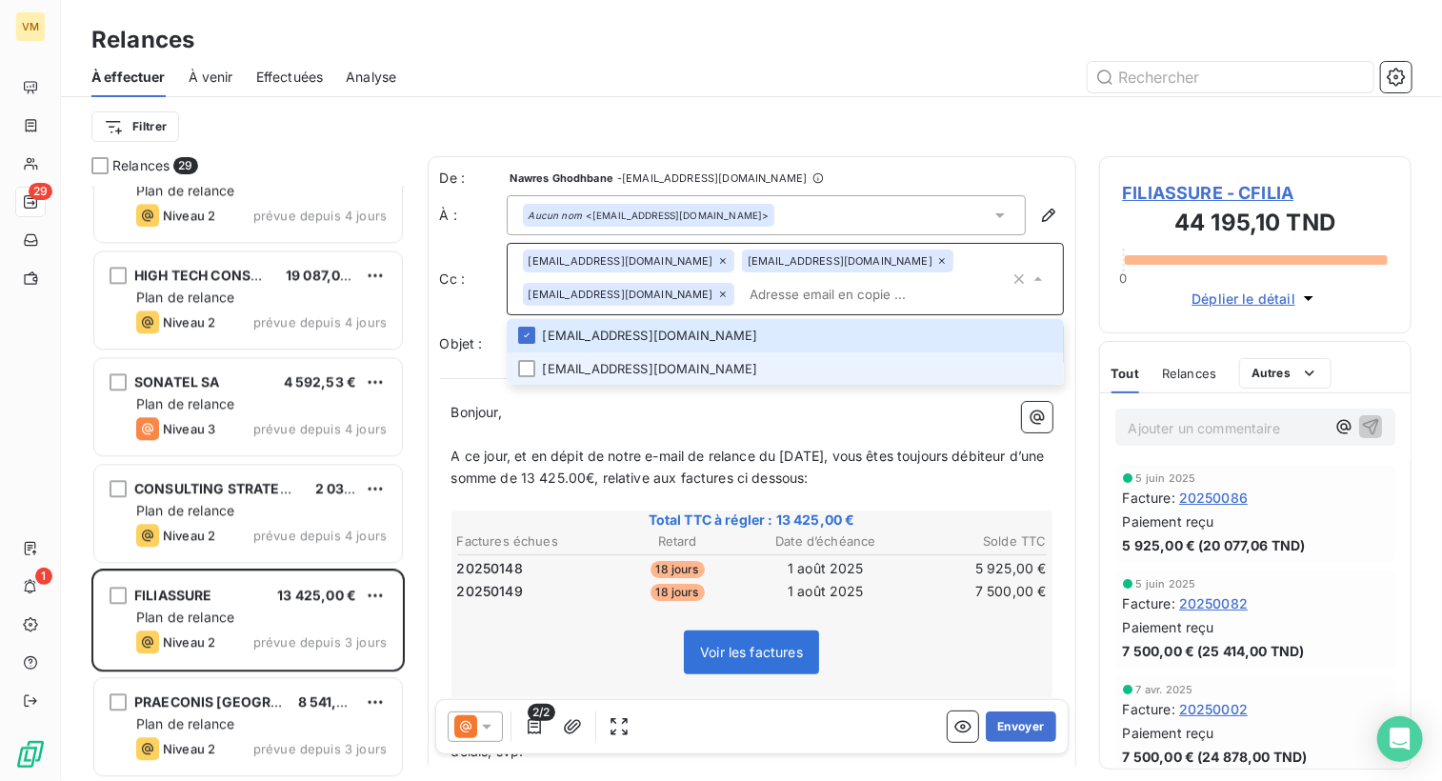
click at [655, 371] on li "[EMAIL_ADDRESS][DOMAIN_NAME]" at bounding box center [785, 368] width 557 height 33
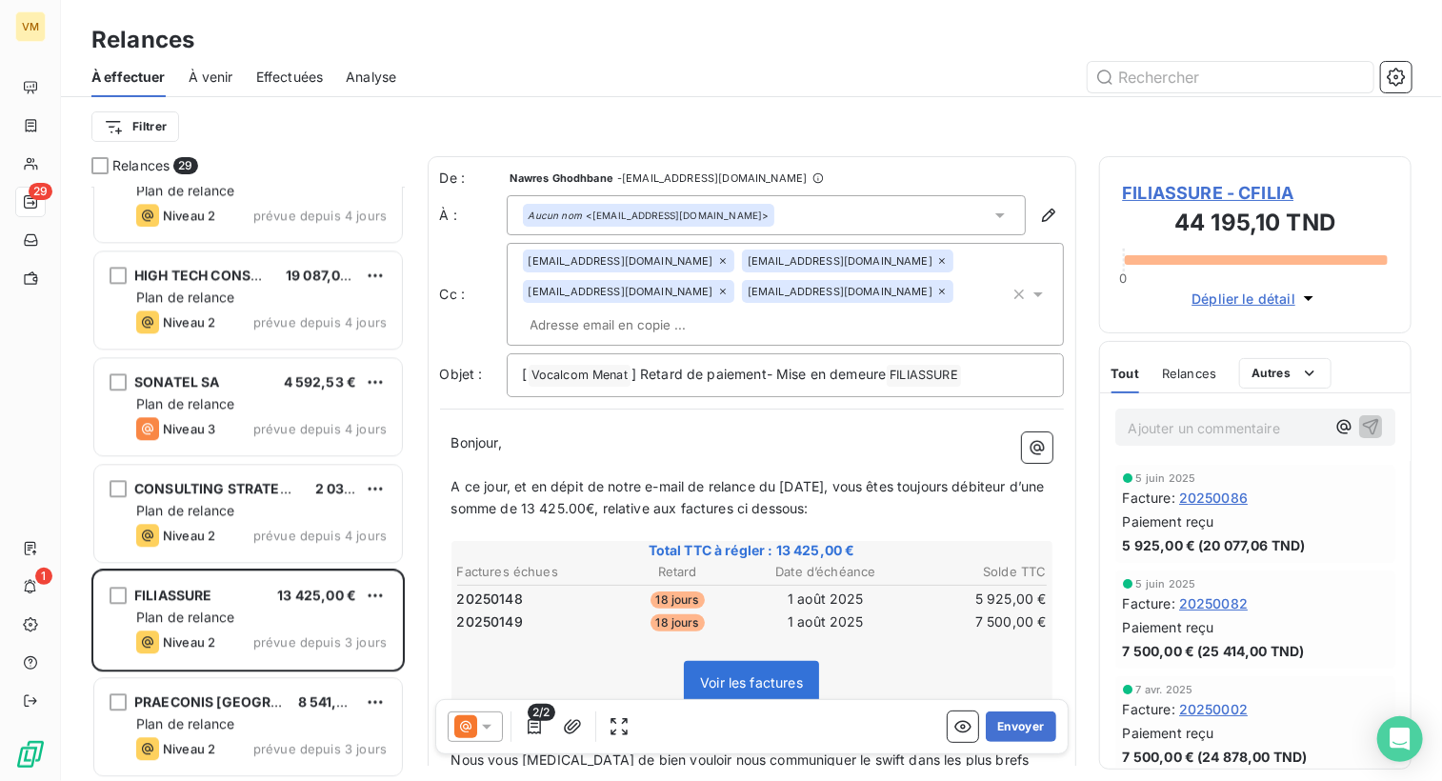
click at [703, 454] on p "﻿" at bounding box center [751, 465] width 601 height 22
paste input "[PERSON_NAME] <[EMAIL_ADDRESS][DOMAIN_NAME]>"
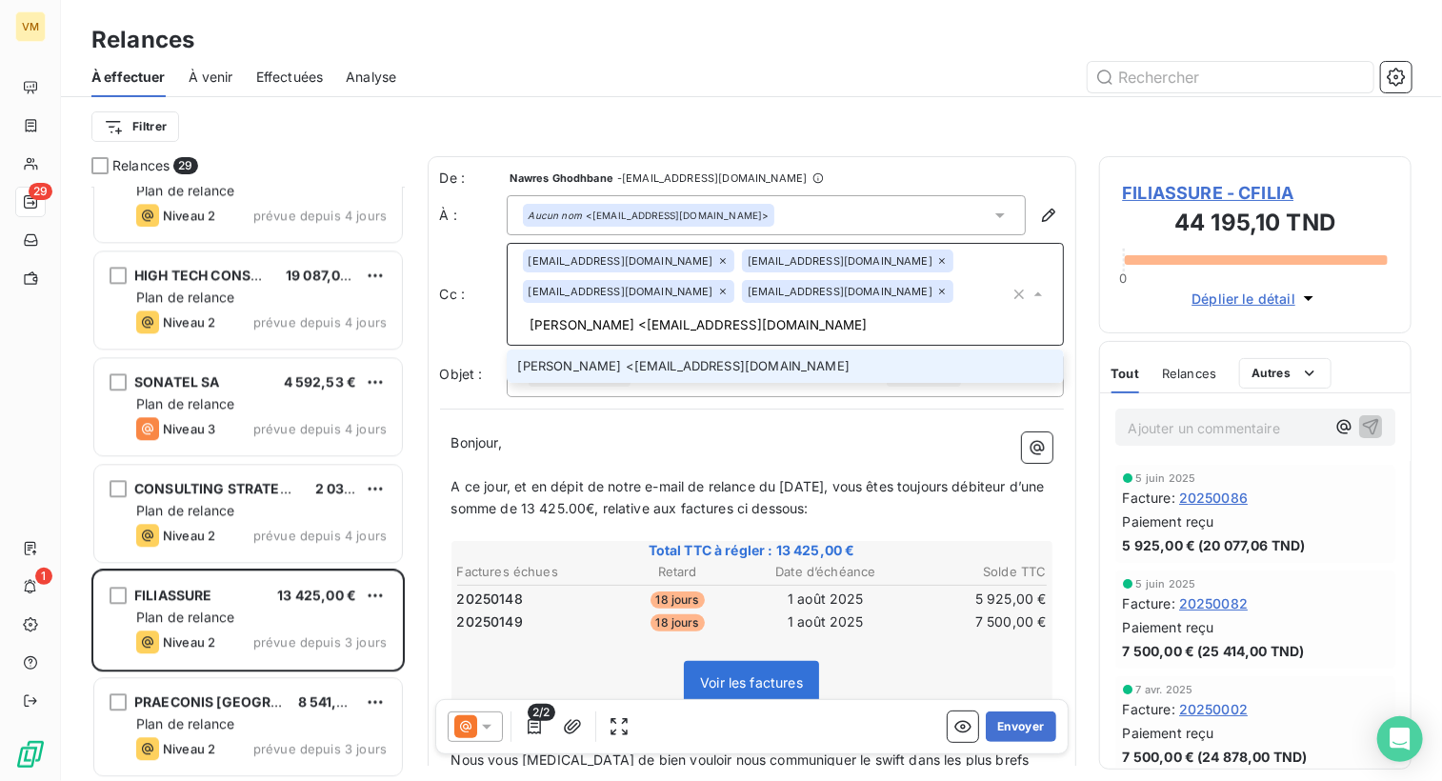
drag, startPoint x: 845, startPoint y: 299, endPoint x: 681, endPoint y: 301, distance: 163.8
click at [681, 301] on div "[EMAIL_ADDRESS][DOMAIN_NAME] [DOMAIN_NAME][EMAIL_ADDRESS][DOMAIN_NAME] [EMAIL_A…" at bounding box center [766, 295] width 487 height 90
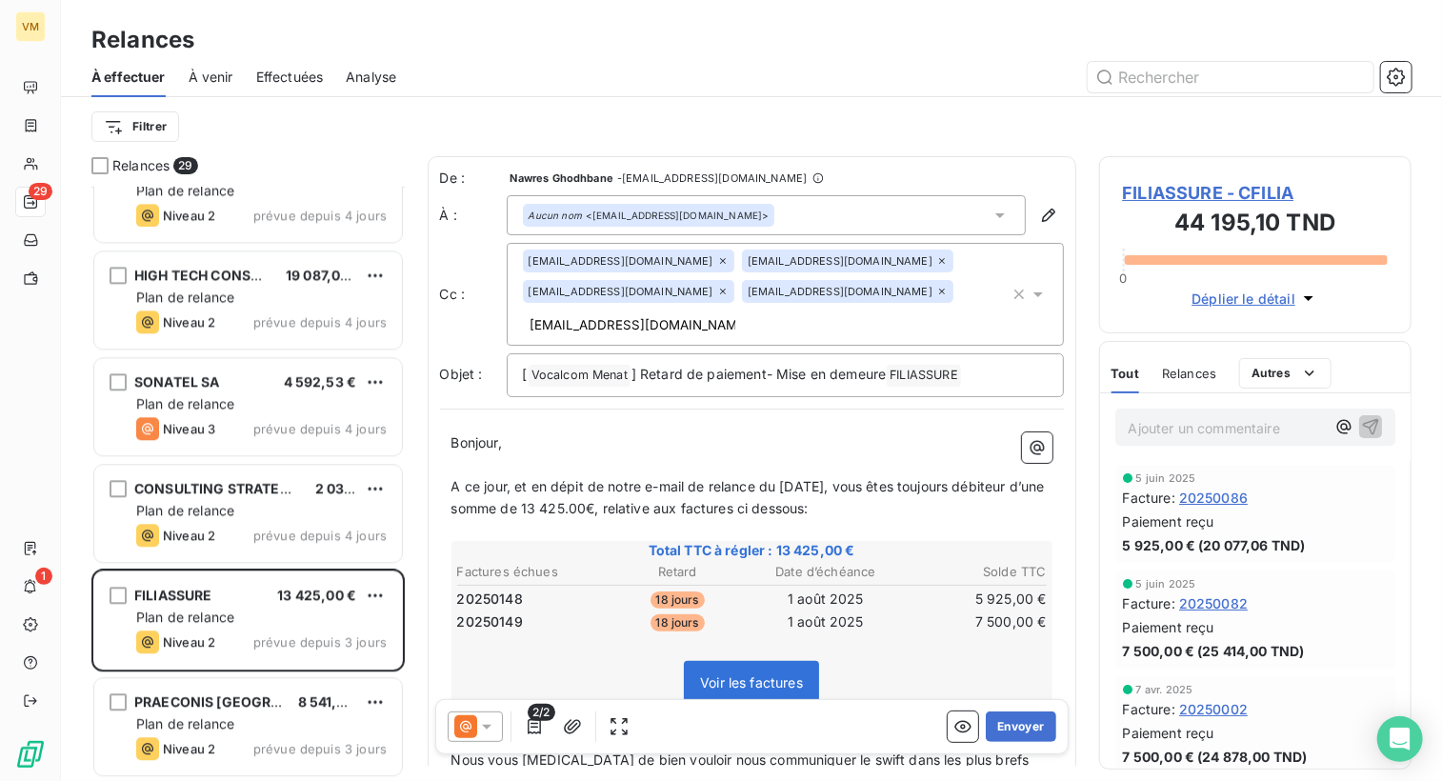
click at [763, 421] on div "Bonjour, ﻿ ﻿ ﻿ ﻿ A ce jour, et en dépit de notre e-mail de relance du [DATE], v…" at bounding box center [752, 678] width 624 height 514
click at [743, 311] on input "[EMAIL_ADDRESS][DOMAIN_NAME]" at bounding box center [633, 325] width 220 height 29
type input "[EMAIL_ADDRESS][DOMAIN_NAME]"
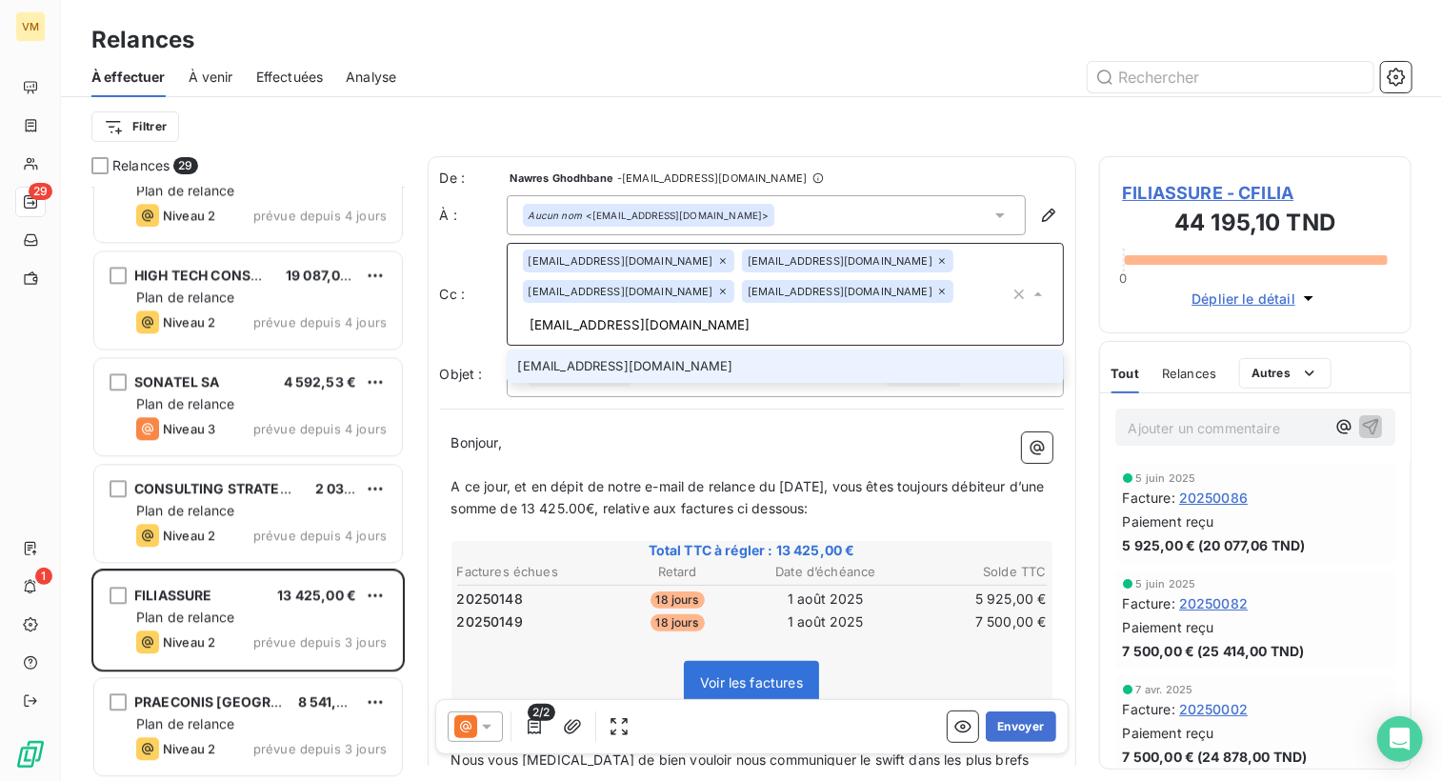
click at [766, 350] on li "[EMAIL_ADDRESS][DOMAIN_NAME]" at bounding box center [785, 366] width 557 height 33
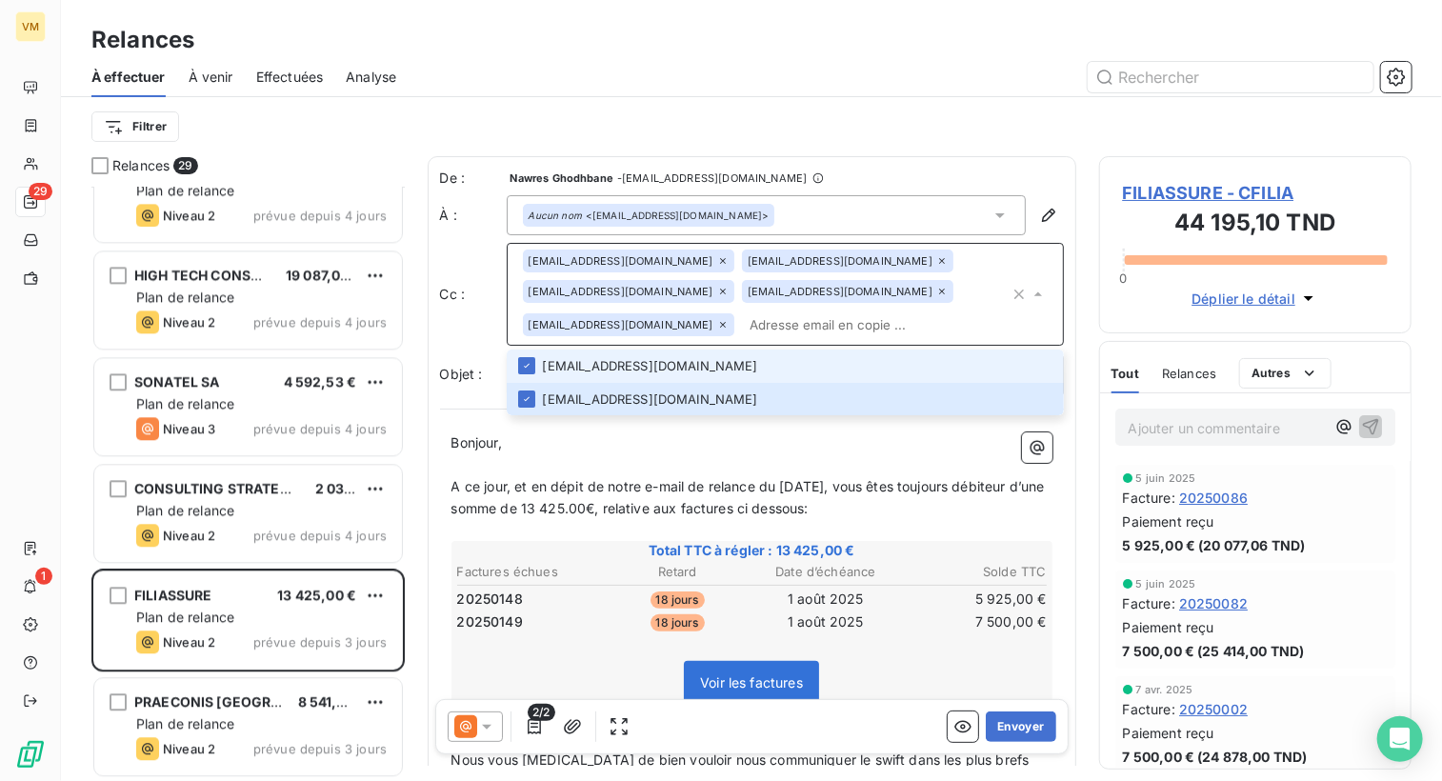
click at [770, 311] on input "text" at bounding box center [876, 325] width 268 height 29
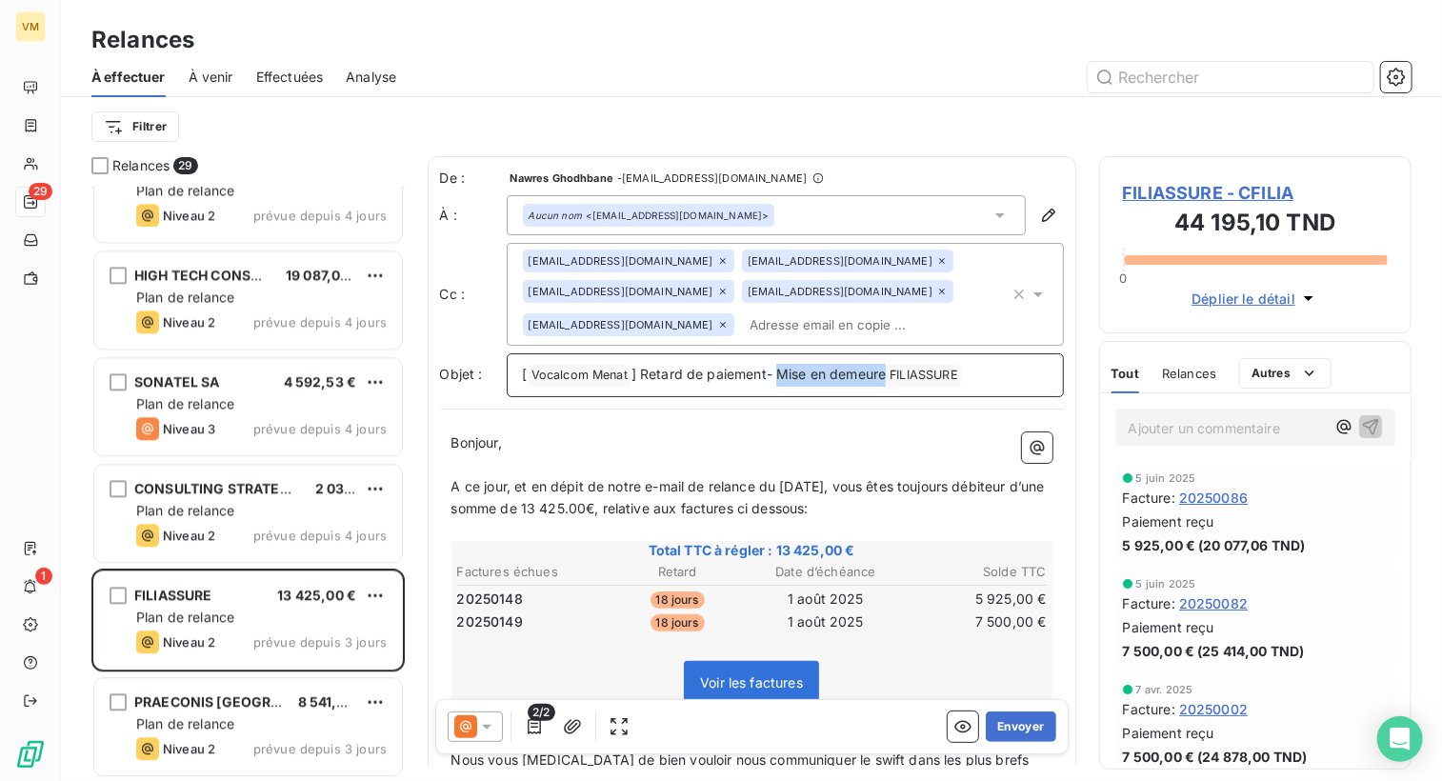
drag, startPoint x: 887, startPoint y: 372, endPoint x: 781, endPoint y: 372, distance: 105.7
click at [781, 372] on span "] Retard de paiement- Mise en demeure" at bounding box center [759, 374] width 255 height 16
click at [1004, 729] on button "Envoyer" at bounding box center [1021, 727] width 70 height 30
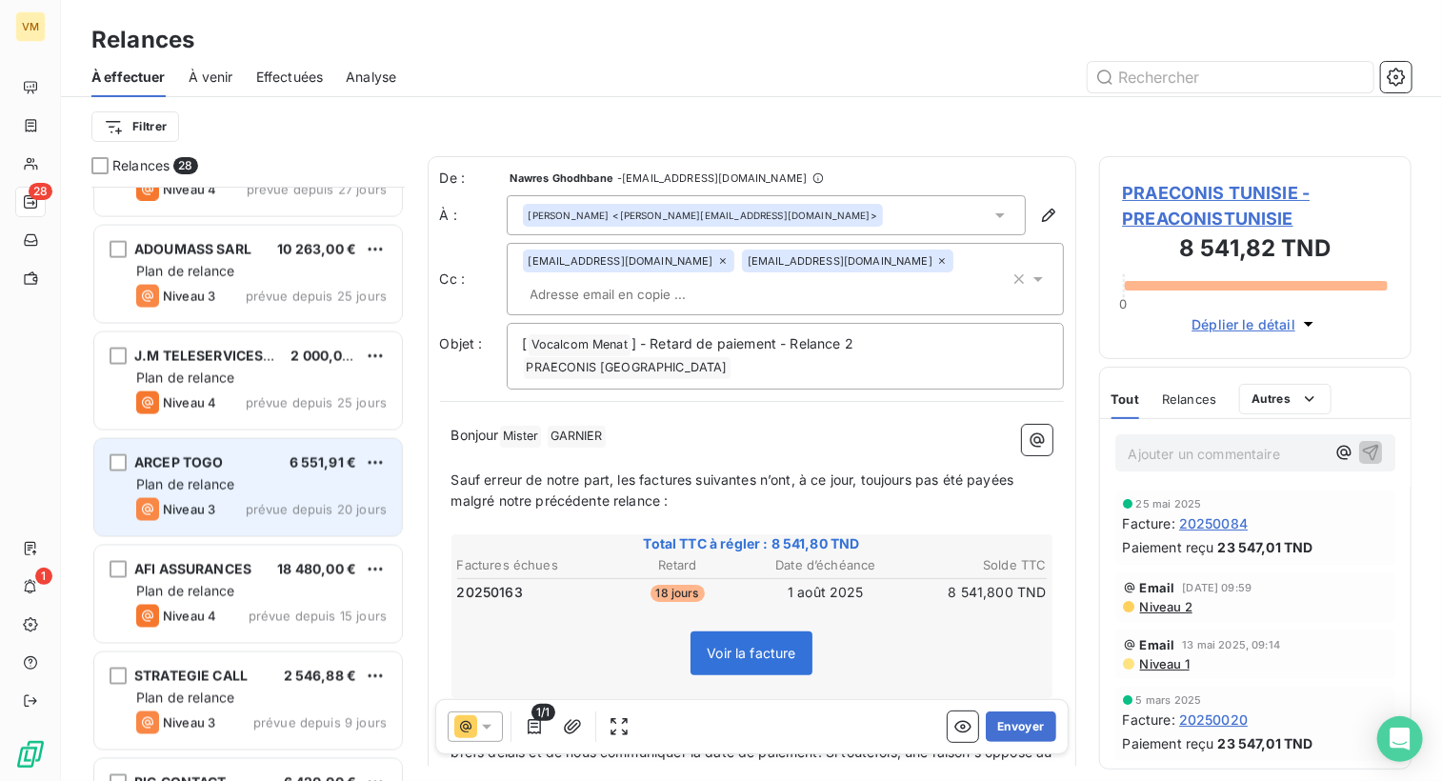
scroll to position [1524, 0]
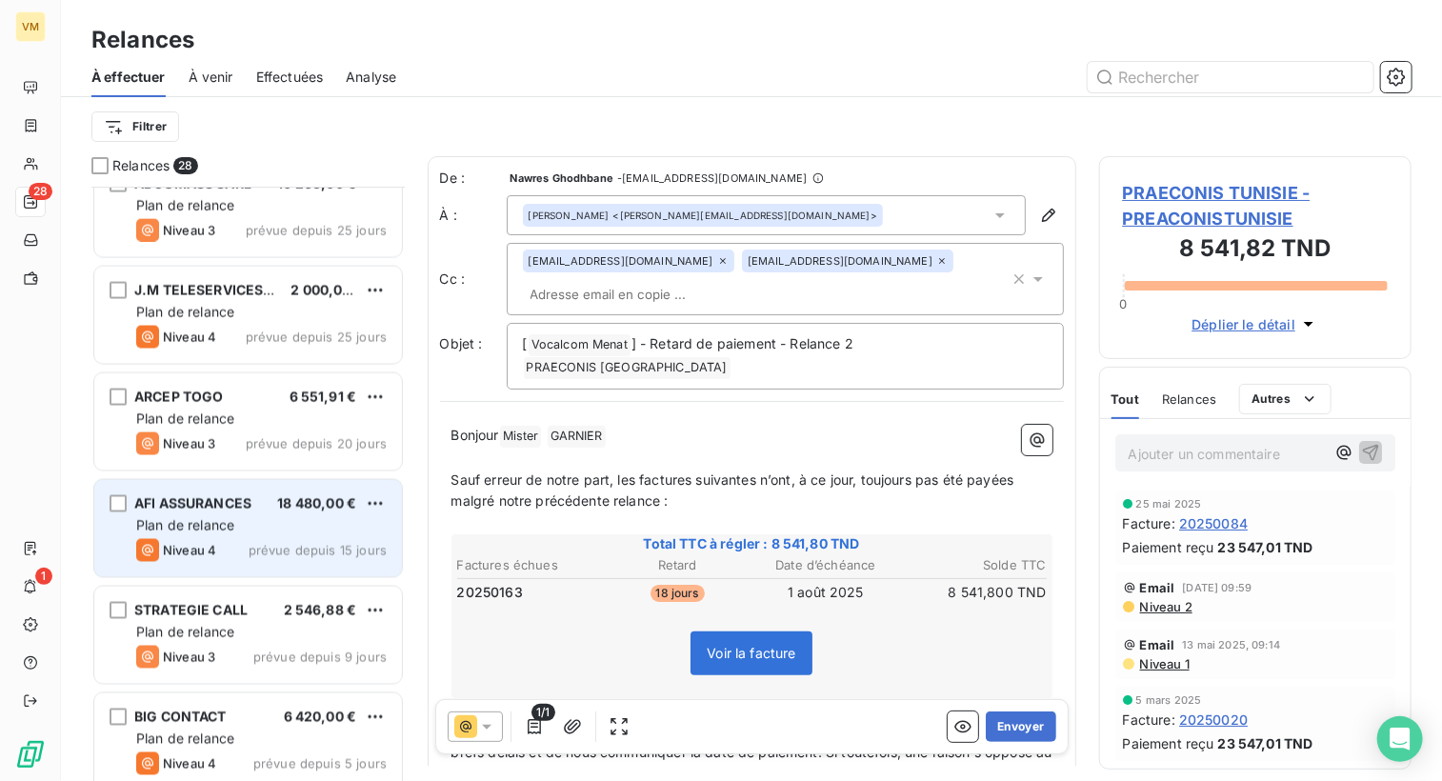
click at [256, 525] on div "Plan de relance" at bounding box center [261, 525] width 251 height 19
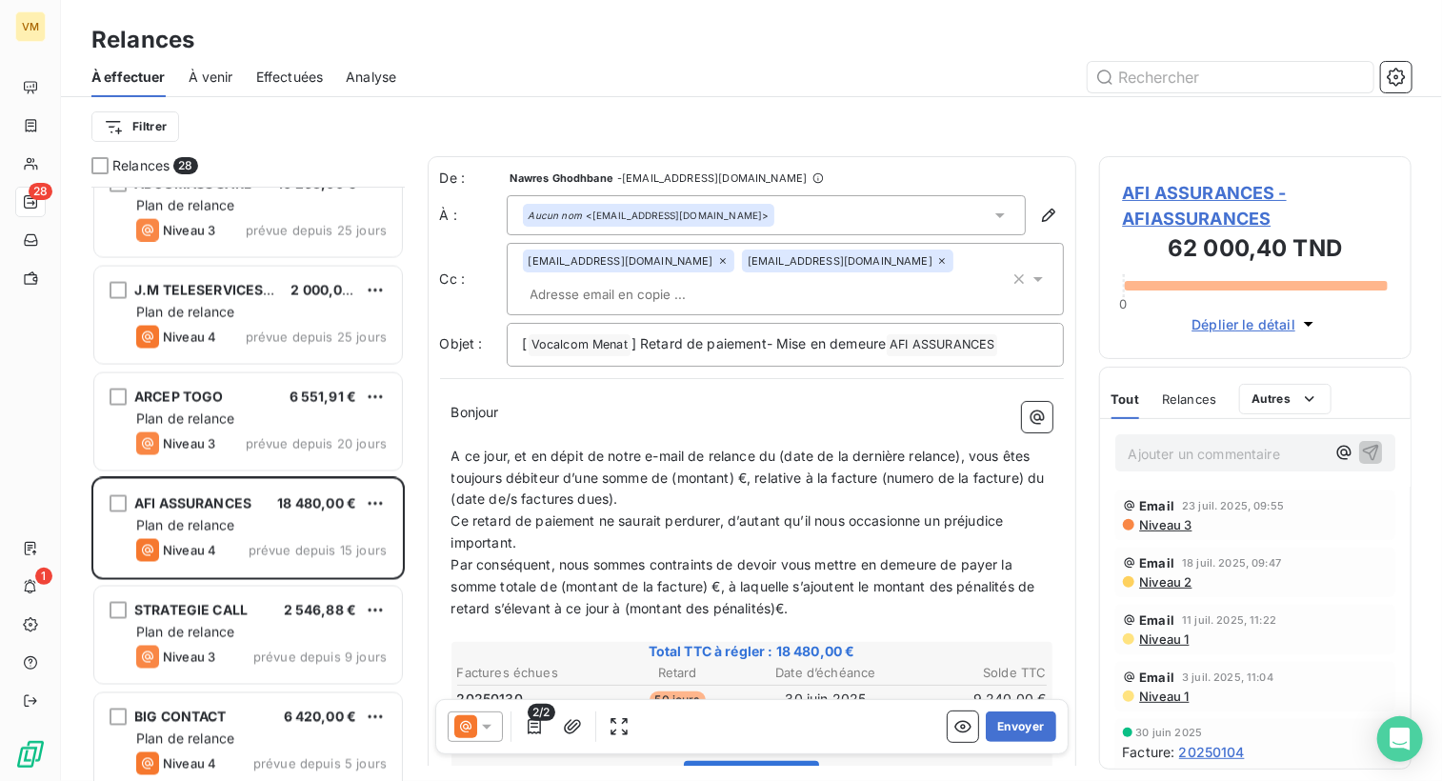
click at [493, 727] on icon at bounding box center [486, 726] width 19 height 19
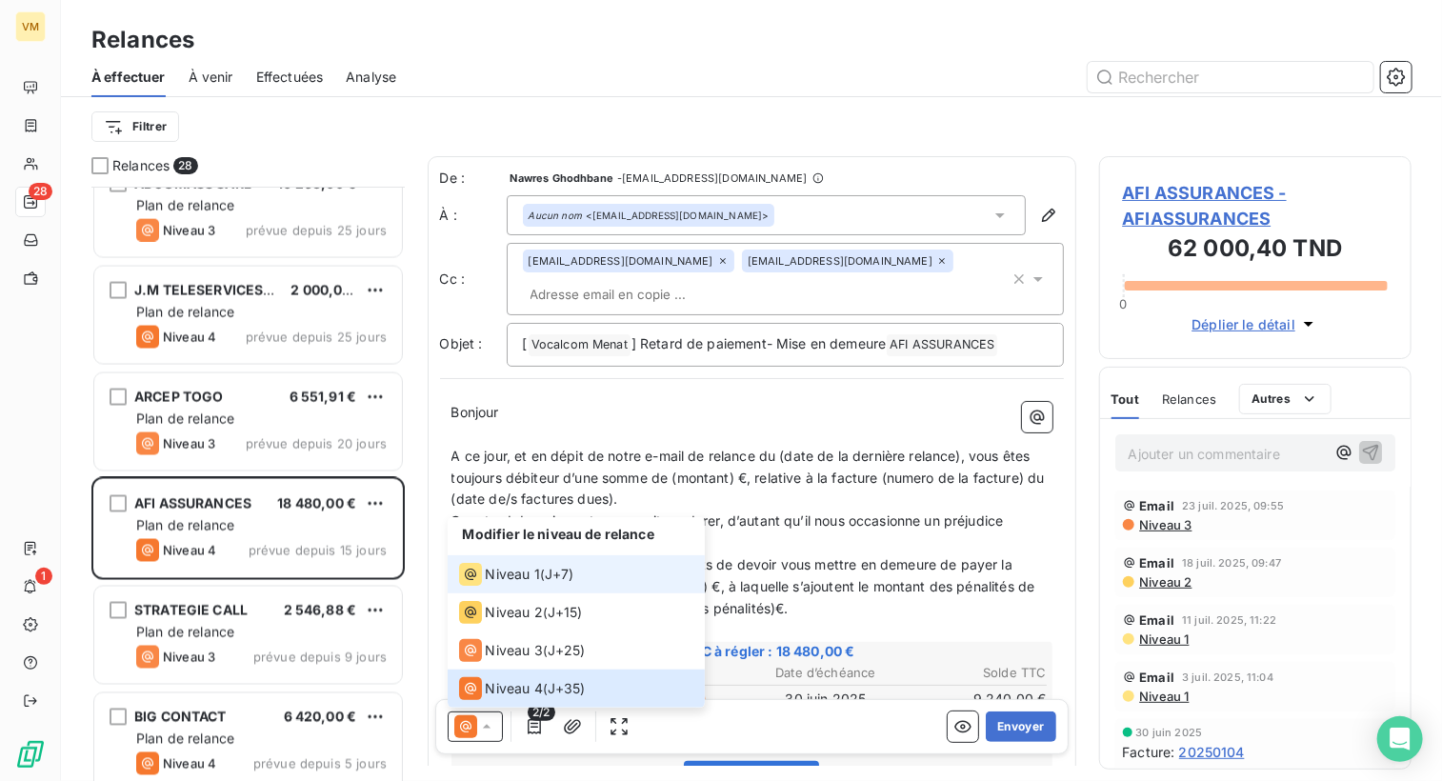
click at [518, 582] on span "Niveau 1" at bounding box center [513, 574] width 54 height 19
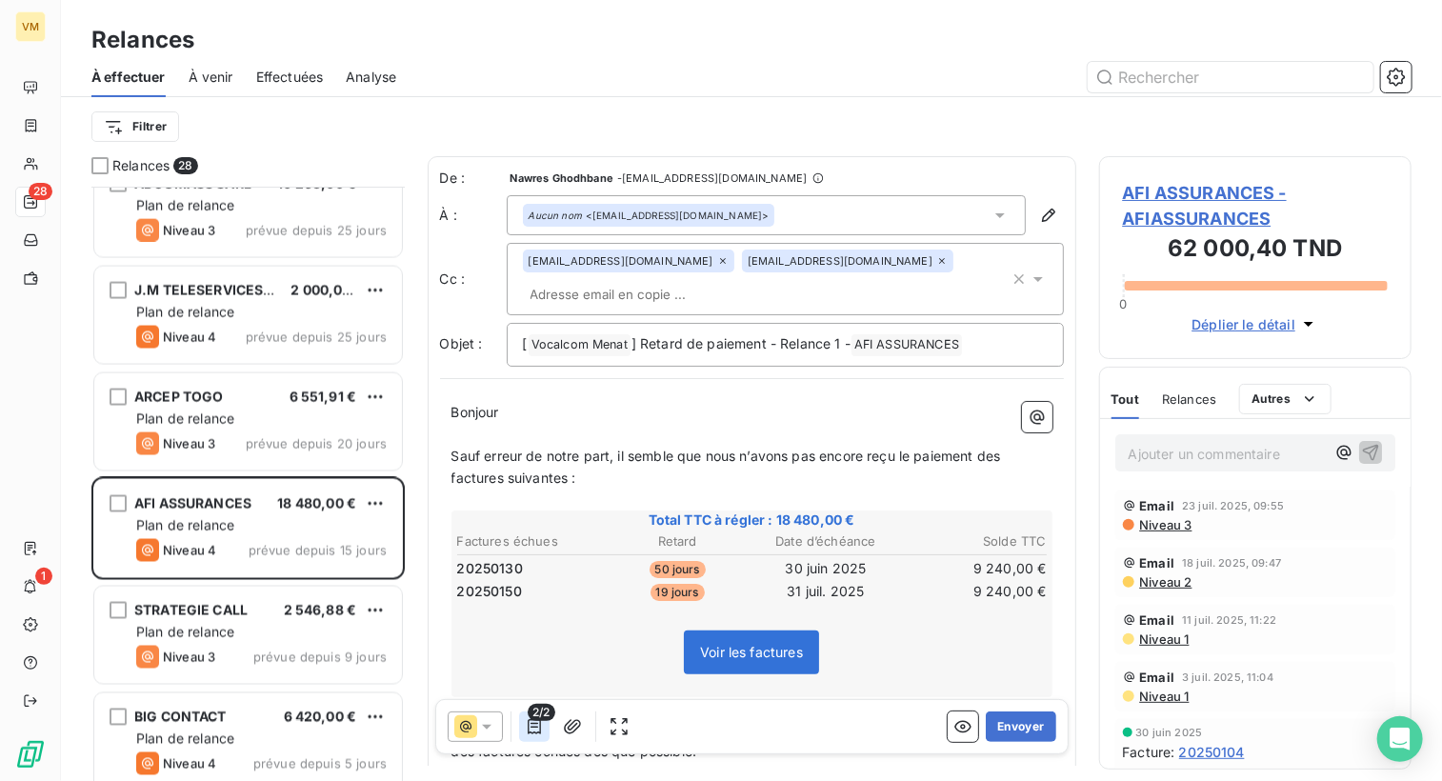
click at [533, 726] on icon "button" at bounding box center [534, 726] width 19 height 19
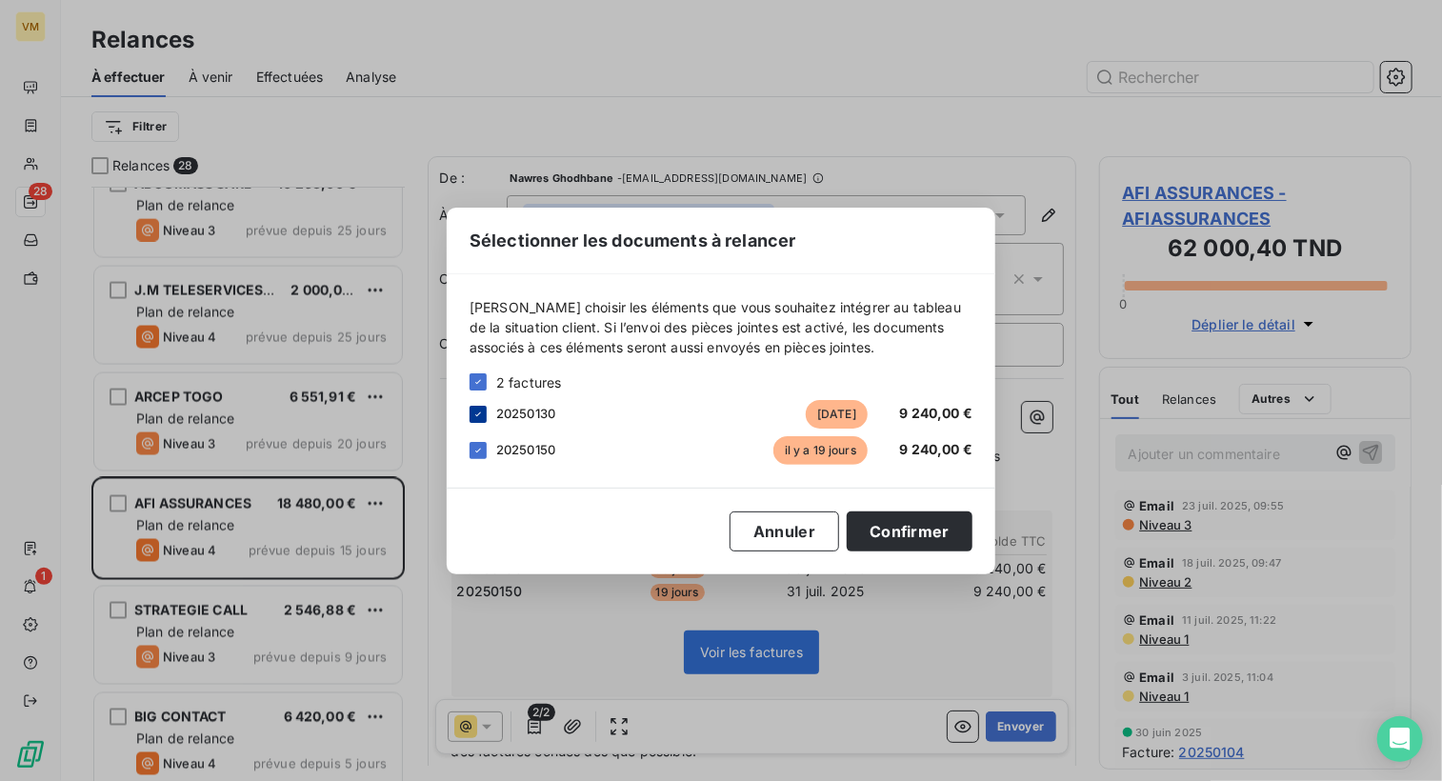
click at [477, 411] on icon at bounding box center [477, 414] width 11 height 11
click at [922, 539] on button "Confirmer" at bounding box center [910, 531] width 126 height 40
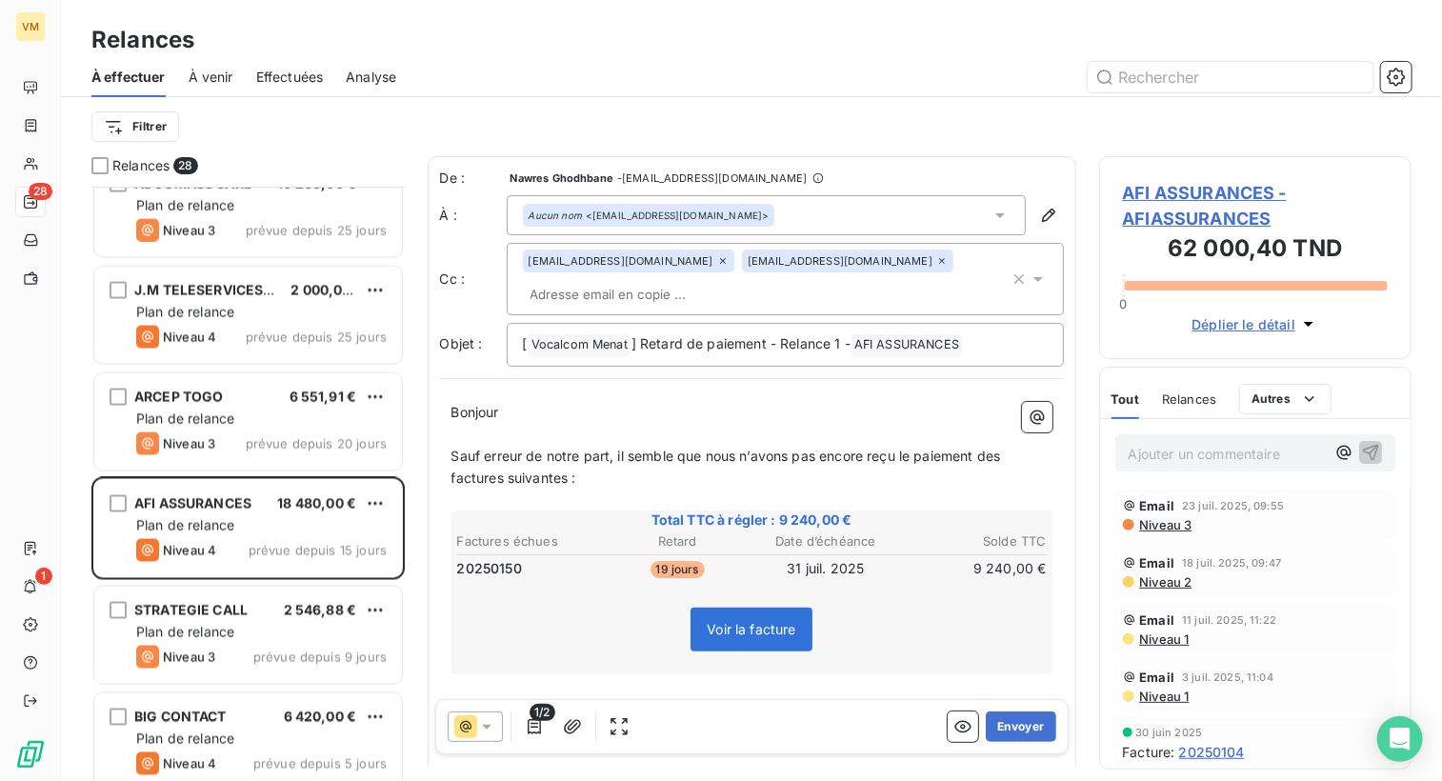
click at [1029, 272] on icon at bounding box center [1038, 279] width 19 height 19
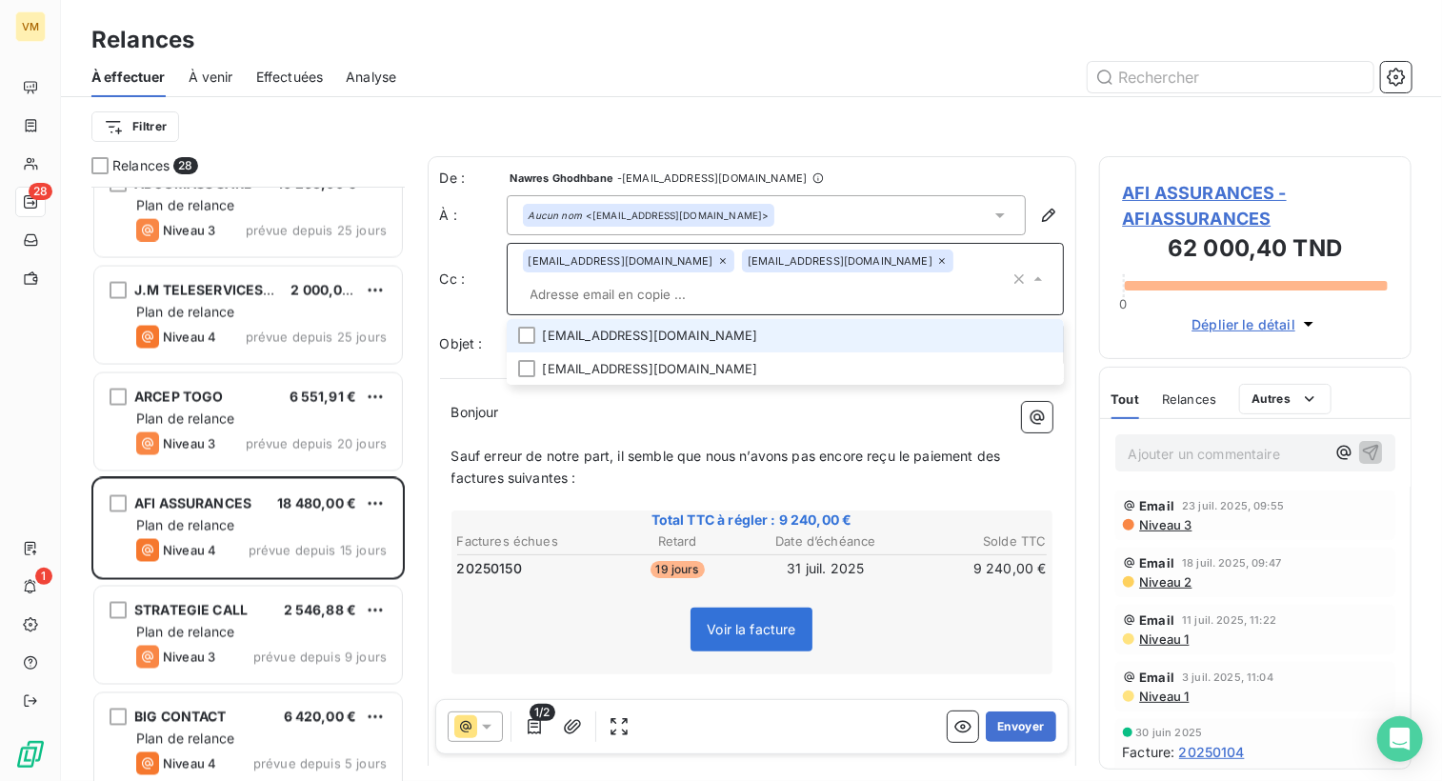
click at [726, 331] on li "[EMAIL_ADDRESS][DOMAIN_NAME]" at bounding box center [785, 335] width 557 height 33
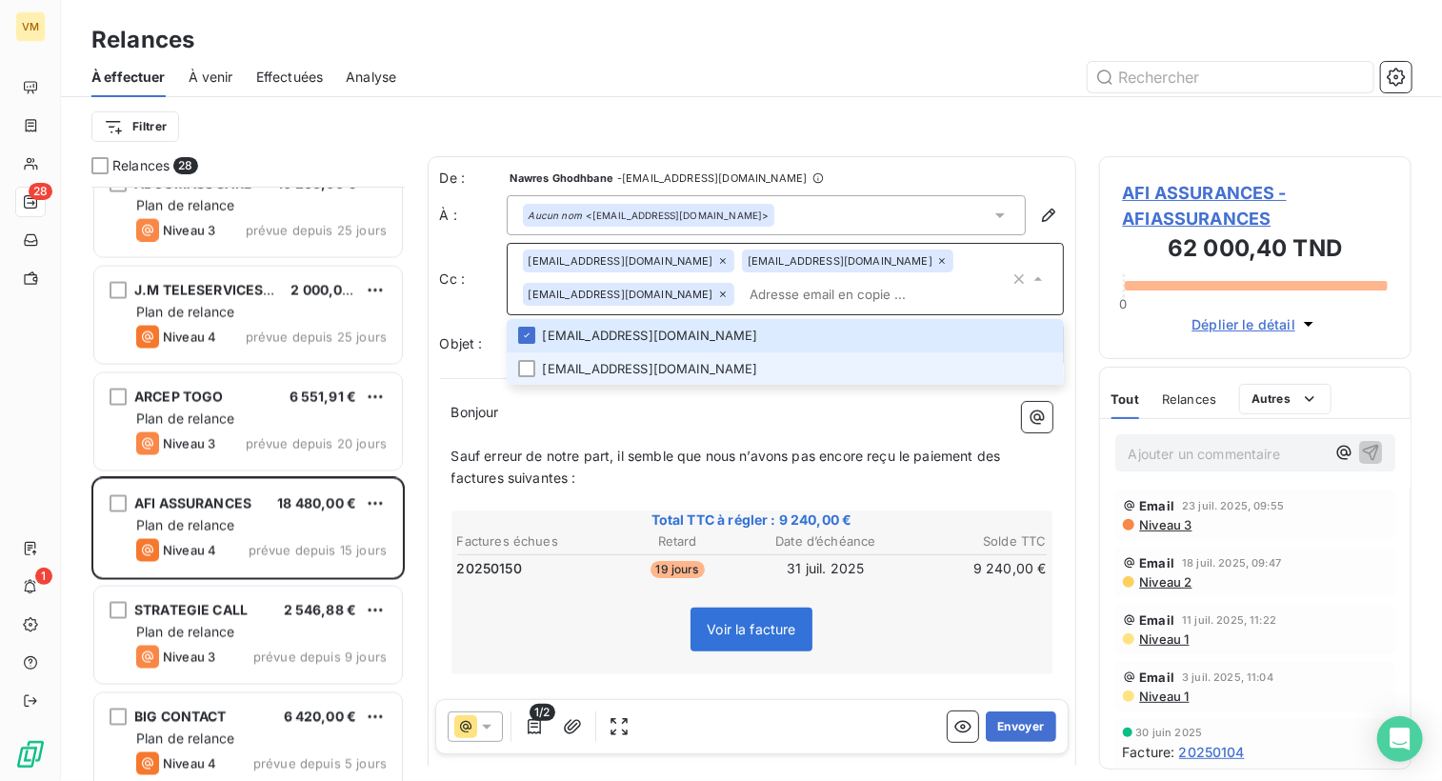
click at [712, 366] on li "[EMAIL_ADDRESS][DOMAIN_NAME]" at bounding box center [785, 368] width 557 height 33
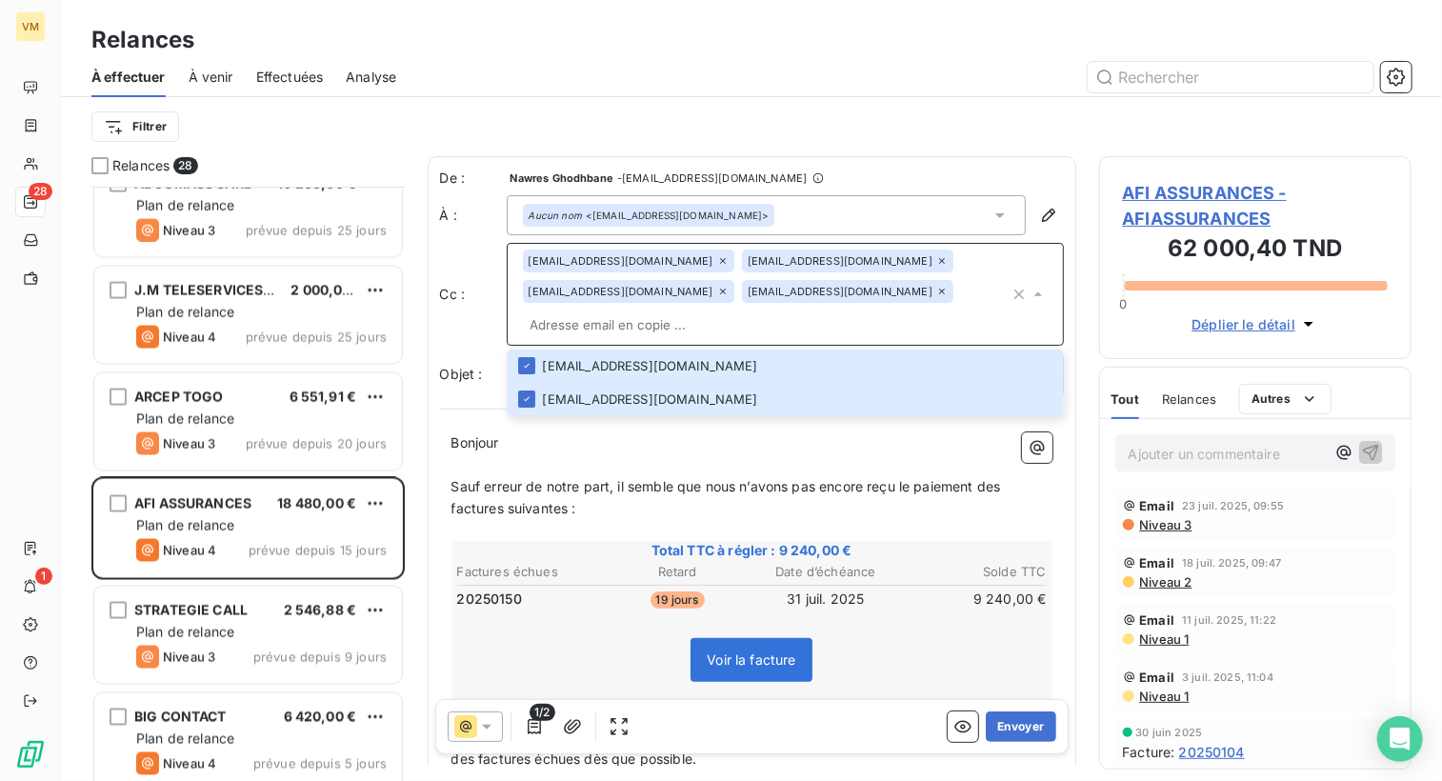
click at [754, 440] on p "Bonjour ﻿ ﻿ ﻿" at bounding box center [751, 443] width 601 height 22
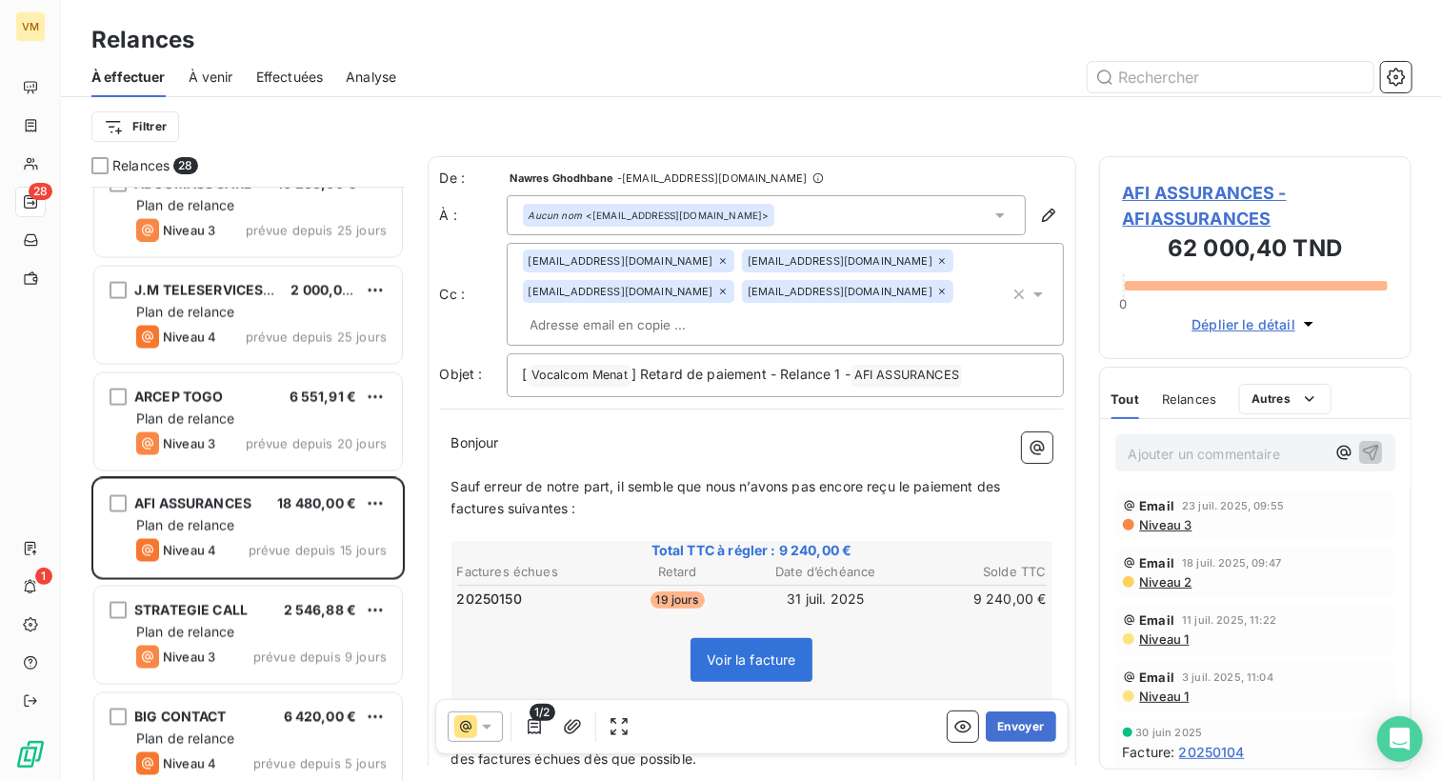
drag, startPoint x: 504, startPoint y: 449, endPoint x: 509, endPoint y: 471, distance: 23.4
click at [504, 451] on p "Bonjour ﻿ ﻿ ﻿" at bounding box center [751, 443] width 601 height 22
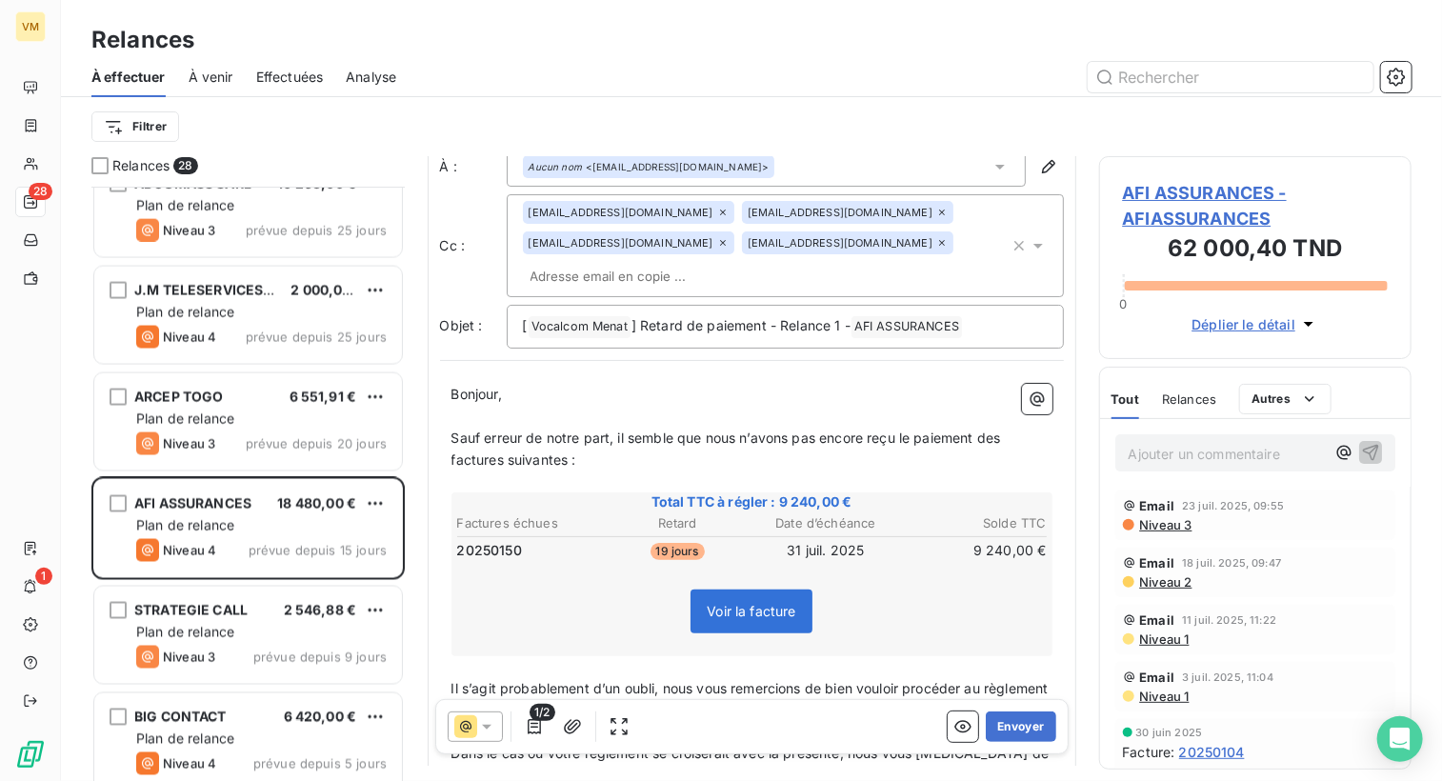
scroll to position [95, 0]
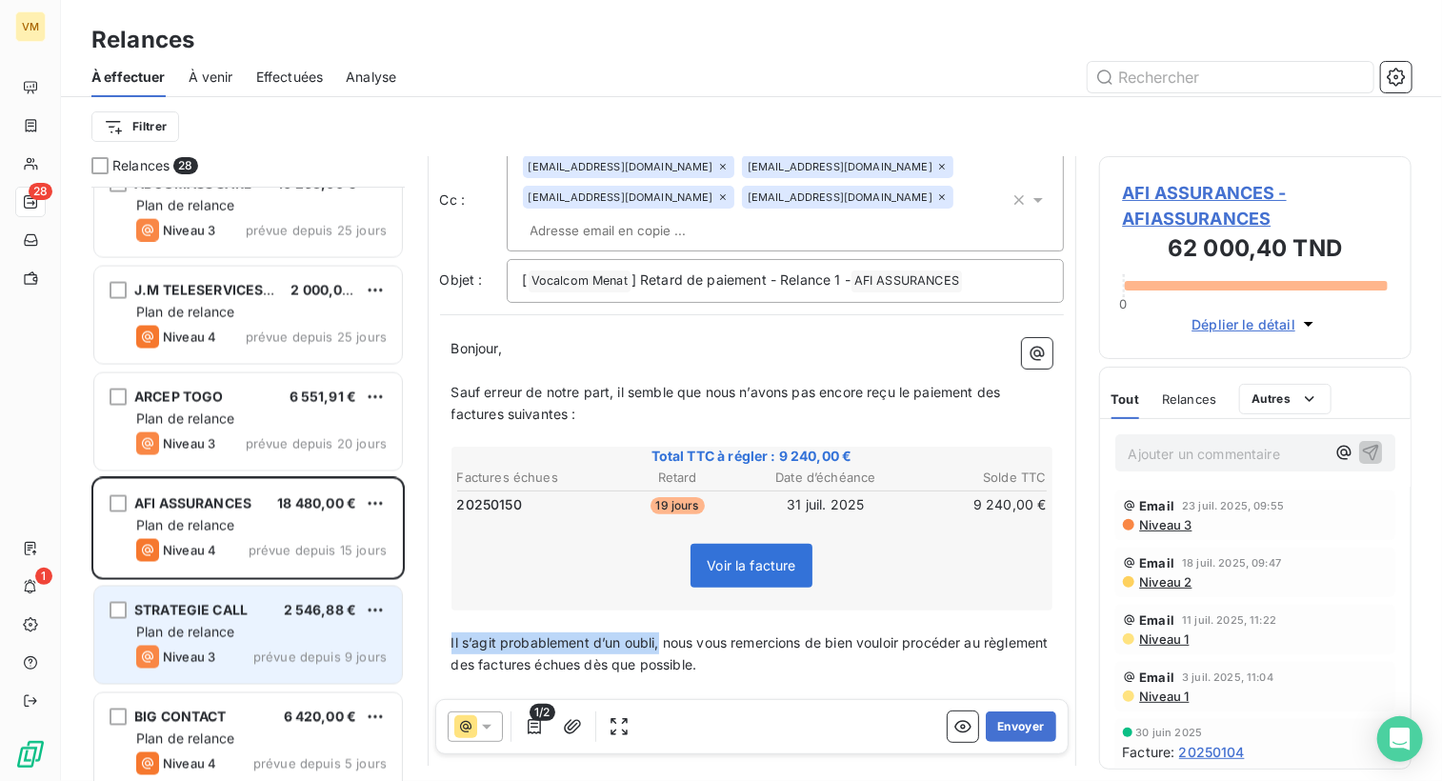
drag, startPoint x: 659, startPoint y: 633, endPoint x: 384, endPoint y: 638, distance: 275.3
click at [384, 638] on div "Relances 28 SOTRACOM 5 785,81 TND Plan de relance Niveau 4 prévue depuis 27 jou…" at bounding box center [751, 468] width 1381 height 625
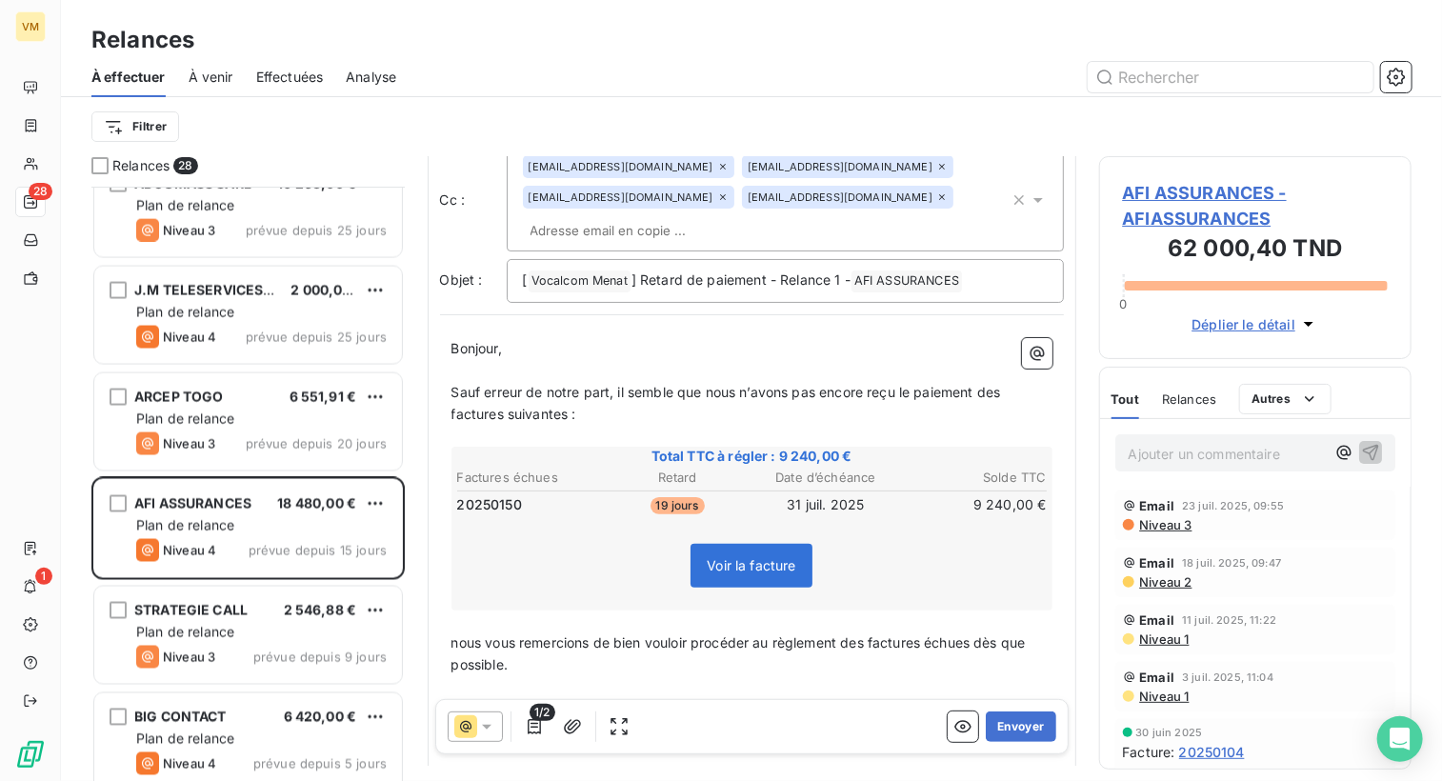
click at [463, 640] on span "nous vous remercions de bien vouloir procéder au règlement des factures échues …" at bounding box center [740, 653] width 578 height 38
click at [767, 662] on p "Nous vous remercions de bien vouloir procéder au règlement des factures échues …" at bounding box center [751, 654] width 601 height 44
drag, startPoint x: 703, startPoint y: 641, endPoint x: 733, endPoint y: 679, distance: 48.8
click at [733, 679] on div "Bonjour, ﻿ ﻿ ﻿ ﻿ Sauf erreur de notre part, il semble que nous n’avons pas [MED…" at bounding box center [751, 615] width 601 height 555
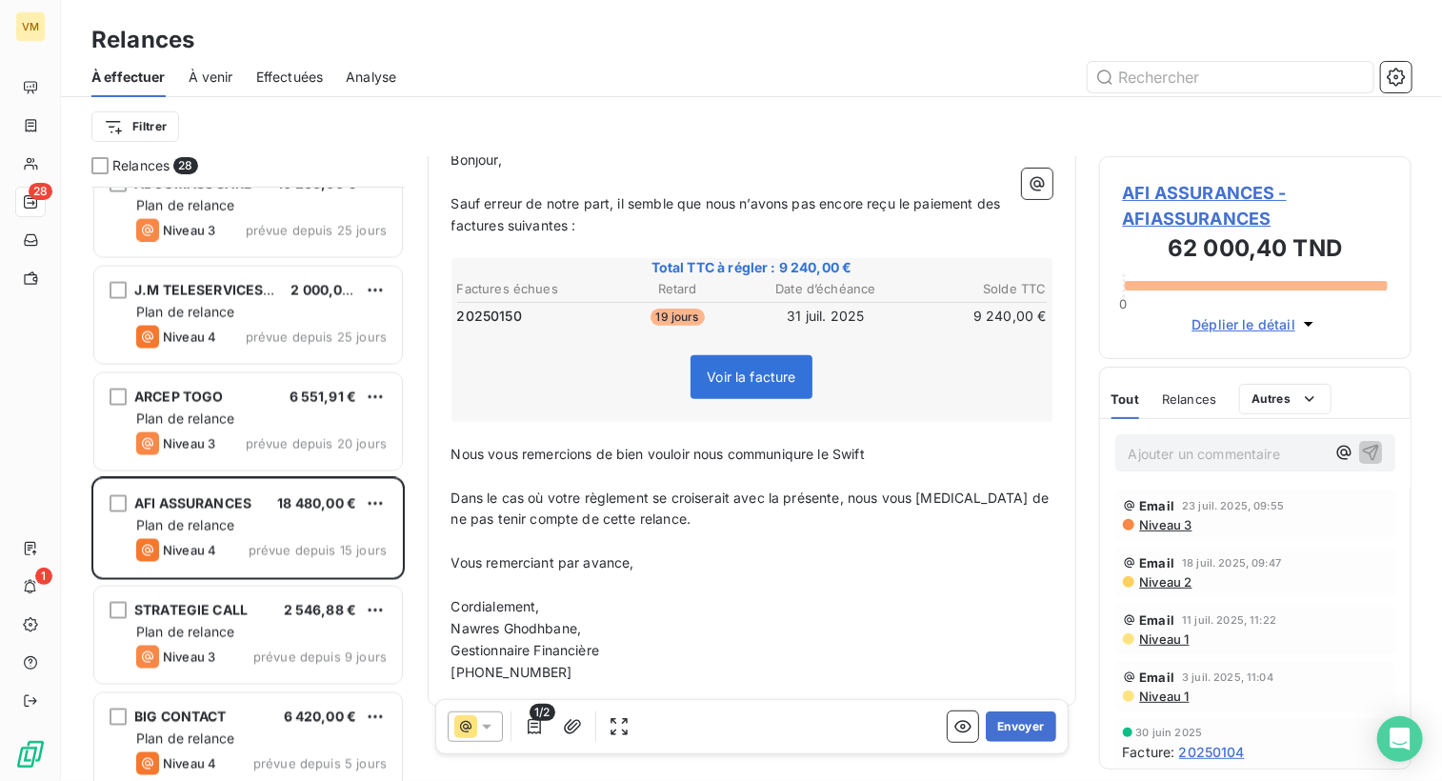
scroll to position [300, 0]
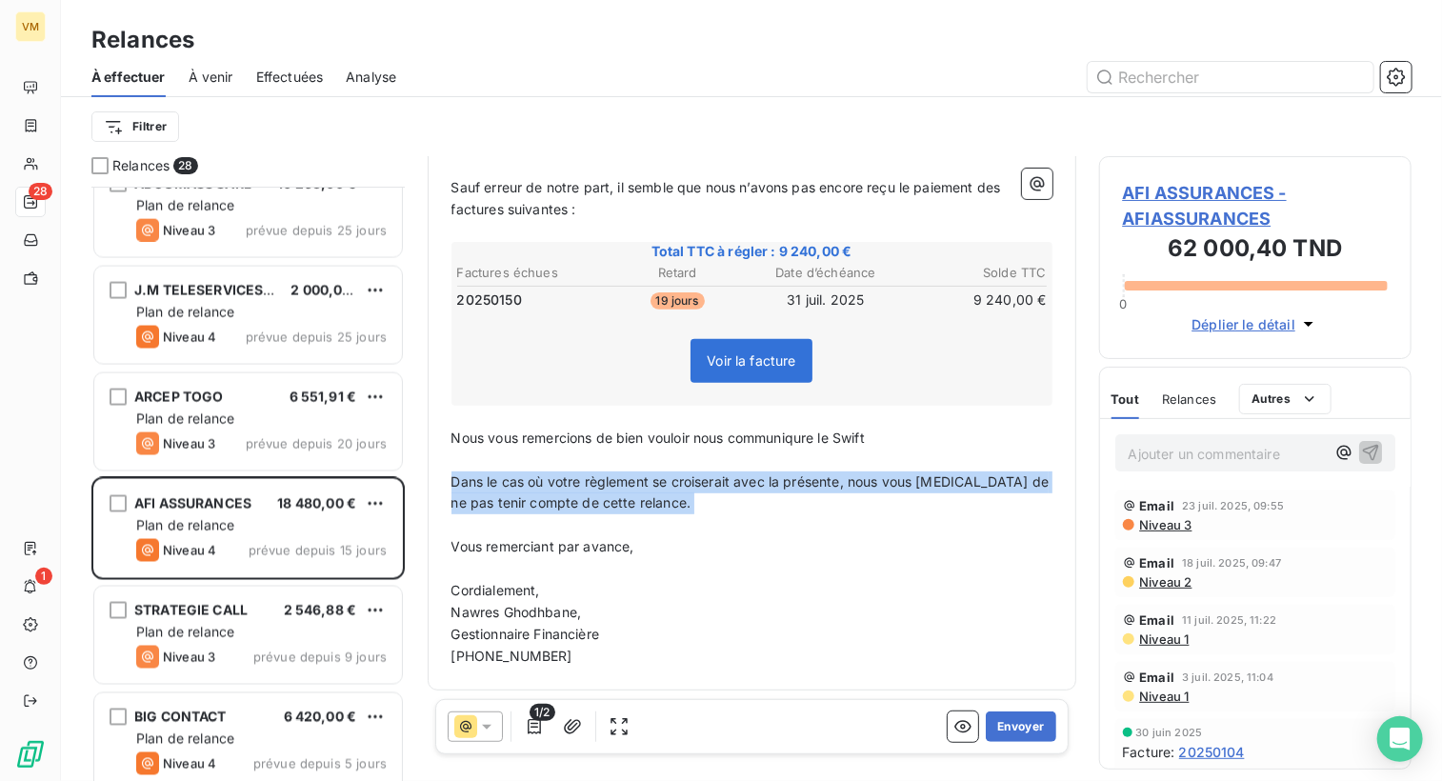
drag, startPoint x: 450, startPoint y: 479, endPoint x: 716, endPoint y: 513, distance: 268.9
click at [716, 513] on div "Bonjour, ﻿ ﻿ ﻿ ﻿ Sauf erreur de notre part, il semble que nous n’avons pas [MED…" at bounding box center [751, 400] width 601 height 534
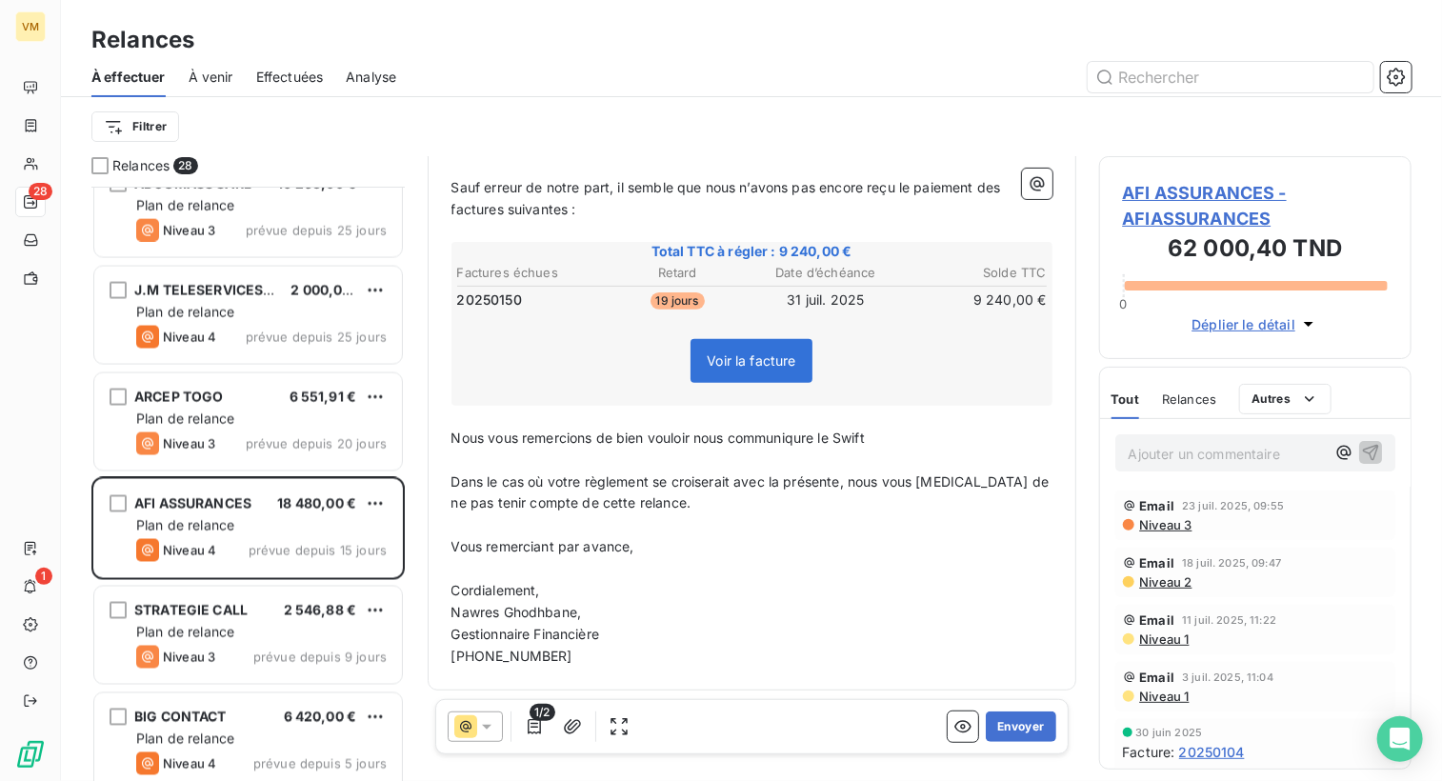
scroll to position [278, 0]
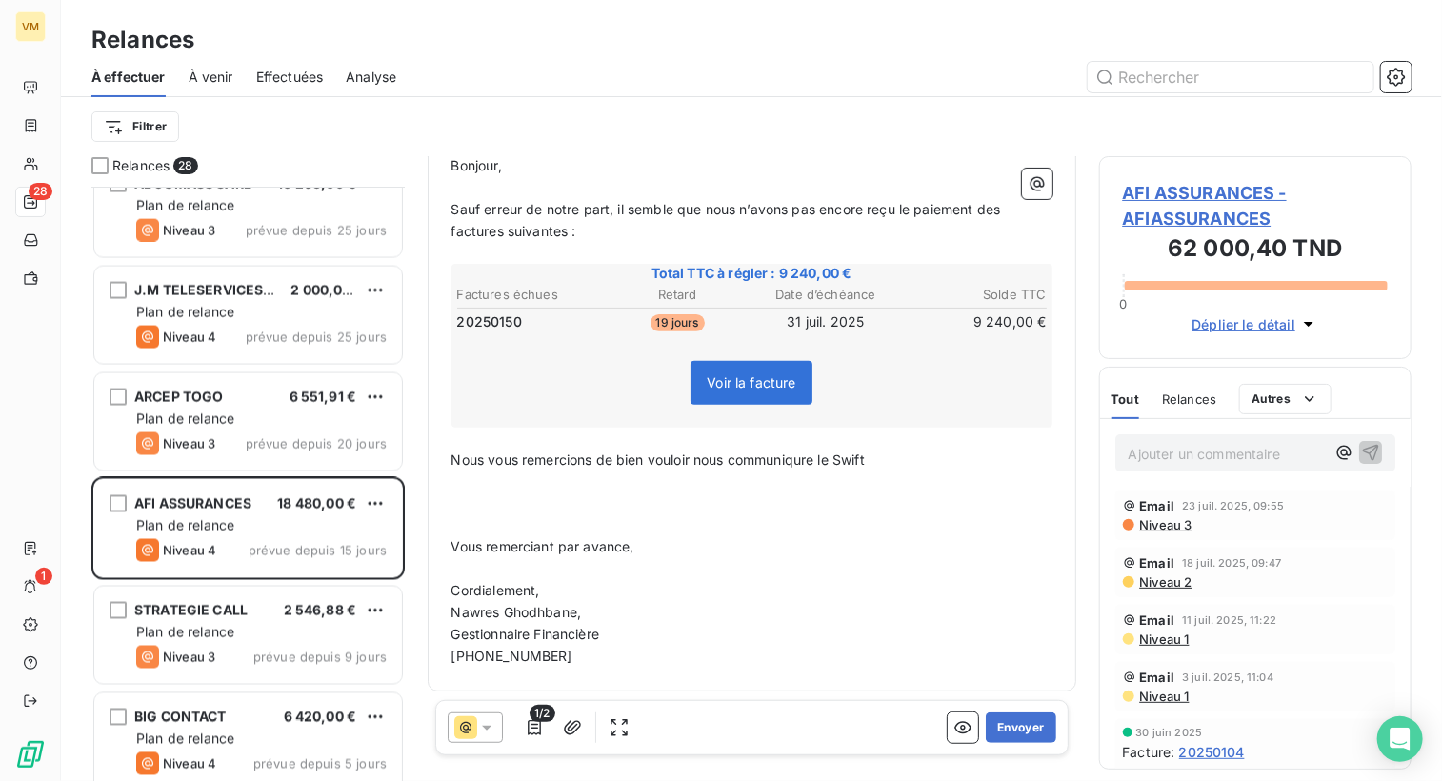
click at [891, 522] on p "﻿" at bounding box center [751, 525] width 601 height 22
click at [819, 462] on span "Nous vous remercions de bien vouloir nous communiqure le Swift" at bounding box center [657, 459] width 413 height 16
click at [871, 466] on p "Nous vous remercions de bien vouloir nous communiquer le Swift" at bounding box center [751, 461] width 601 height 22
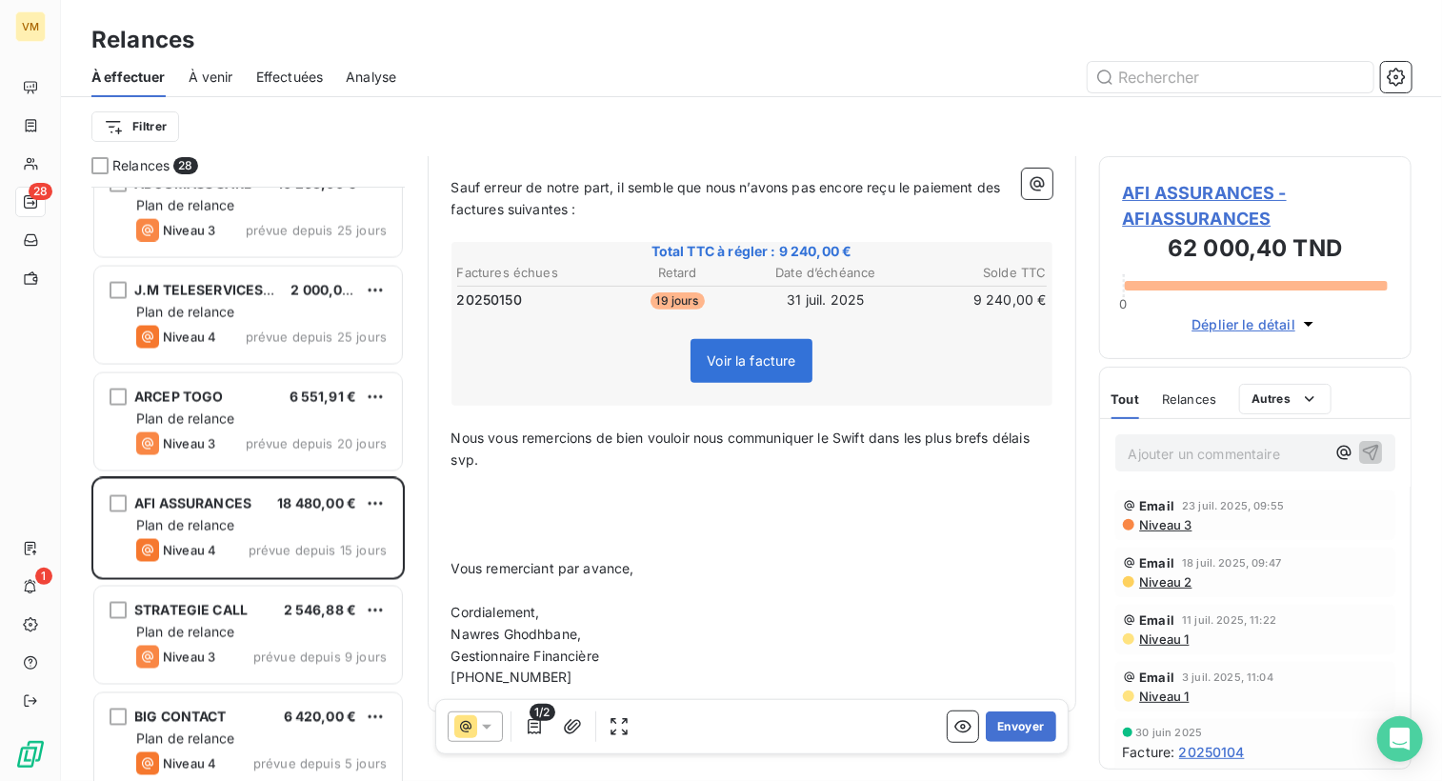
click at [459, 536] on p "﻿" at bounding box center [751, 547] width 601 height 22
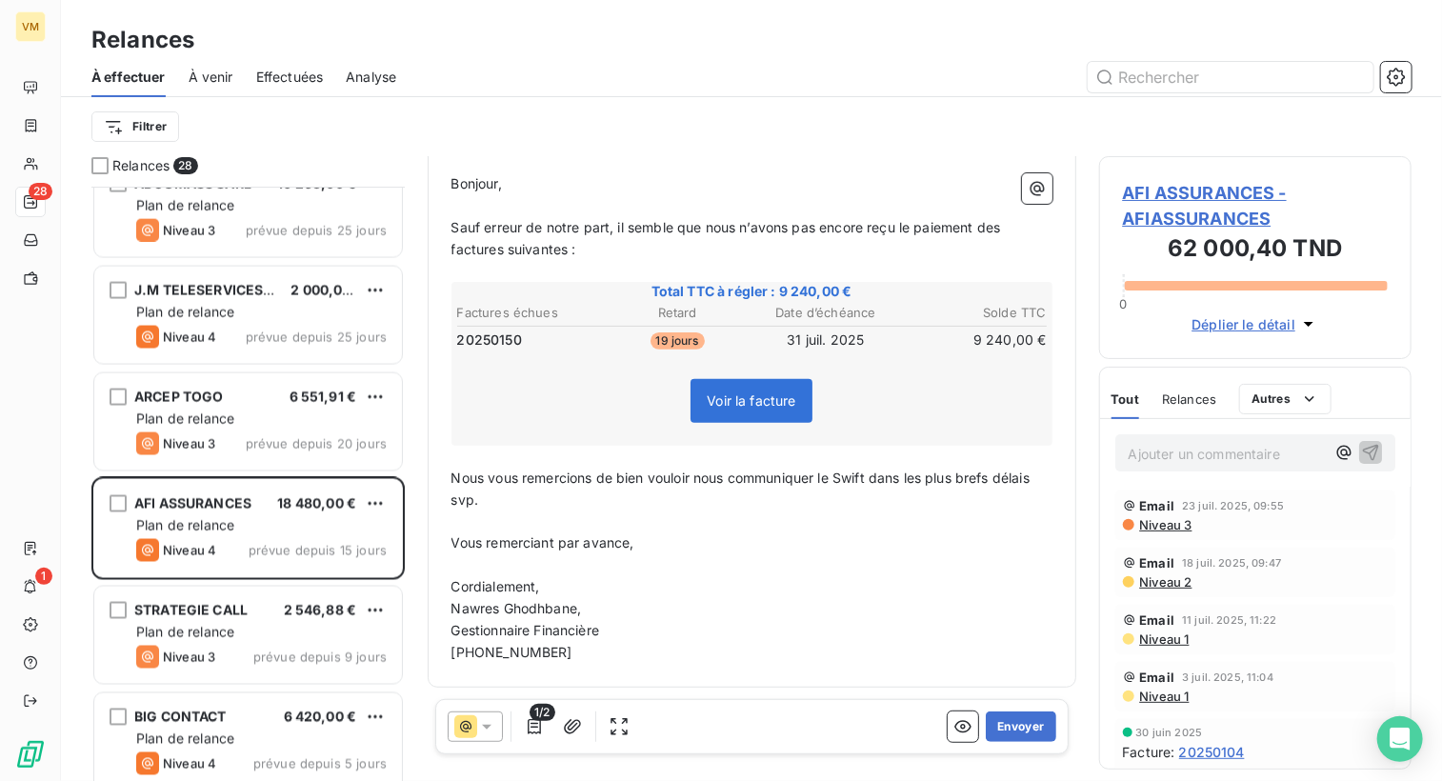
scroll to position [256, 0]
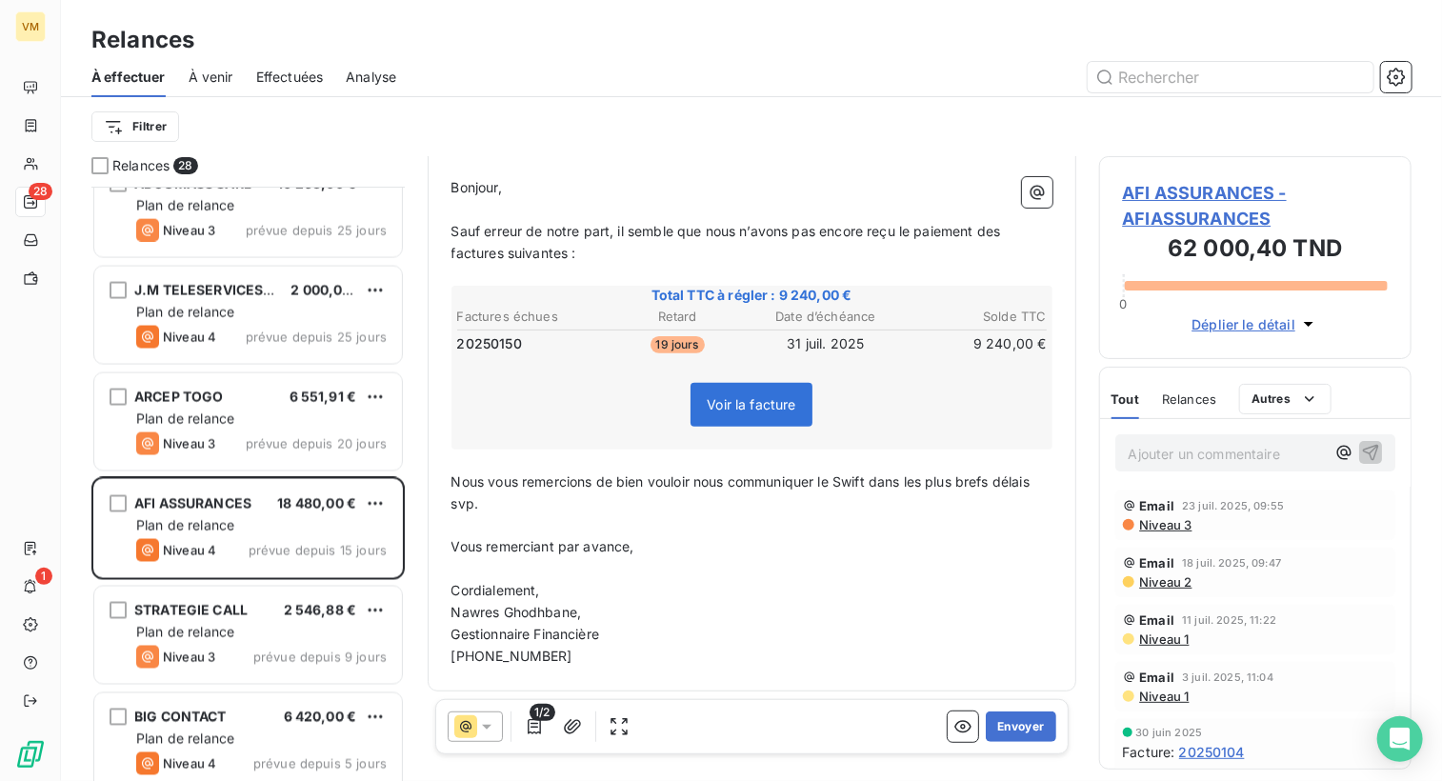
click at [772, 616] on p "Nawres Ghodhbane," at bounding box center [751, 613] width 601 height 22
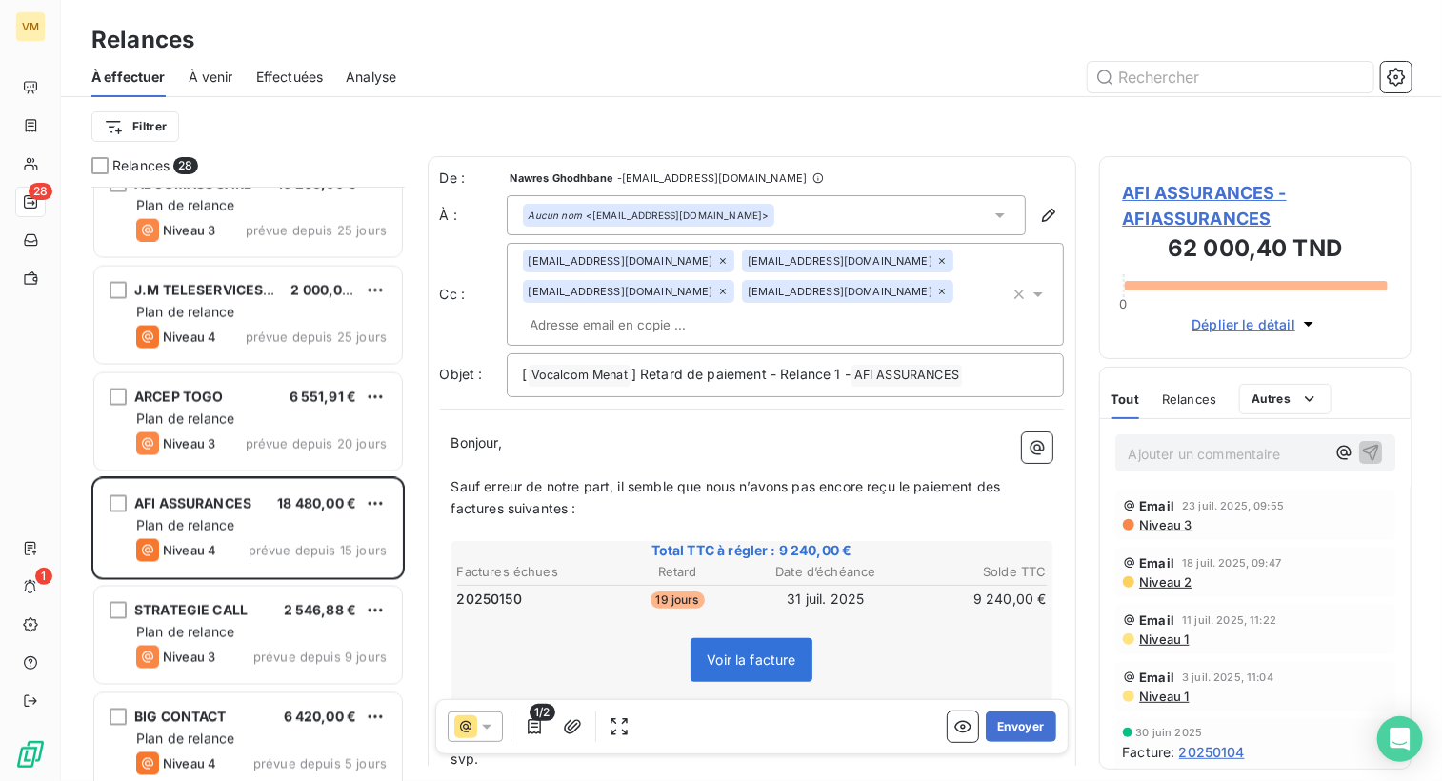
scroll to position [95, 0]
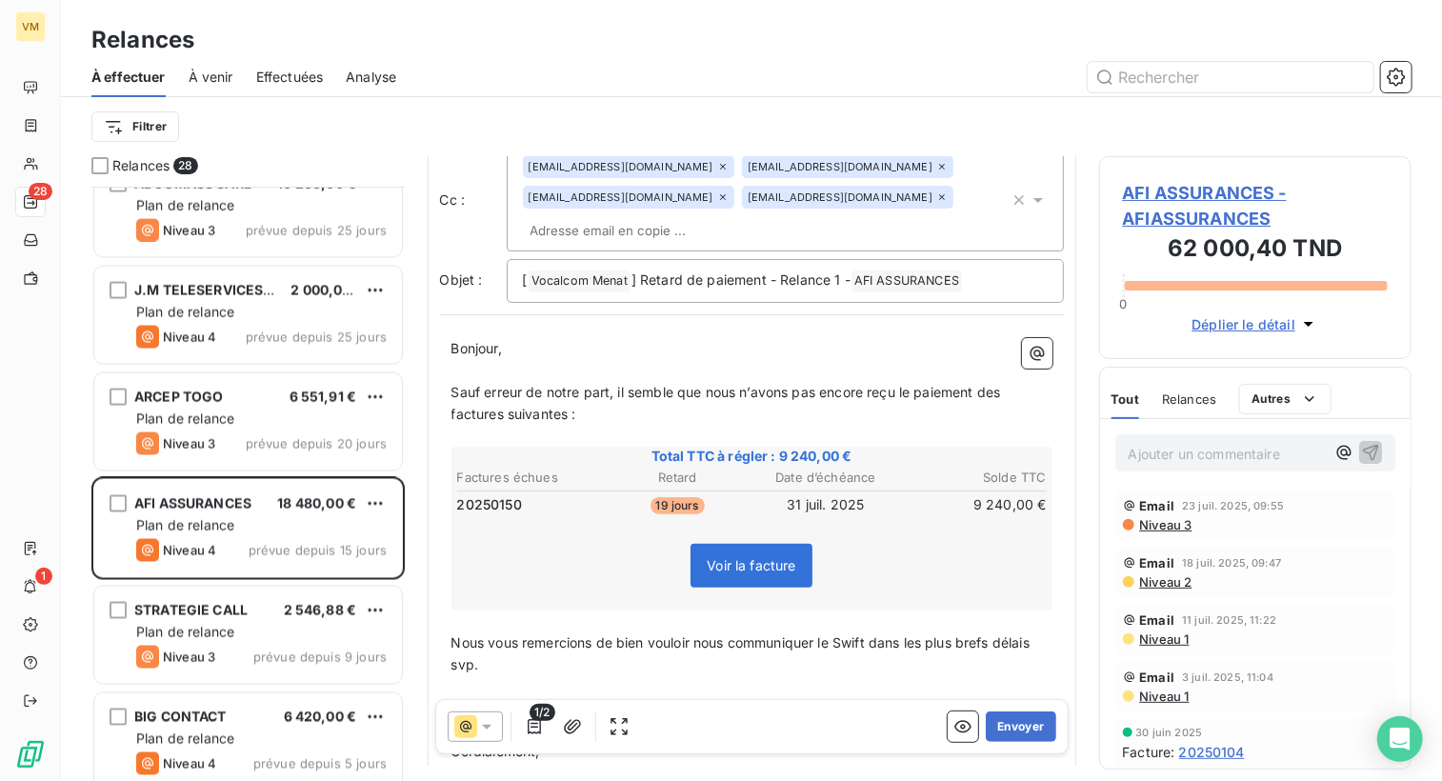
click at [1005, 391] on span "Sauf erreur de notre part, il semble que nous n’avons pas encore reçu le paieme…" at bounding box center [727, 403] width 553 height 38
click at [500, 414] on span "Sauf erreur de notre part, il semble que nous n’avons pas encore reçu le paieme…" at bounding box center [731, 403] width 561 height 38
click at [635, 411] on p "Sauf erreur de notre part, il semble que nous n’avons pas encore reçu le paieme…" at bounding box center [751, 404] width 601 height 44
click at [556, 417] on span "Sauf erreur de notre part, il semble que nous n’avons pas encore reçu le paieme…" at bounding box center [731, 403] width 561 height 38
click at [620, 419] on p "Sauf erreur de notre part, il semble que nous n’avons pas [MEDICAL_DATA] reçu l…" at bounding box center [751, 404] width 601 height 44
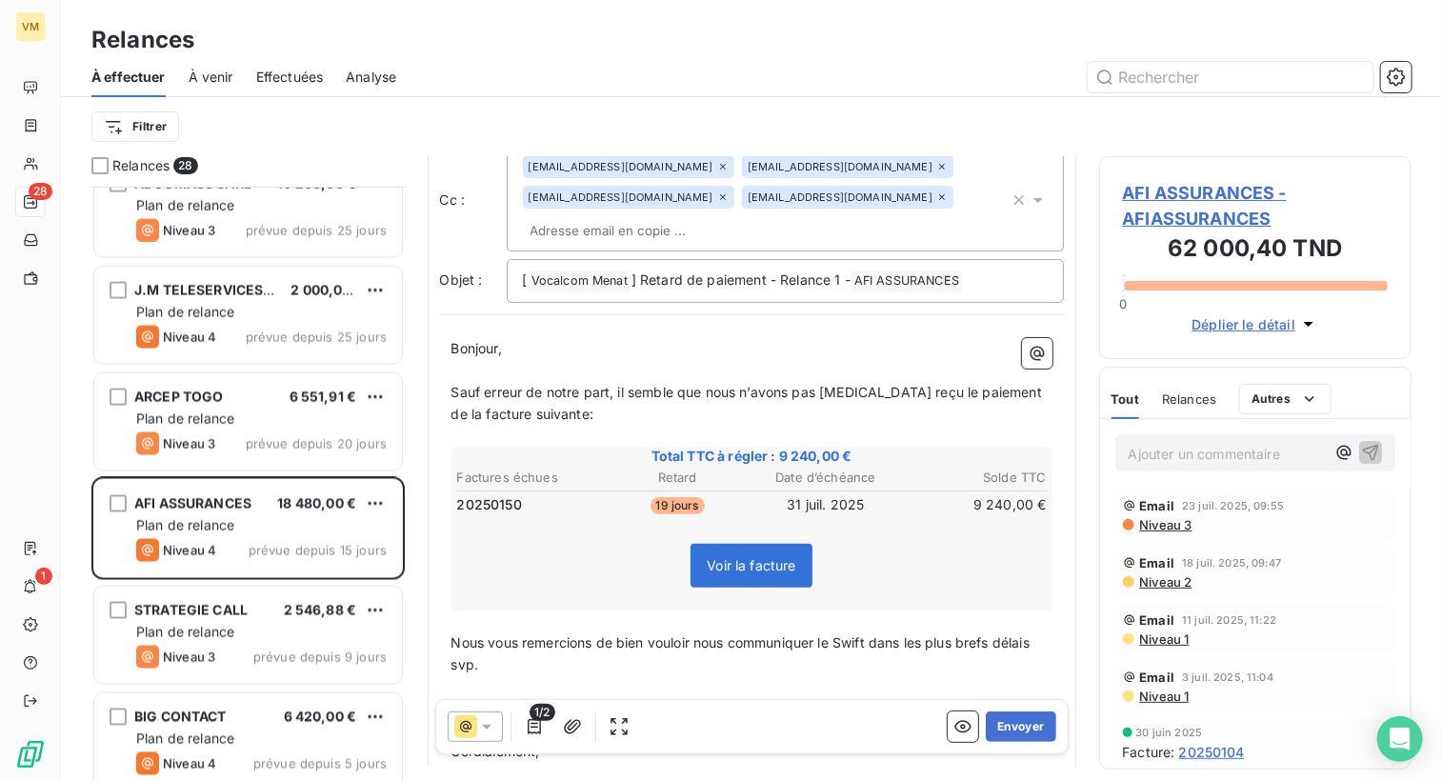
click at [872, 635] on span "Nous vous remercions de bien vouloir nous communiquer le Swift dans les plus br…" at bounding box center [742, 653] width 583 height 38
click at [904, 662] on p "Nous vous remercions de bien vouloir nous communiquer le SWIFT du transfert dan…" at bounding box center [751, 654] width 601 height 44
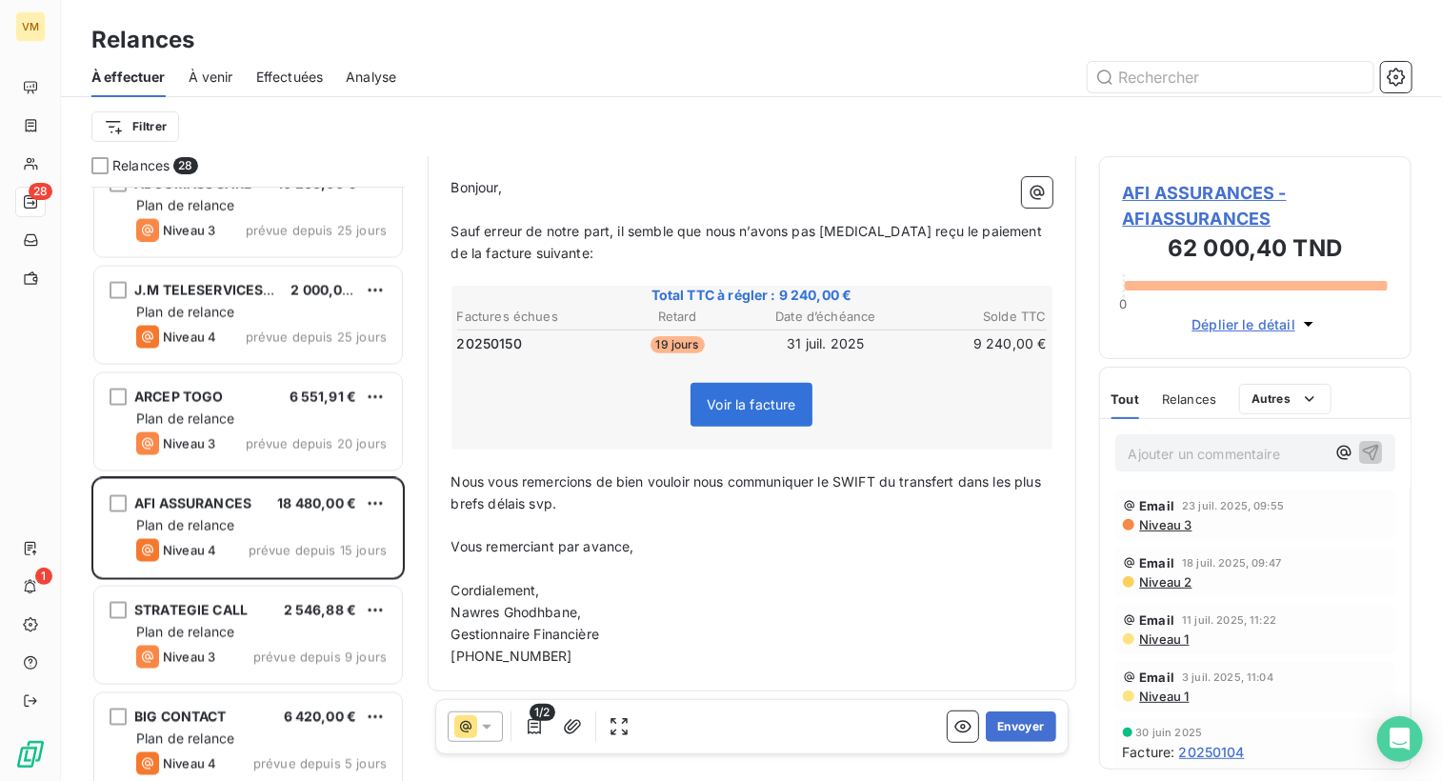
scroll to position [0, 0]
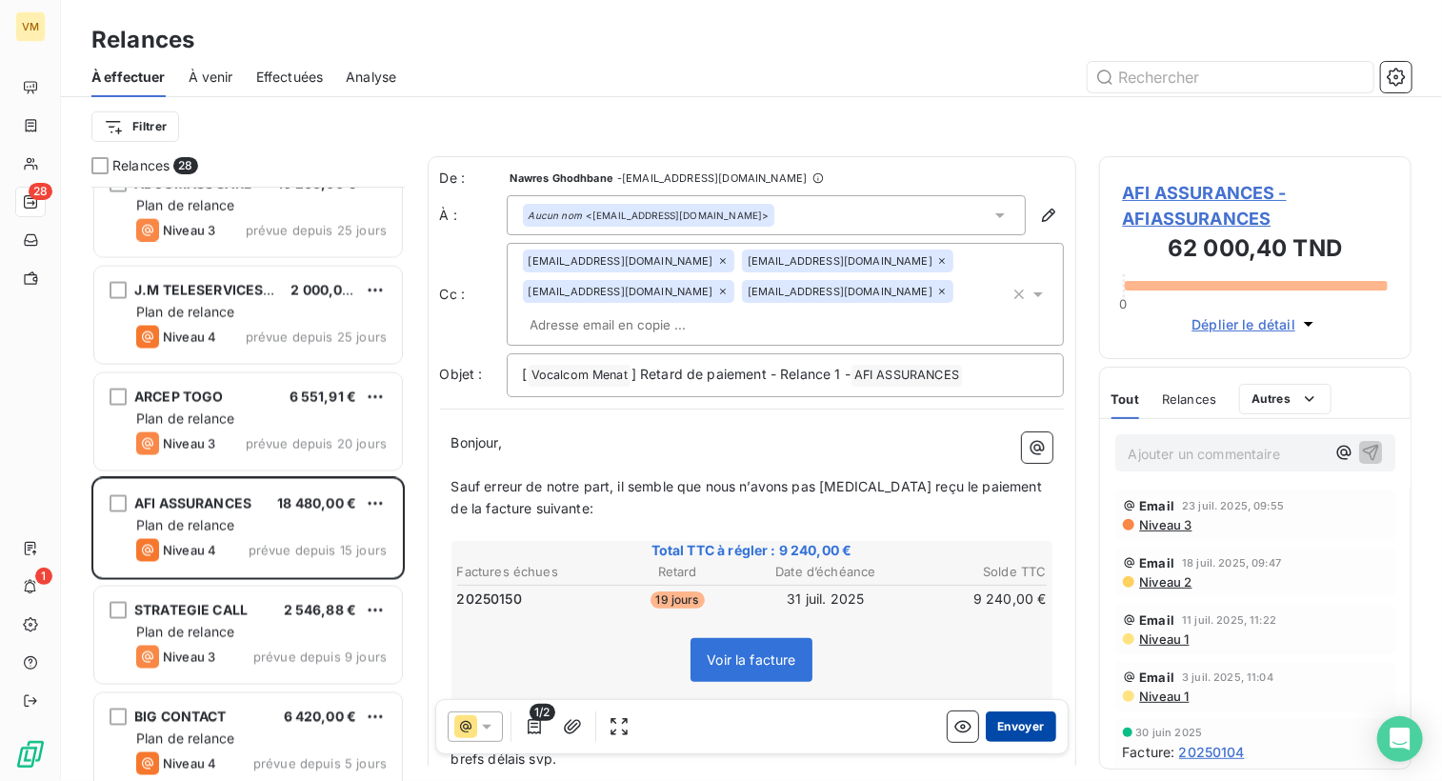
click at [1023, 735] on button "Envoyer" at bounding box center [1021, 727] width 70 height 30
